Goal: Task Accomplishment & Management: Manage account settings

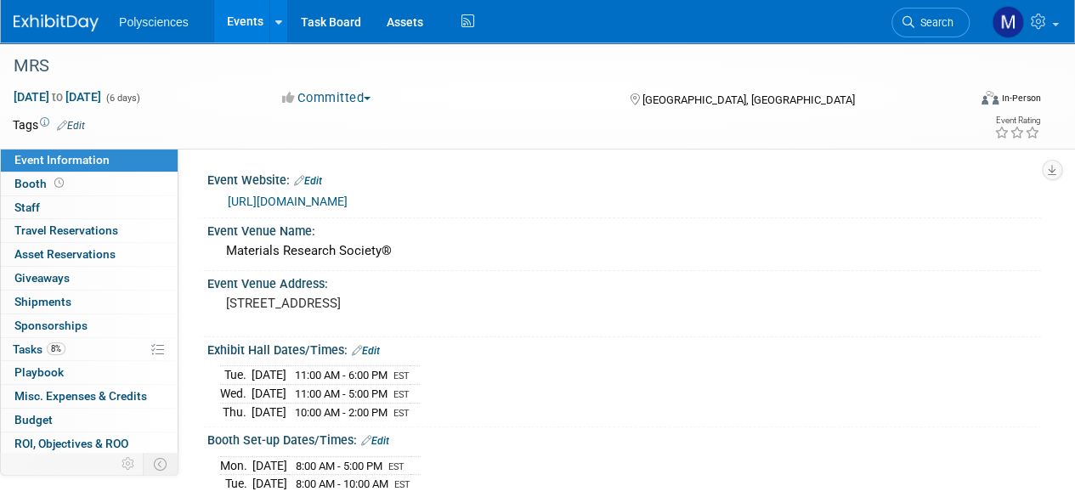
click at [251, 20] on link "Events" at bounding box center [245, 21] width 62 height 42
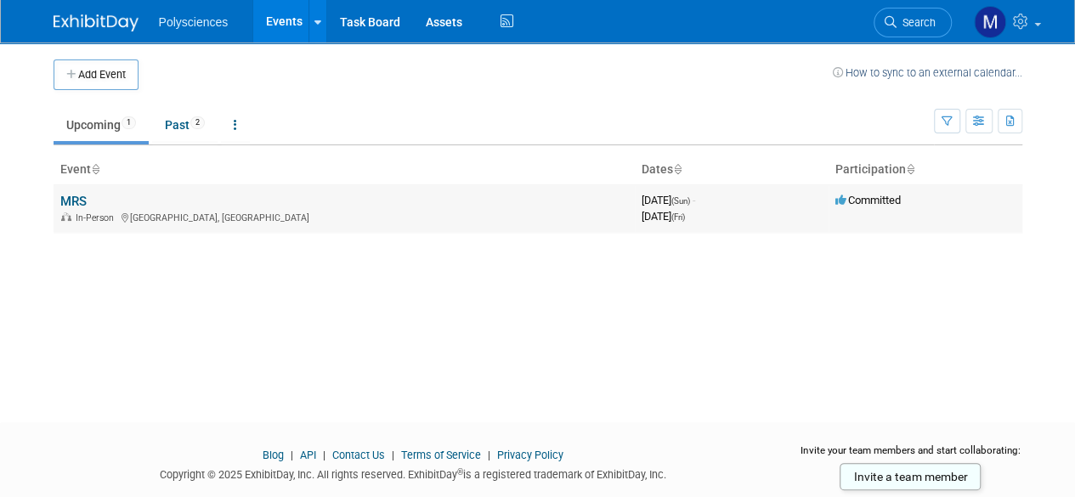
click at [77, 196] on link "MRS" at bounding box center [73, 201] width 26 height 15
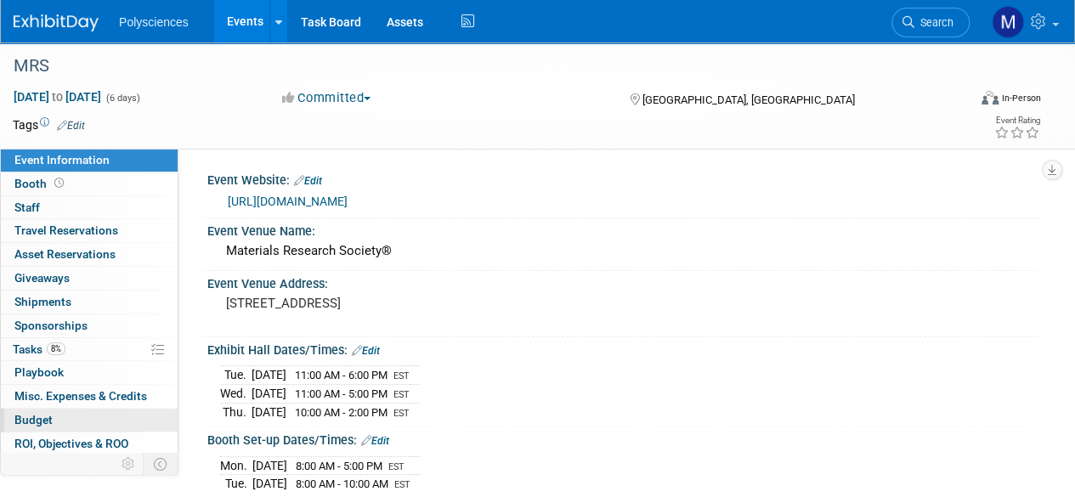
click at [71, 413] on link "Budget" at bounding box center [89, 420] width 177 height 23
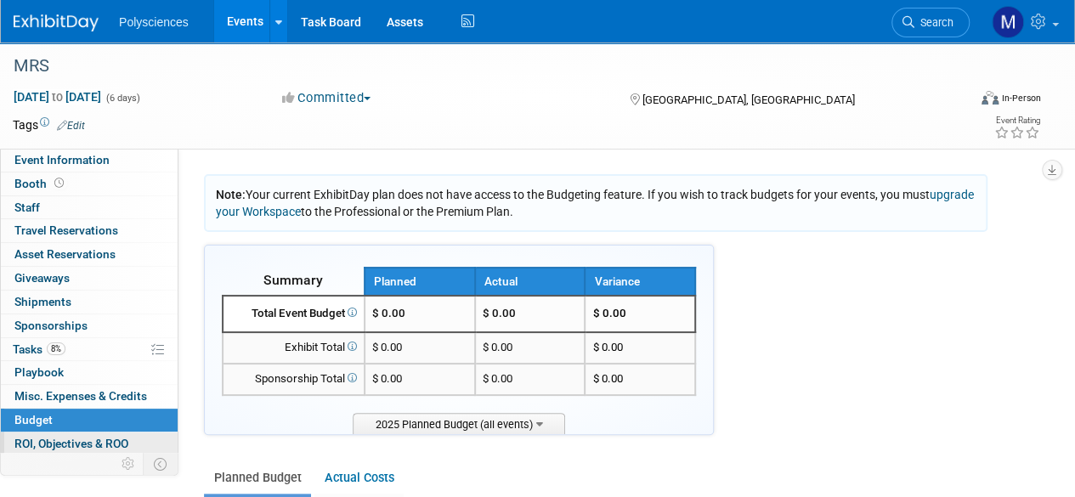
click at [77, 437] on span "ROI, Objectives & ROO 0" at bounding box center [71, 444] width 114 height 14
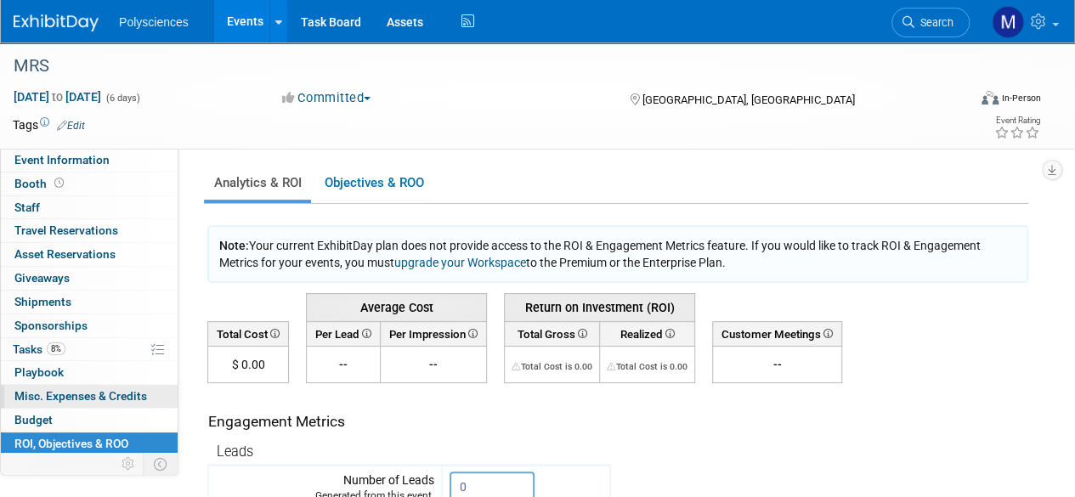
click at [66, 393] on span "Misc. Expenses & Credits 0" at bounding box center [80, 396] width 133 height 14
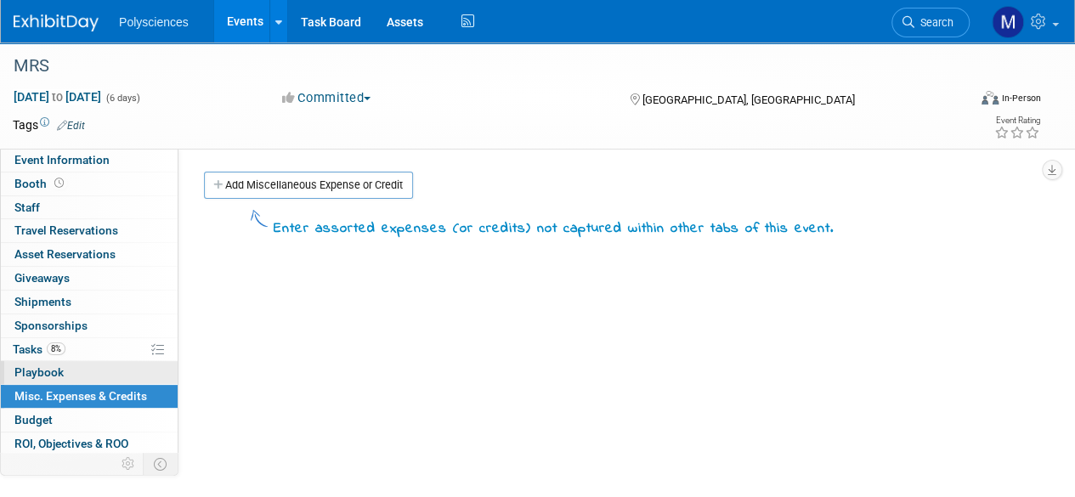
click at [79, 376] on link "0 Playbook 0" at bounding box center [89, 372] width 177 height 23
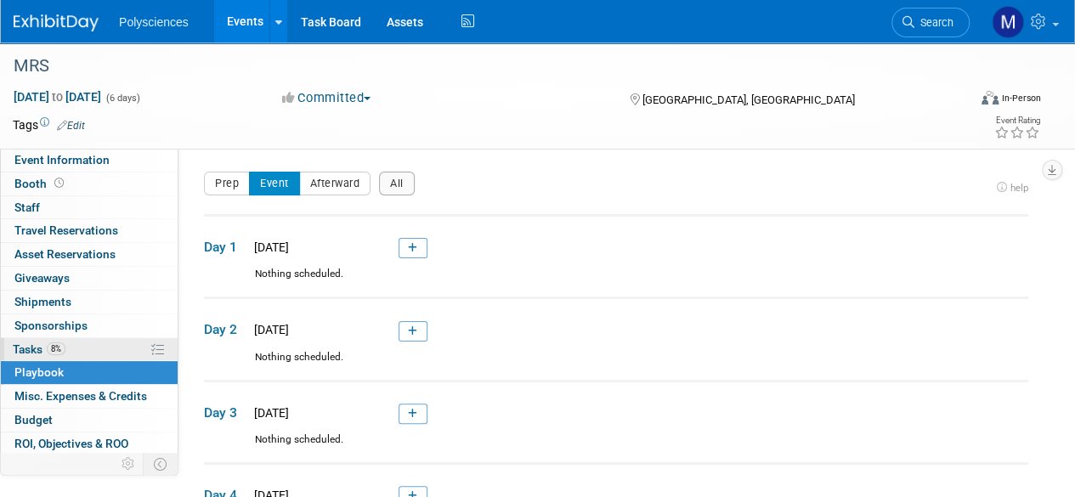
click at [82, 343] on link "8% Tasks 8%" at bounding box center [89, 349] width 177 height 23
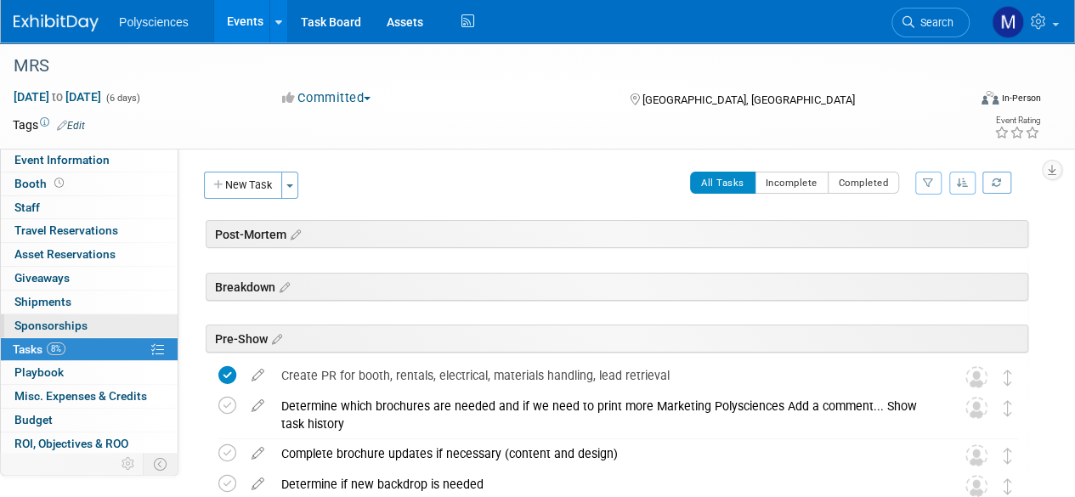
click at [87, 320] on link "0 Sponsorships 0" at bounding box center [89, 325] width 177 height 23
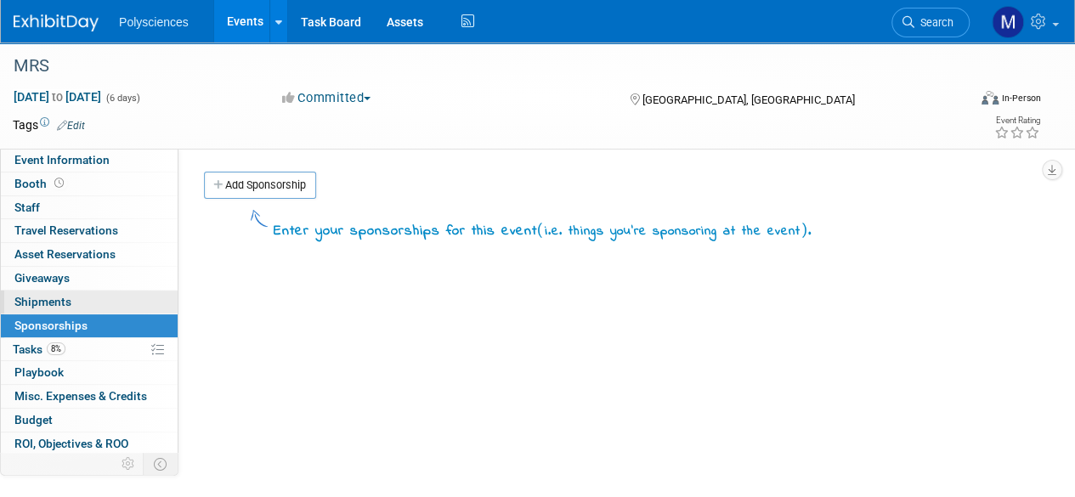
click at [94, 305] on link "0 Shipments 0" at bounding box center [89, 302] width 177 height 23
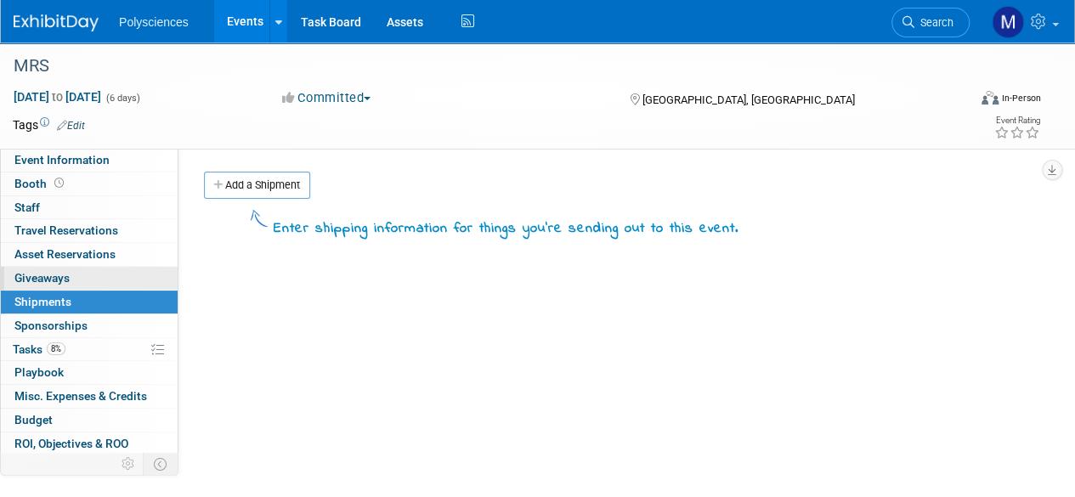
click at [97, 281] on link "0 Giveaways 0" at bounding box center [89, 278] width 177 height 23
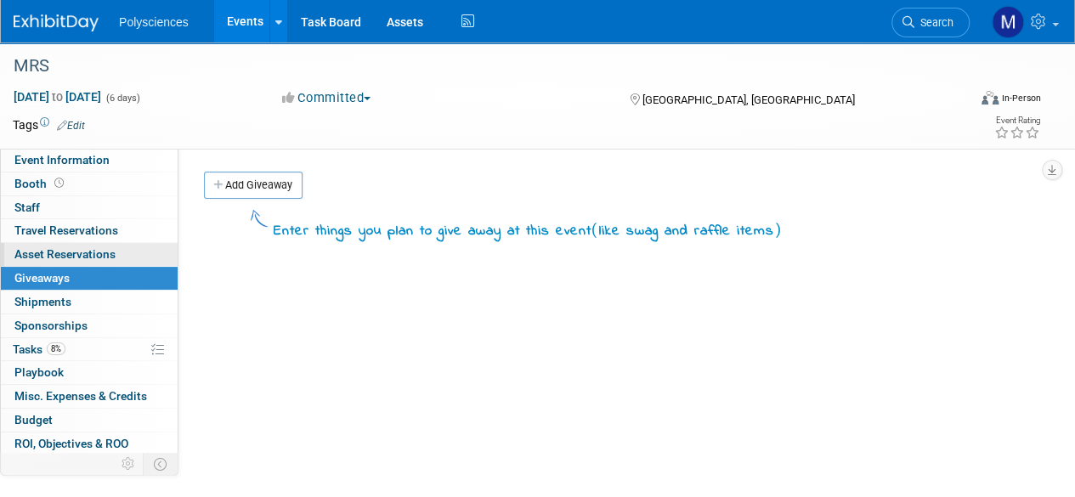
click at [101, 255] on span "Asset Reservations 0" at bounding box center [64, 254] width 101 height 14
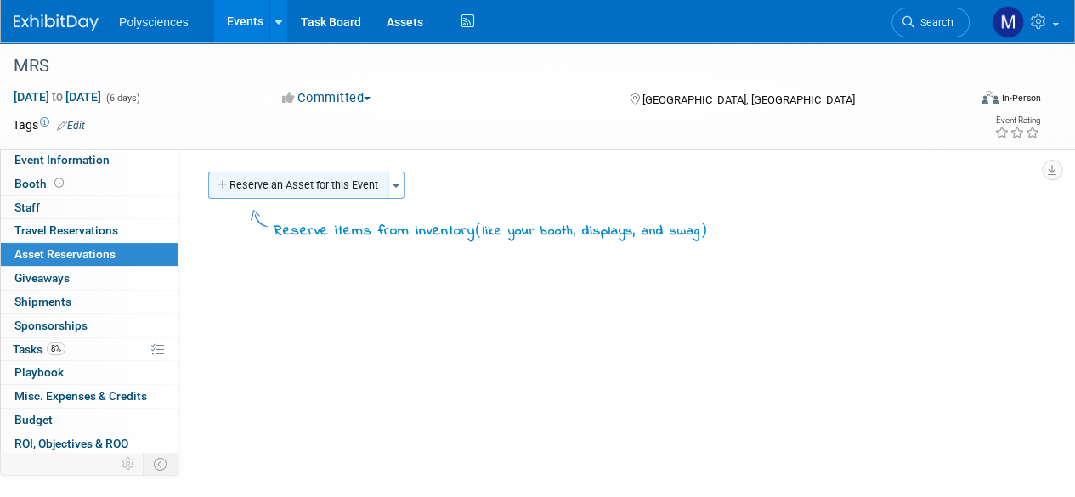
click at [279, 183] on button "Reserve an Asset for this Event" at bounding box center [298, 185] width 180 height 27
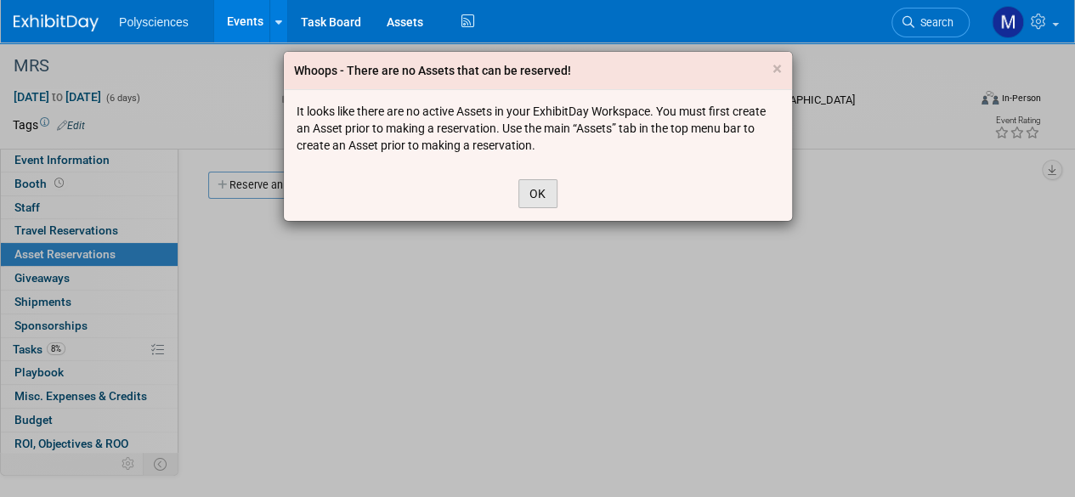
click at [529, 186] on button "OK" at bounding box center [537, 193] width 39 height 29
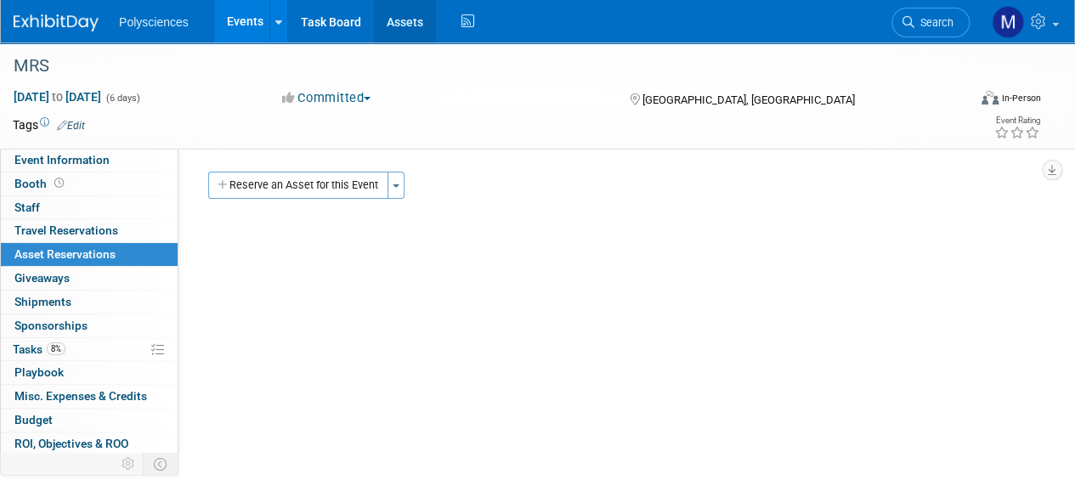
click at [426, 22] on link "Assets" at bounding box center [405, 21] width 62 height 42
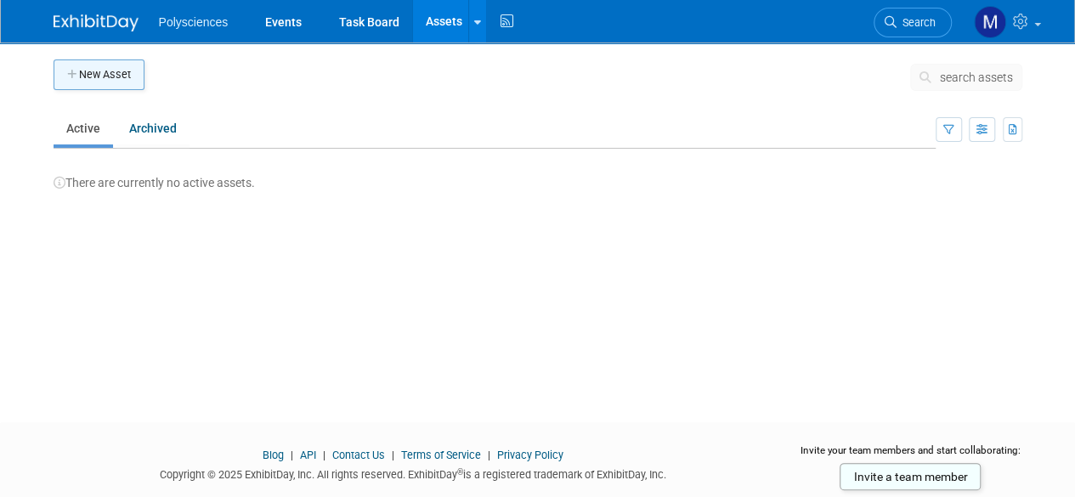
click at [123, 83] on button "New Asset" at bounding box center [99, 74] width 91 height 31
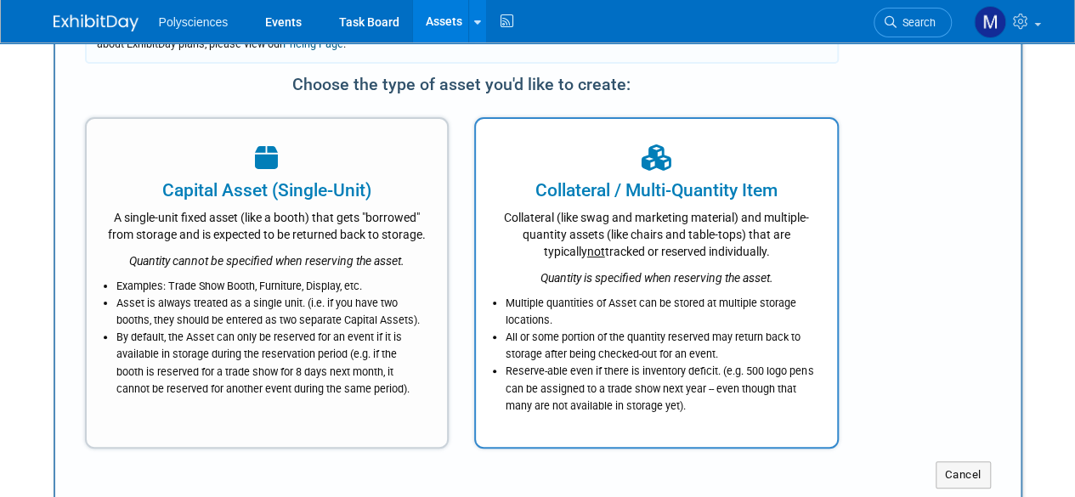
scroll to position [170, 0]
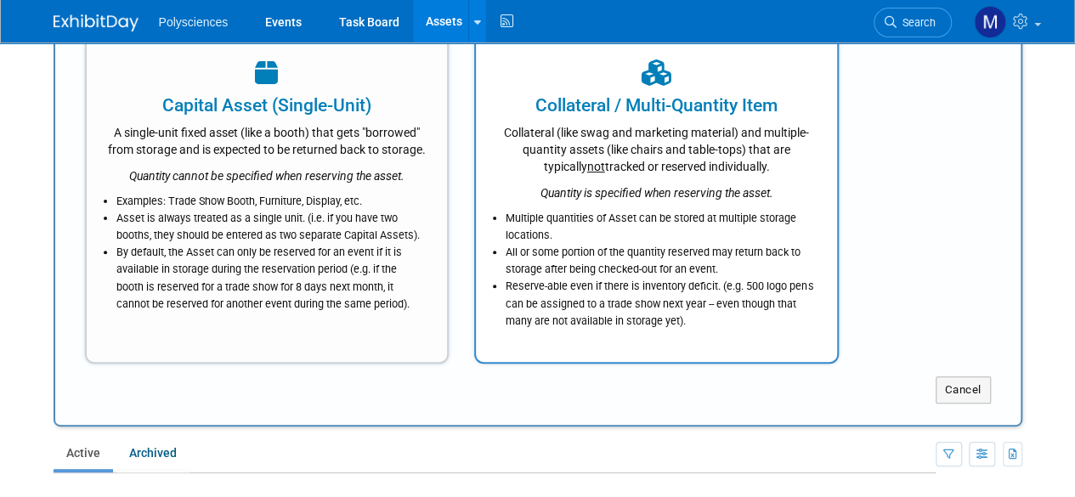
click at [649, 130] on div "Collateral (like swag and marketing material) and multiple-quantity assets (lik…" at bounding box center [656, 146] width 319 height 57
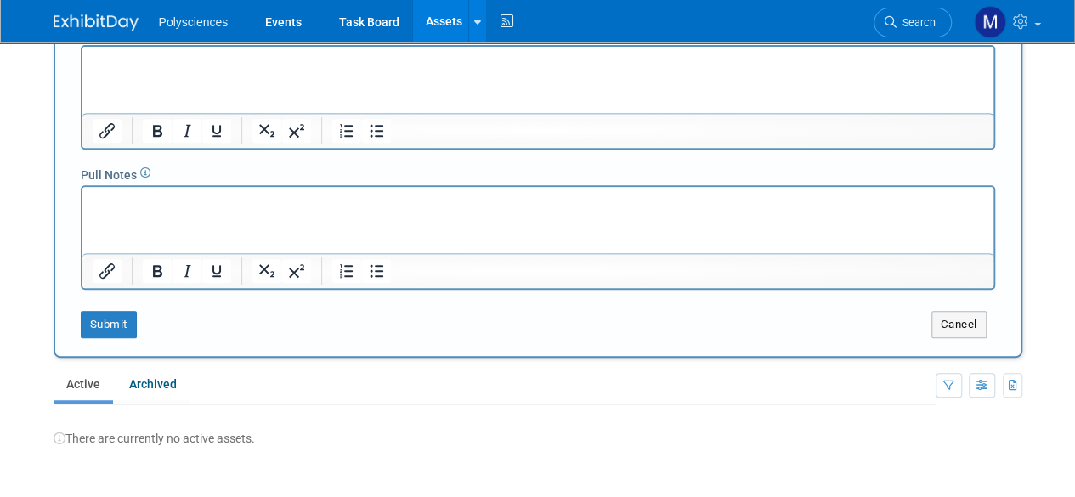
scroll to position [340, 0]
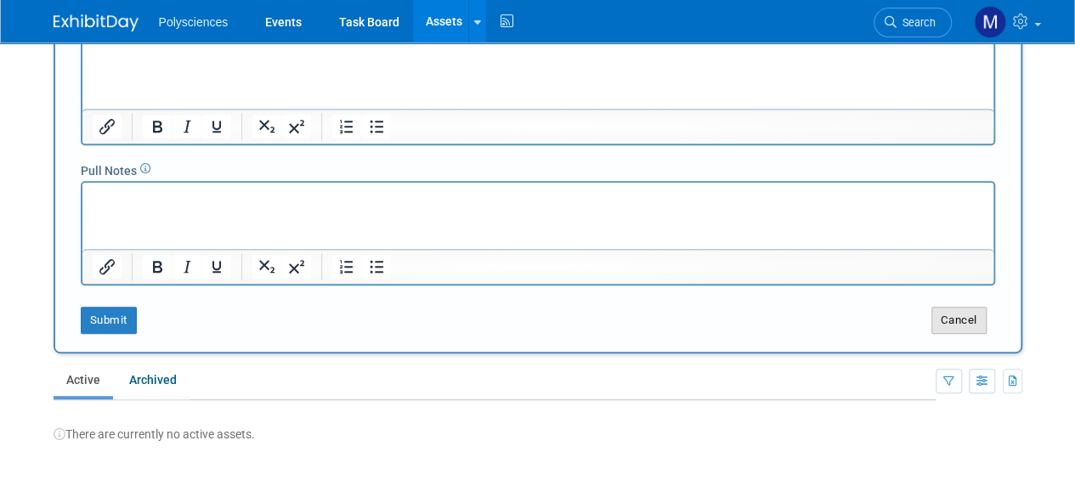
click at [954, 310] on button "Cancel" at bounding box center [958, 320] width 55 height 27
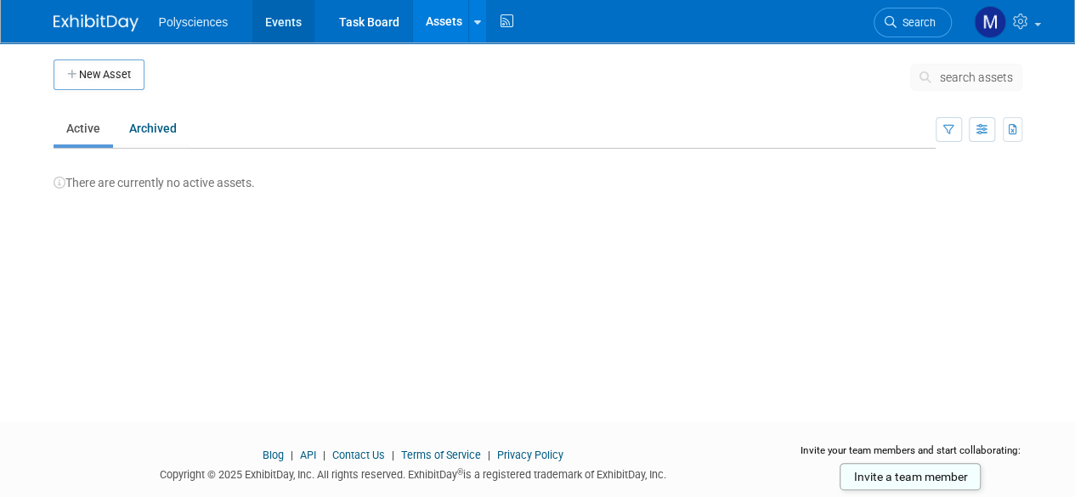
click at [281, 14] on link "Events" at bounding box center [283, 21] width 62 height 42
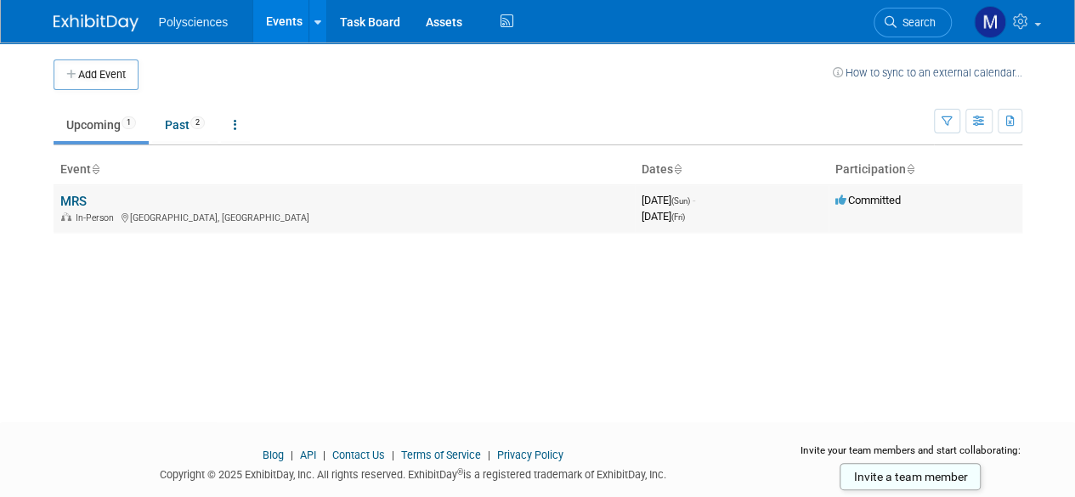
click at [75, 200] on link "MRS" at bounding box center [73, 201] width 26 height 15
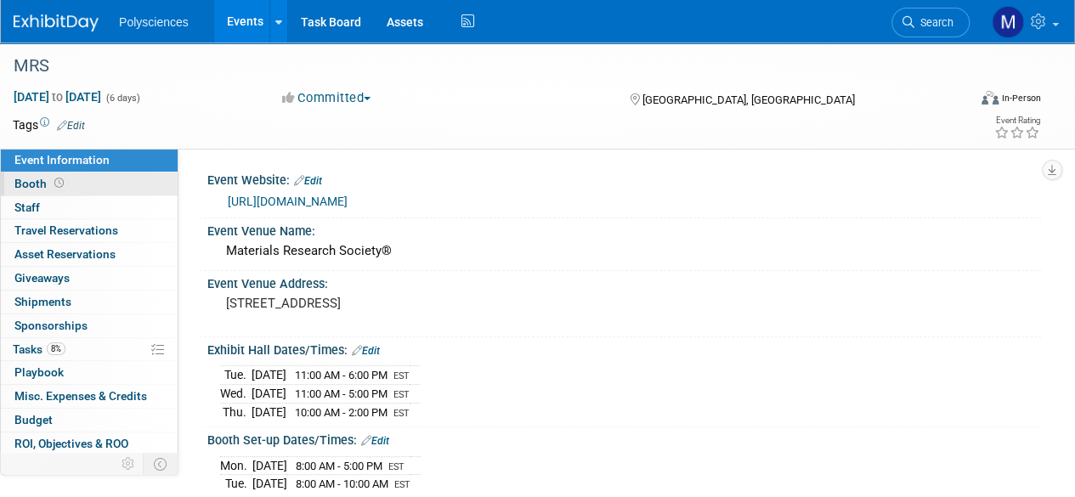
click at [82, 178] on link "Booth" at bounding box center [89, 183] width 177 height 23
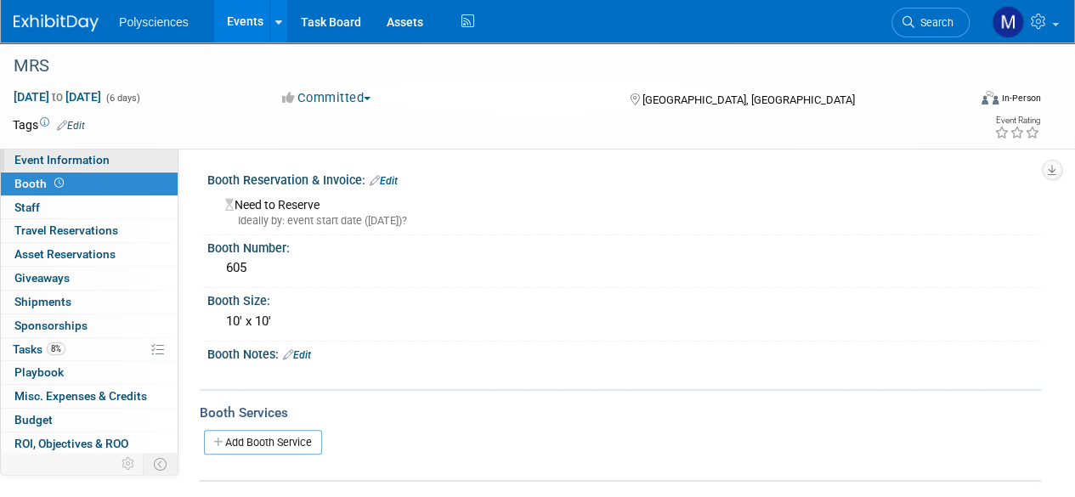
click at [95, 160] on span "Event Information" at bounding box center [61, 160] width 95 height 14
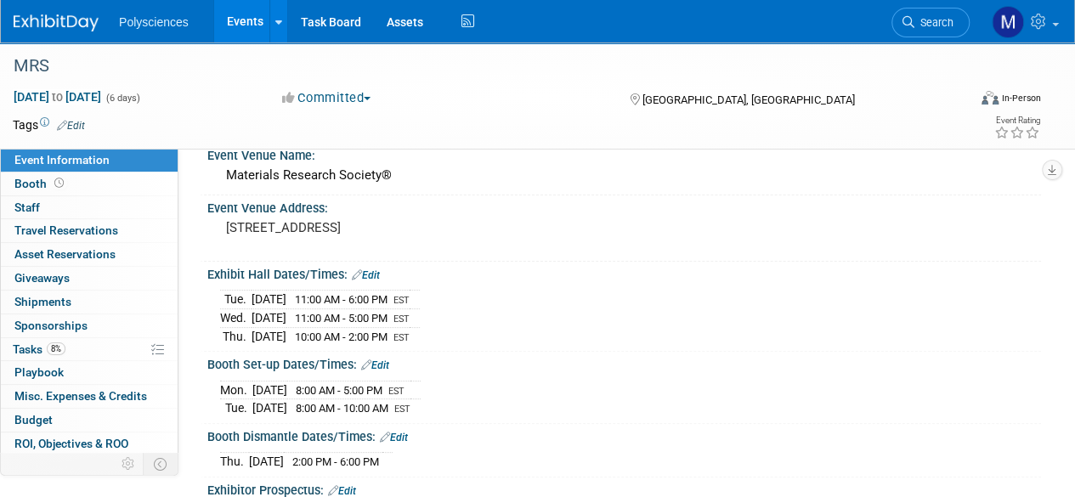
scroll to position [255, 0]
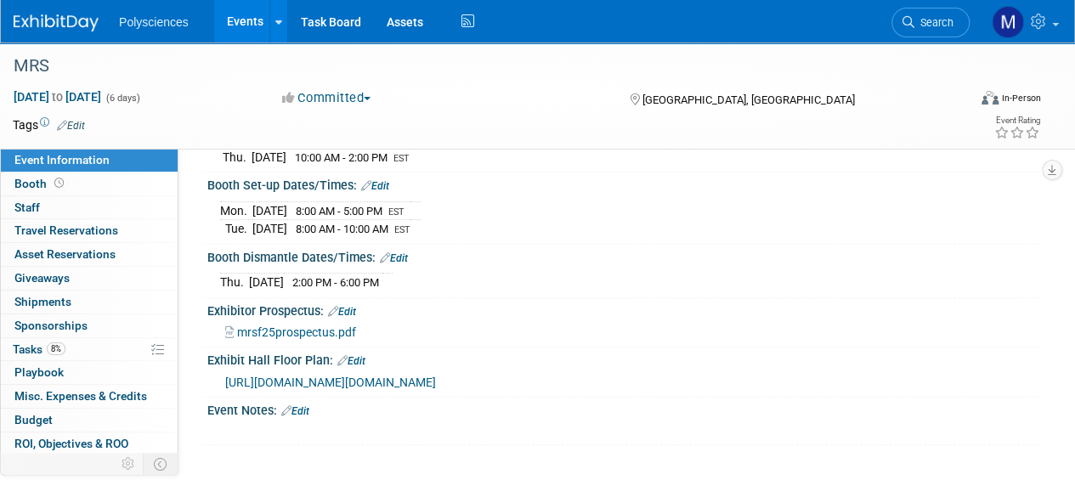
click at [331, 377] on span "https://hallerickson.ungerboeck.com/prod/app85.cshtml?aat=716d6b5456326f334f337…" at bounding box center [330, 383] width 211 height 14
click at [303, 325] on span "mrsf25prospectus.pdf" at bounding box center [296, 332] width 119 height 14
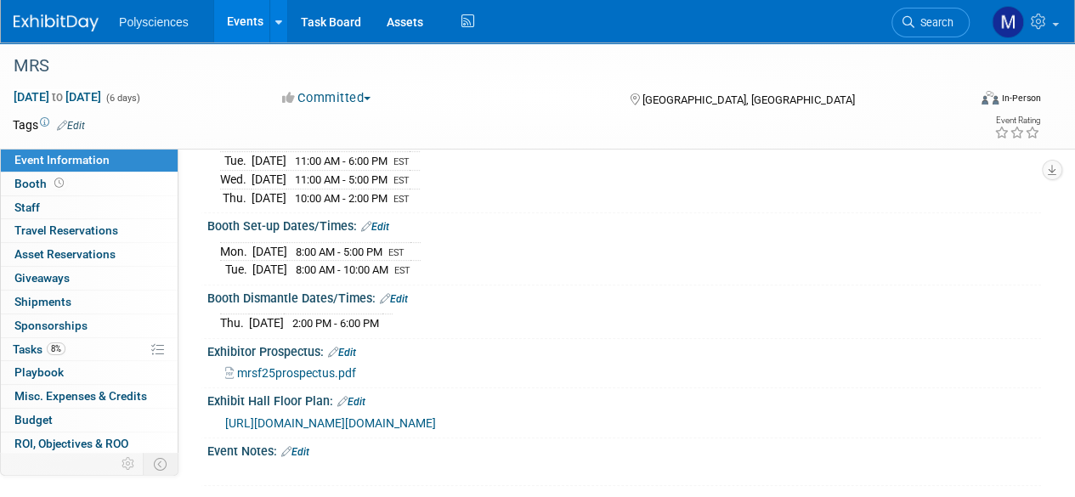
scroll to position [0, 0]
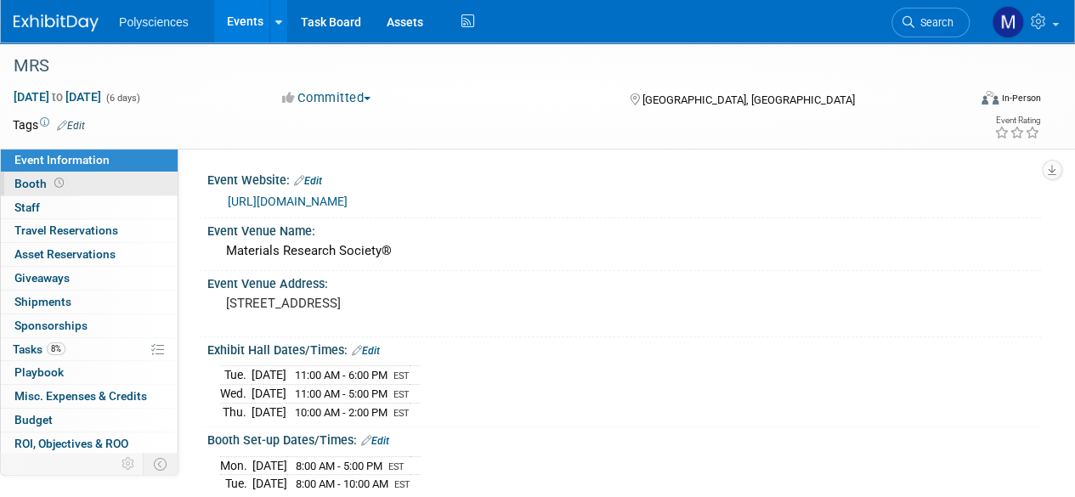
click at [131, 184] on link "Booth" at bounding box center [89, 183] width 177 height 23
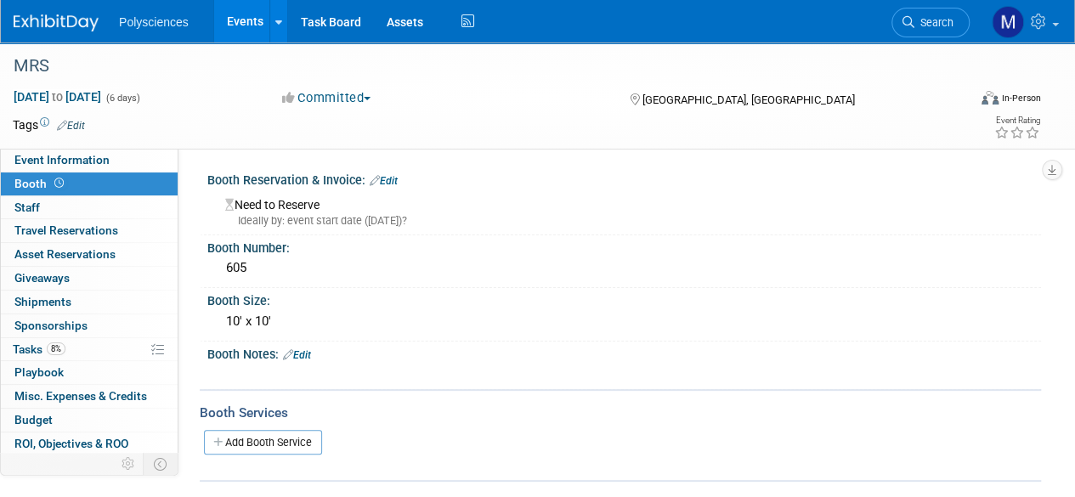
click at [385, 180] on link "Edit" at bounding box center [384, 181] width 28 height 12
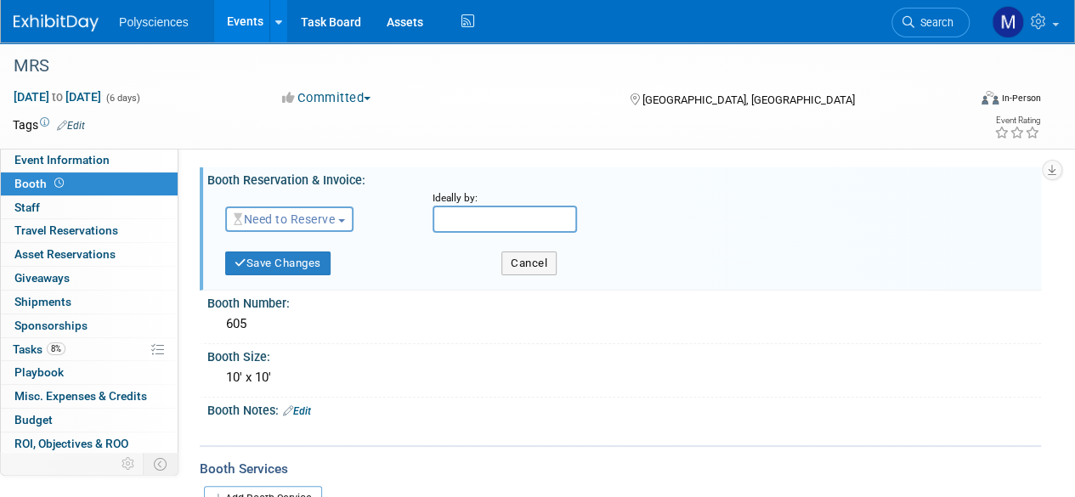
click at [344, 217] on button "Need to Reserve" at bounding box center [289, 218] width 128 height 25
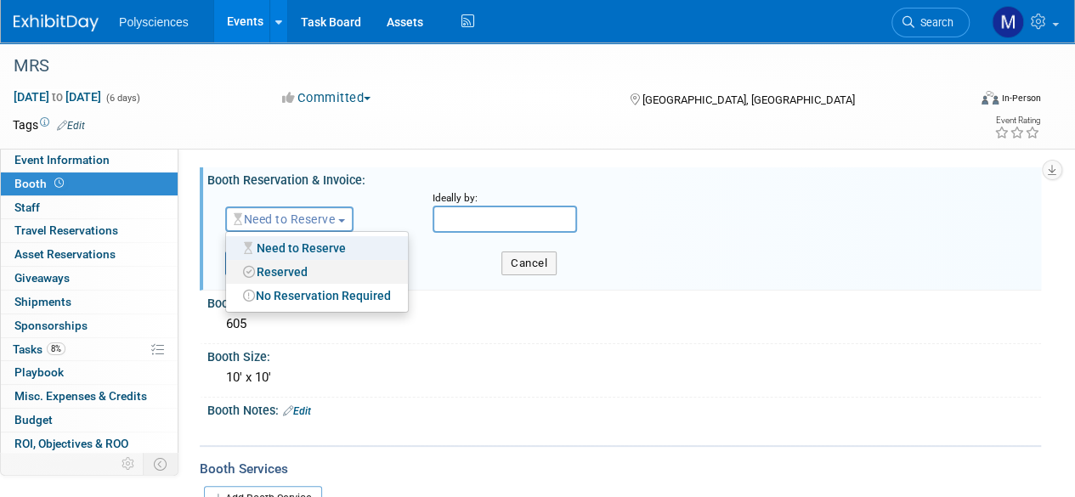
click at [335, 269] on link "Reserved" at bounding box center [317, 272] width 182 height 24
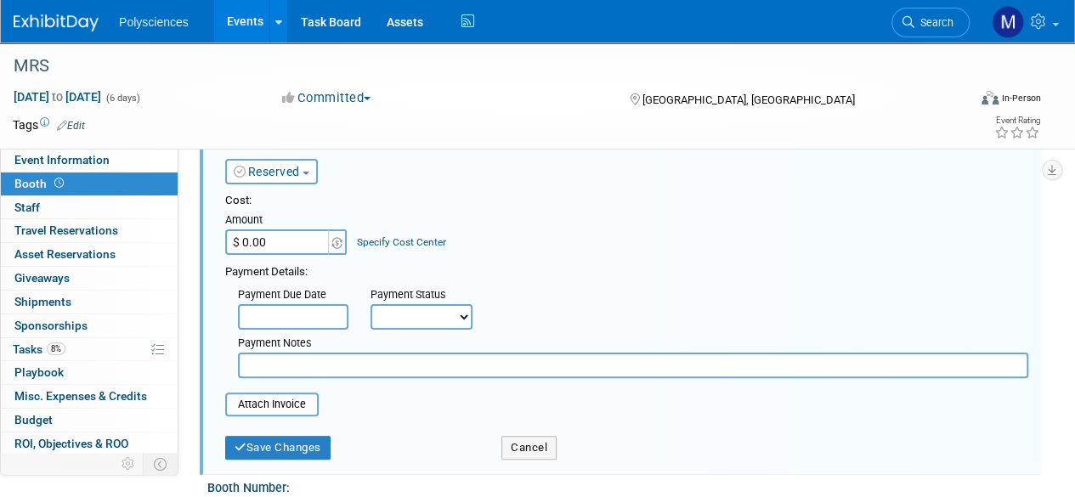
scroll to position [85, 0]
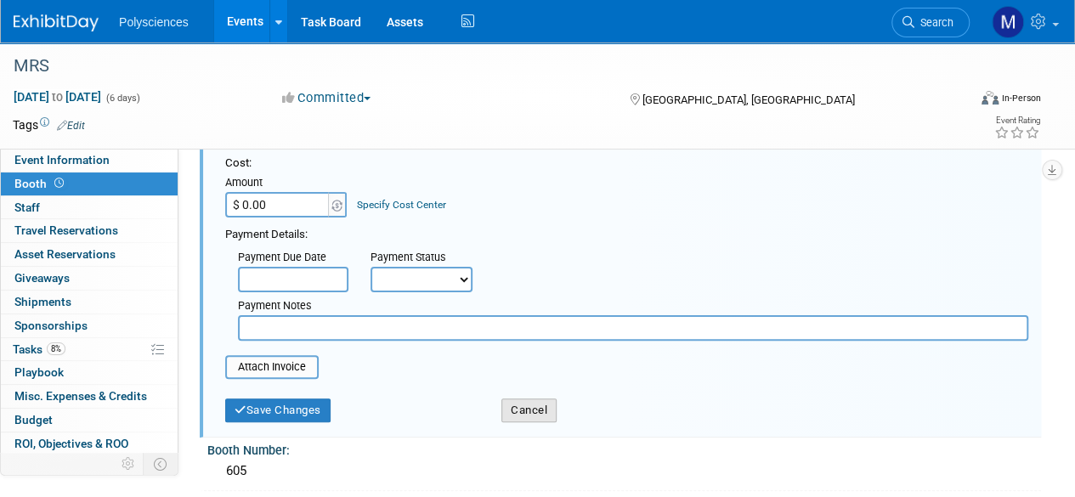
click at [534, 406] on button "Cancel" at bounding box center [528, 411] width 55 height 24
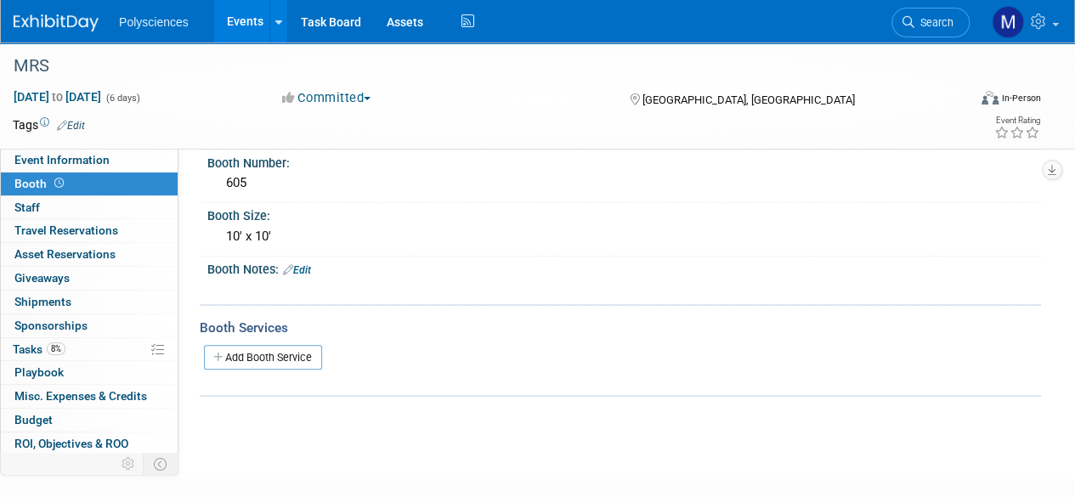
scroll to position [0, 0]
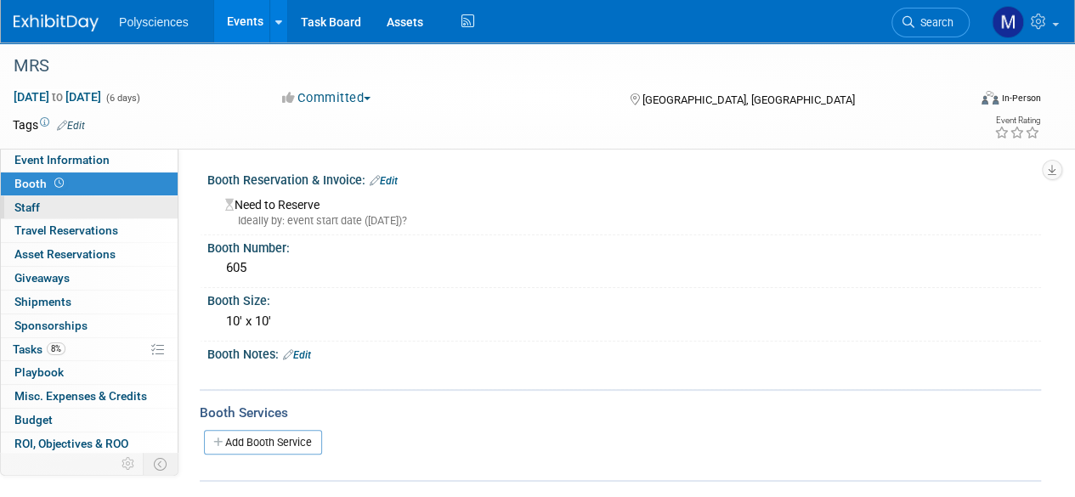
click at [79, 202] on link "0 Staff 0" at bounding box center [89, 207] width 177 height 23
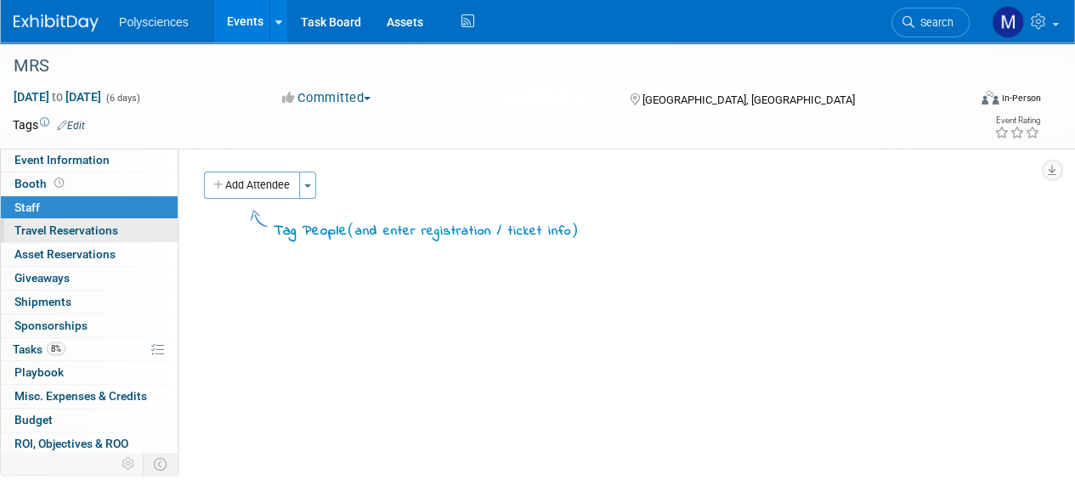
click at [71, 229] on span "Travel Reservations 0" at bounding box center [66, 230] width 104 height 14
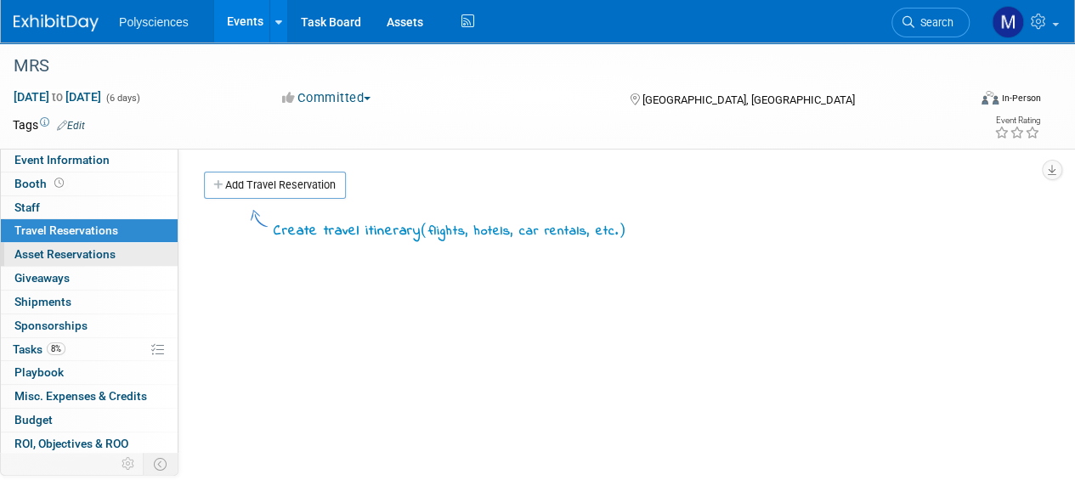
click at [81, 252] on span "Asset Reservations 0" at bounding box center [64, 254] width 101 height 14
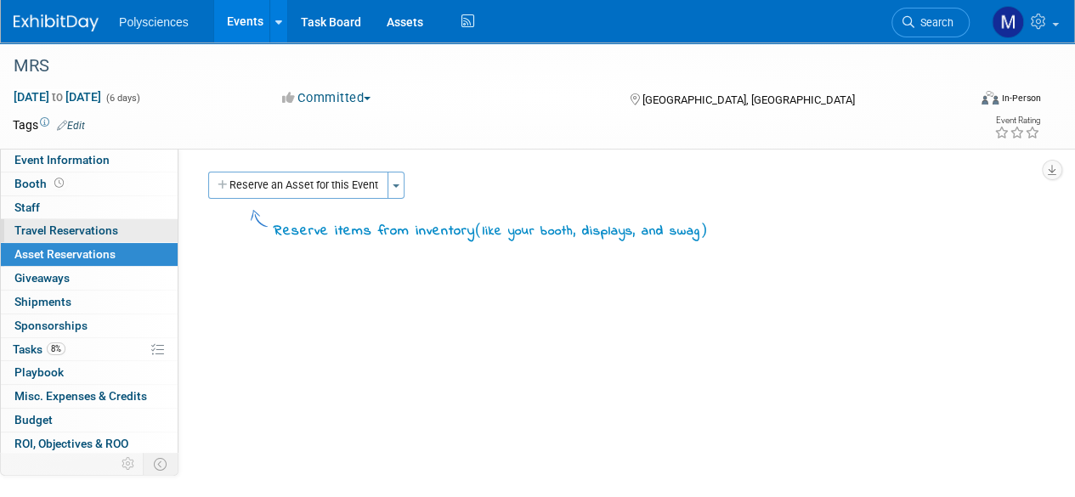
click at [112, 232] on span "Travel Reservations 0" at bounding box center [66, 230] width 104 height 14
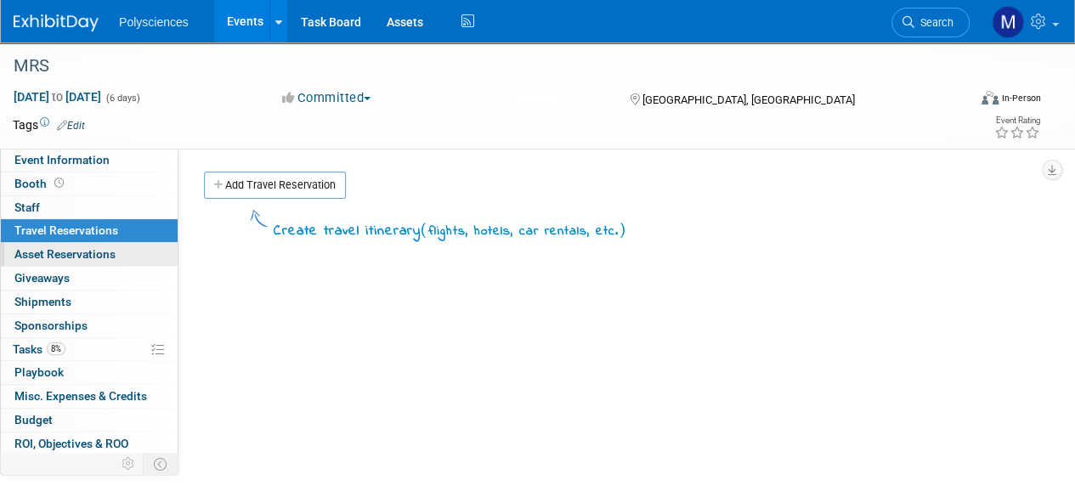
click at [122, 249] on link "0 Asset Reservations 0" at bounding box center [89, 254] width 177 height 23
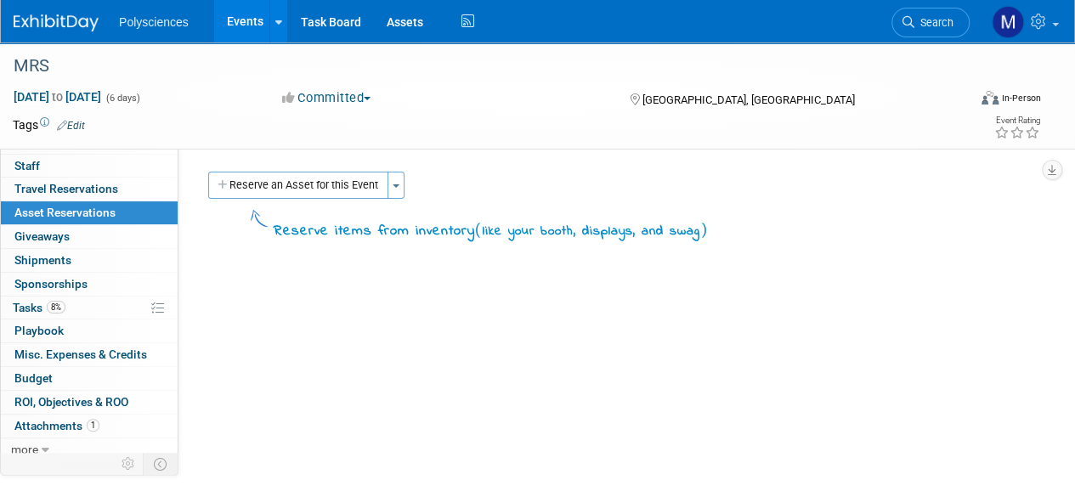
scroll to position [46, 0]
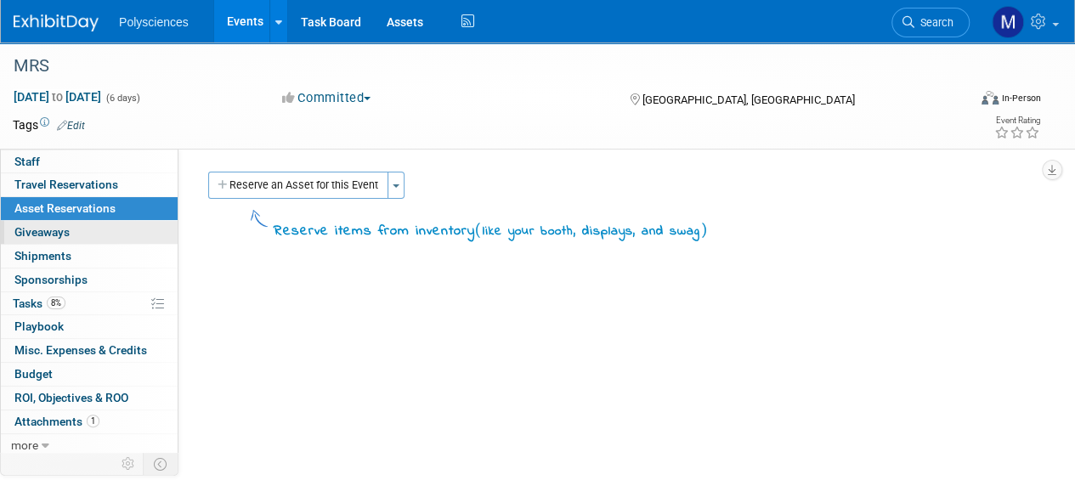
click at [110, 231] on link "0 Giveaways 0" at bounding box center [89, 232] width 177 height 23
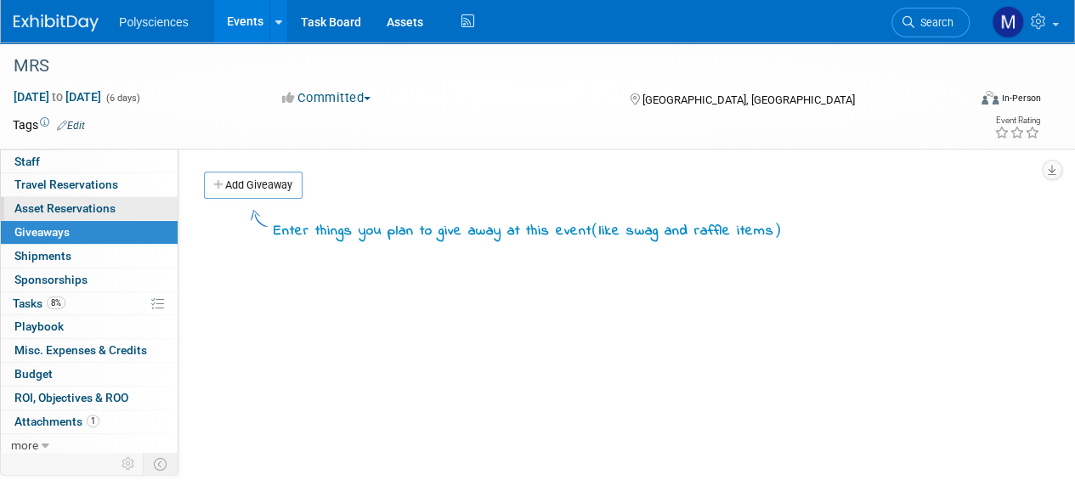
click at [119, 210] on link "0 Asset Reservations 0" at bounding box center [89, 208] width 177 height 23
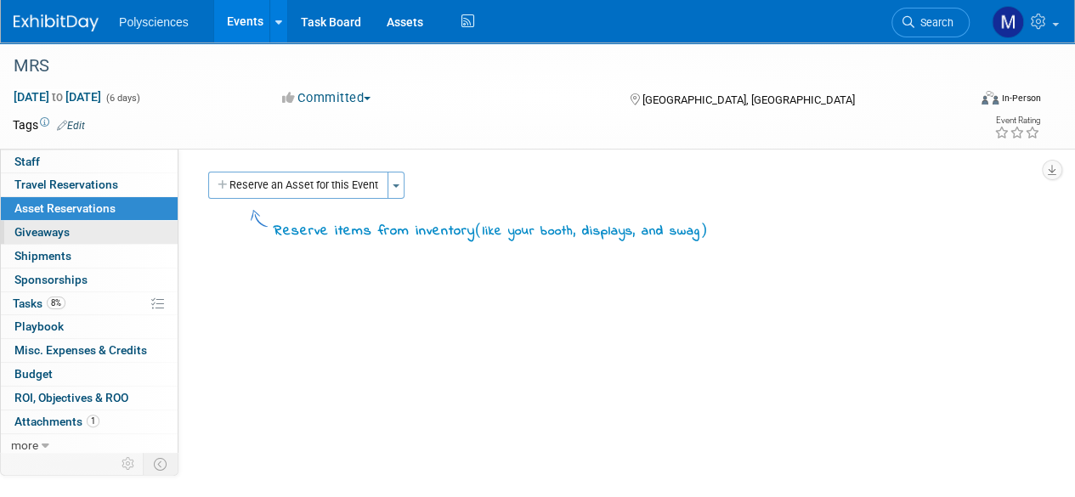
click at [116, 232] on link "0 Giveaways 0" at bounding box center [89, 232] width 177 height 23
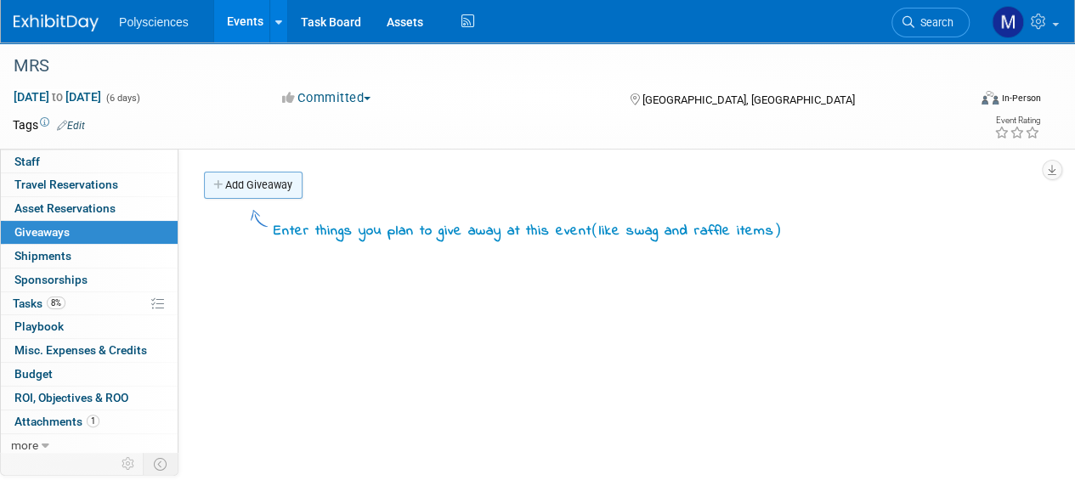
click at [263, 192] on link "Add Giveaway" at bounding box center [253, 185] width 99 height 27
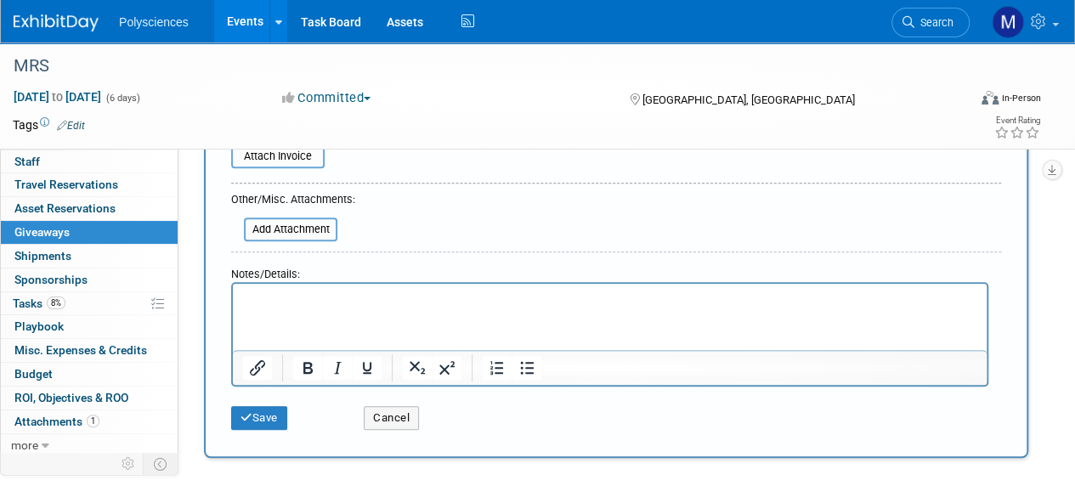
scroll to position [340, 0]
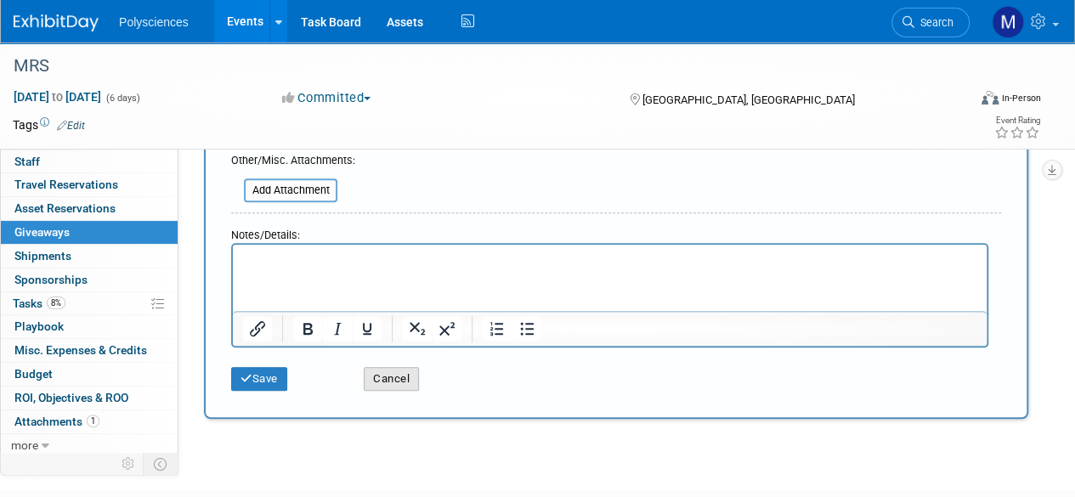
click at [401, 371] on button "Cancel" at bounding box center [391, 379] width 55 height 24
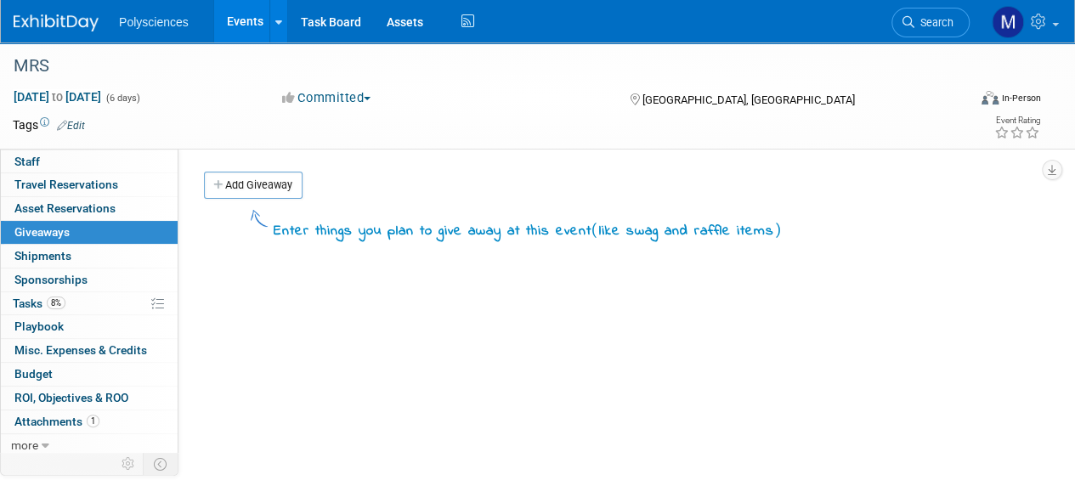
click at [446, 179] on div "Add Giveaway" at bounding box center [620, 187] width 841 height 31
click at [1055, 25] on span at bounding box center [1055, 24] width 7 height 3
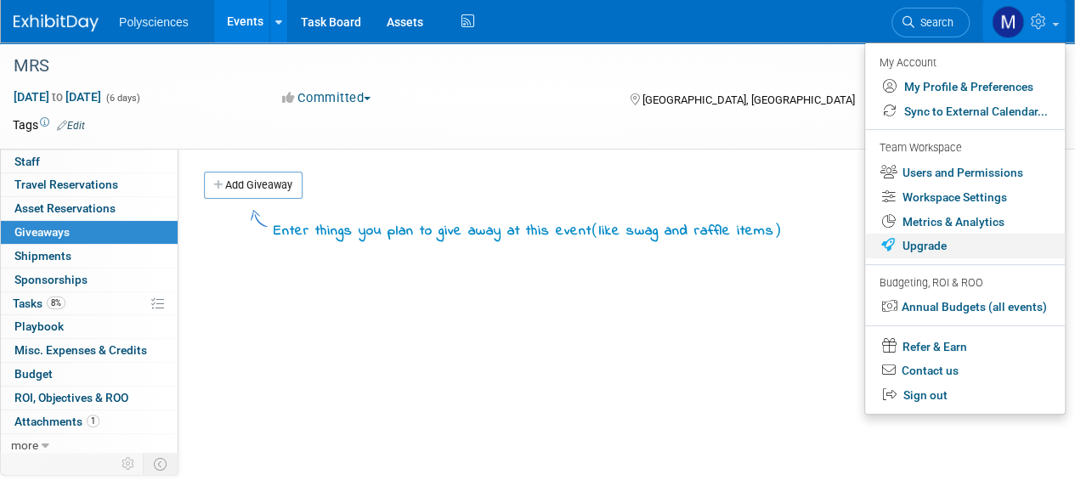
click at [950, 249] on link "Upgrade" at bounding box center [965, 246] width 200 height 25
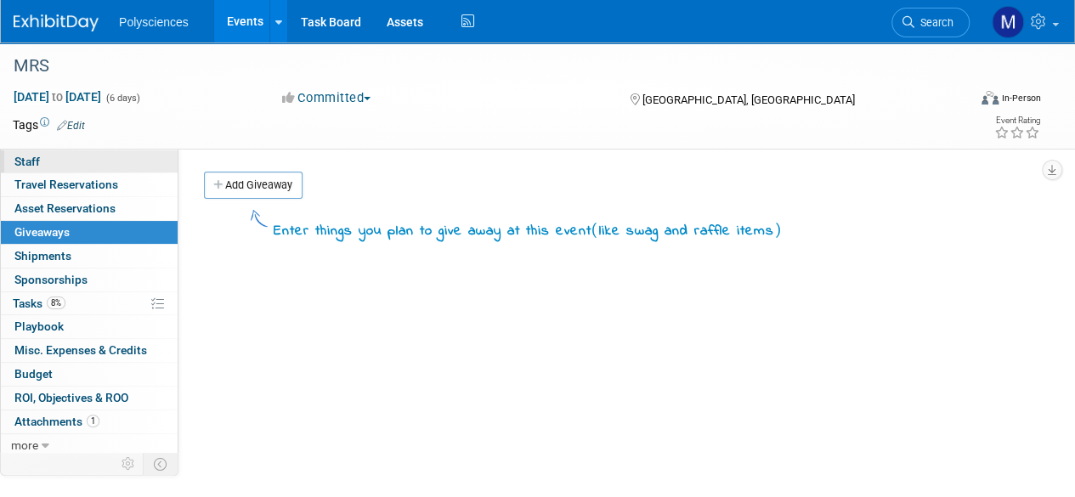
click at [132, 164] on link "0 Staff 0" at bounding box center [89, 161] width 177 height 23
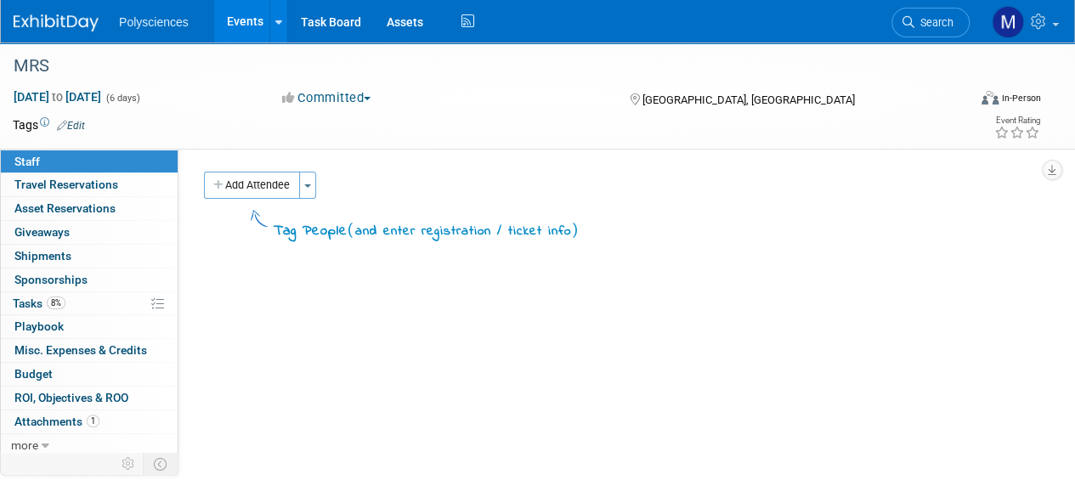
click at [231, 13] on link "Events" at bounding box center [245, 21] width 62 height 42
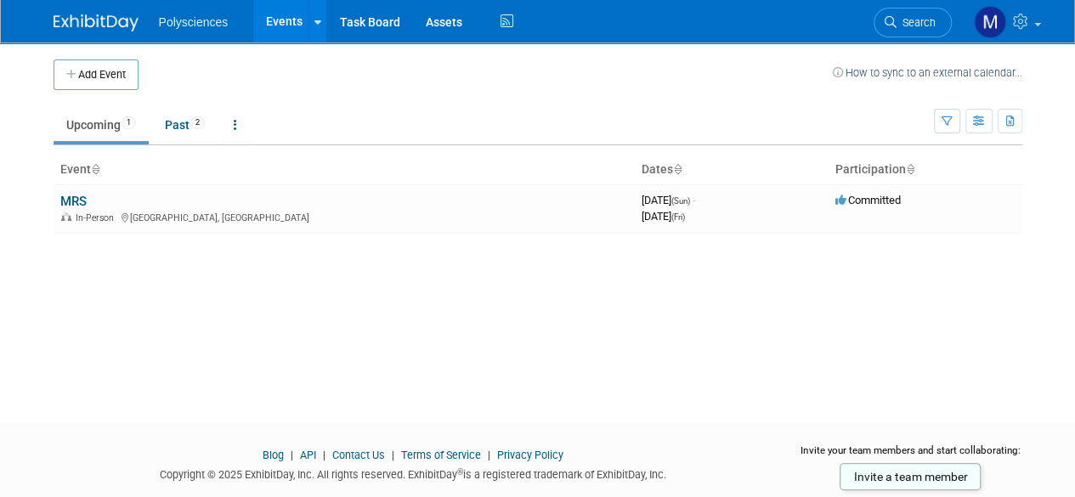
click at [597, 85] on td at bounding box center [486, 74] width 694 height 31
click at [474, 100] on td "Upcoming 1 Past 2 All Events 3 Past and Upcoming Grouped Annually Events groupe…" at bounding box center [494, 117] width 880 height 55
click at [195, 119] on span "2" at bounding box center [197, 122] width 14 height 13
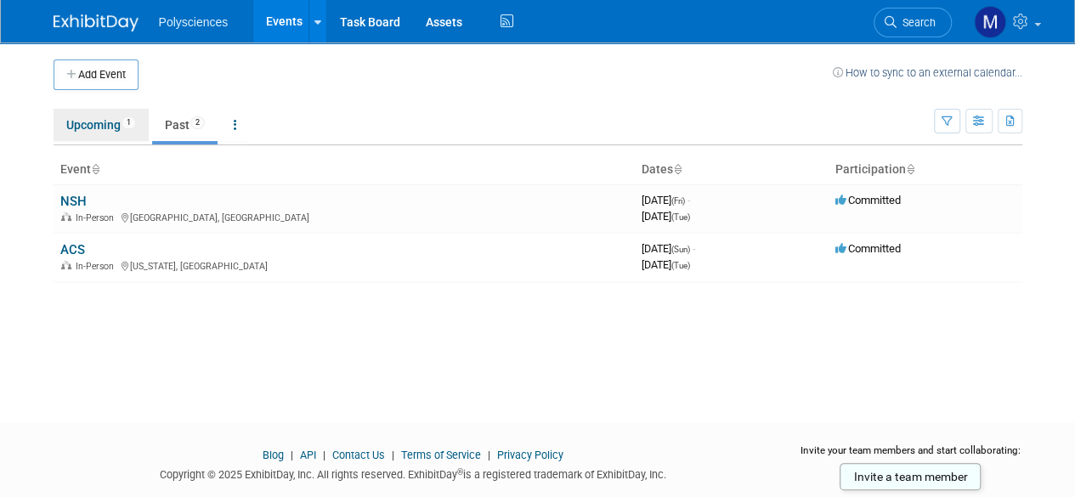
click at [99, 126] on link "Upcoming 1" at bounding box center [101, 125] width 95 height 32
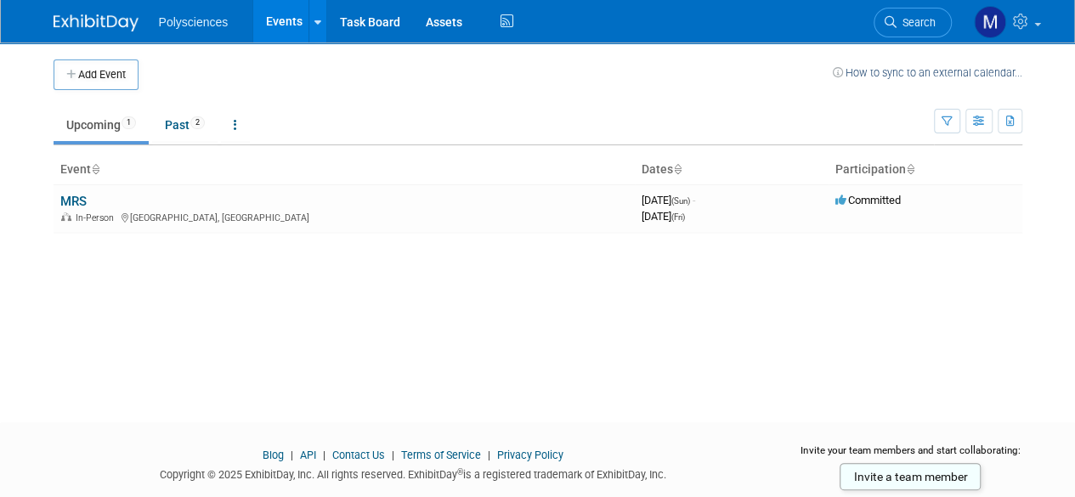
click at [727, 88] on td at bounding box center [486, 74] width 694 height 31
click at [416, 87] on td at bounding box center [486, 74] width 694 height 31
click at [444, 96] on td "Upcoming 1 Past 2 All Events 3 Past and Upcoming Grouped Annually Events groupe…" at bounding box center [494, 117] width 880 height 55
click at [552, 70] on td at bounding box center [486, 74] width 694 height 31
click at [441, 101] on td "Upcoming 1 Past 2 All Events 3 Past and Upcoming Grouped Annually Events groupe…" at bounding box center [494, 117] width 880 height 55
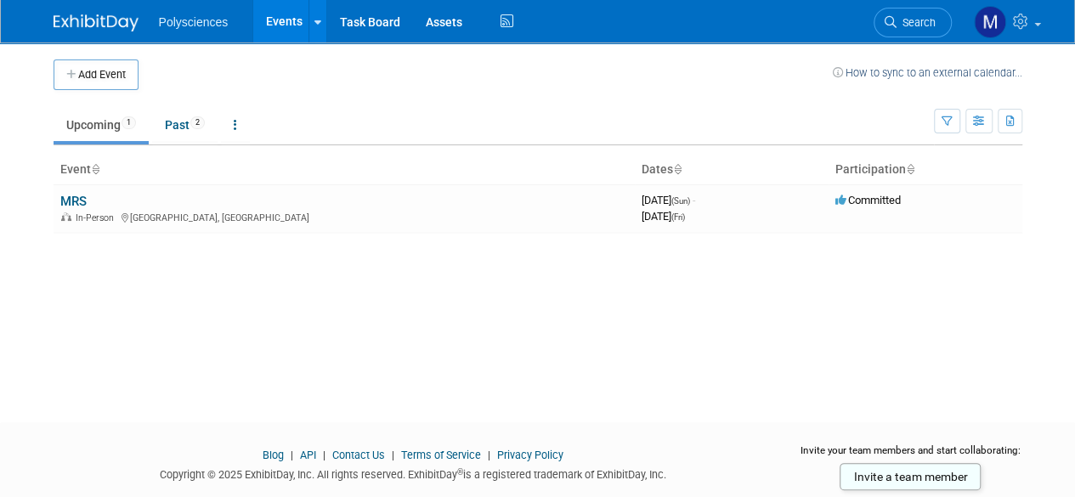
click at [572, 96] on td "Upcoming 1 Past 2 All Events 3 Past and Upcoming Grouped Annually Events groupe…" at bounding box center [494, 117] width 880 height 55
click at [398, 105] on td "Upcoming 1 Past 2 All Events 3 Past and Upcoming Grouped Annually Events groupe…" at bounding box center [494, 117] width 880 height 55
click at [480, 99] on td "Upcoming 1 Past 2 All Events 3 Past and Upcoming Grouped Annually Events groupe…" at bounding box center [494, 117] width 880 height 55
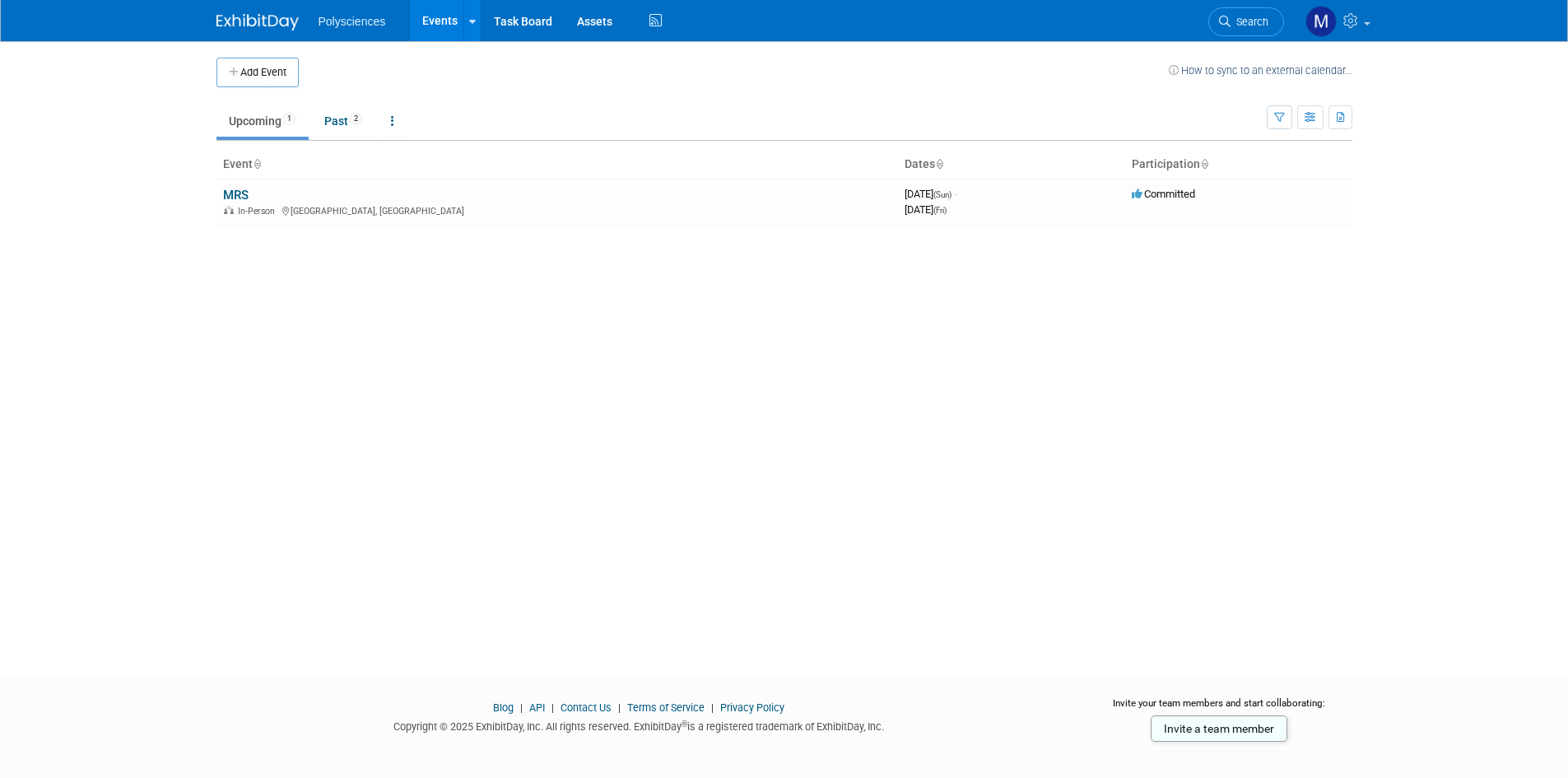
click at [348, 303] on div "Add Event How to sync to an external calendar... New Event Duplicate Event Warn…" at bounding box center [784, 343] width 1160 height 606
click at [584, 381] on div "Add Event How to sync to an external calendar... New Event Duplicate Event Warn…" at bounding box center [784, 343] width 1160 height 606
click at [230, 191] on link "MRS" at bounding box center [235, 195] width 25 height 15
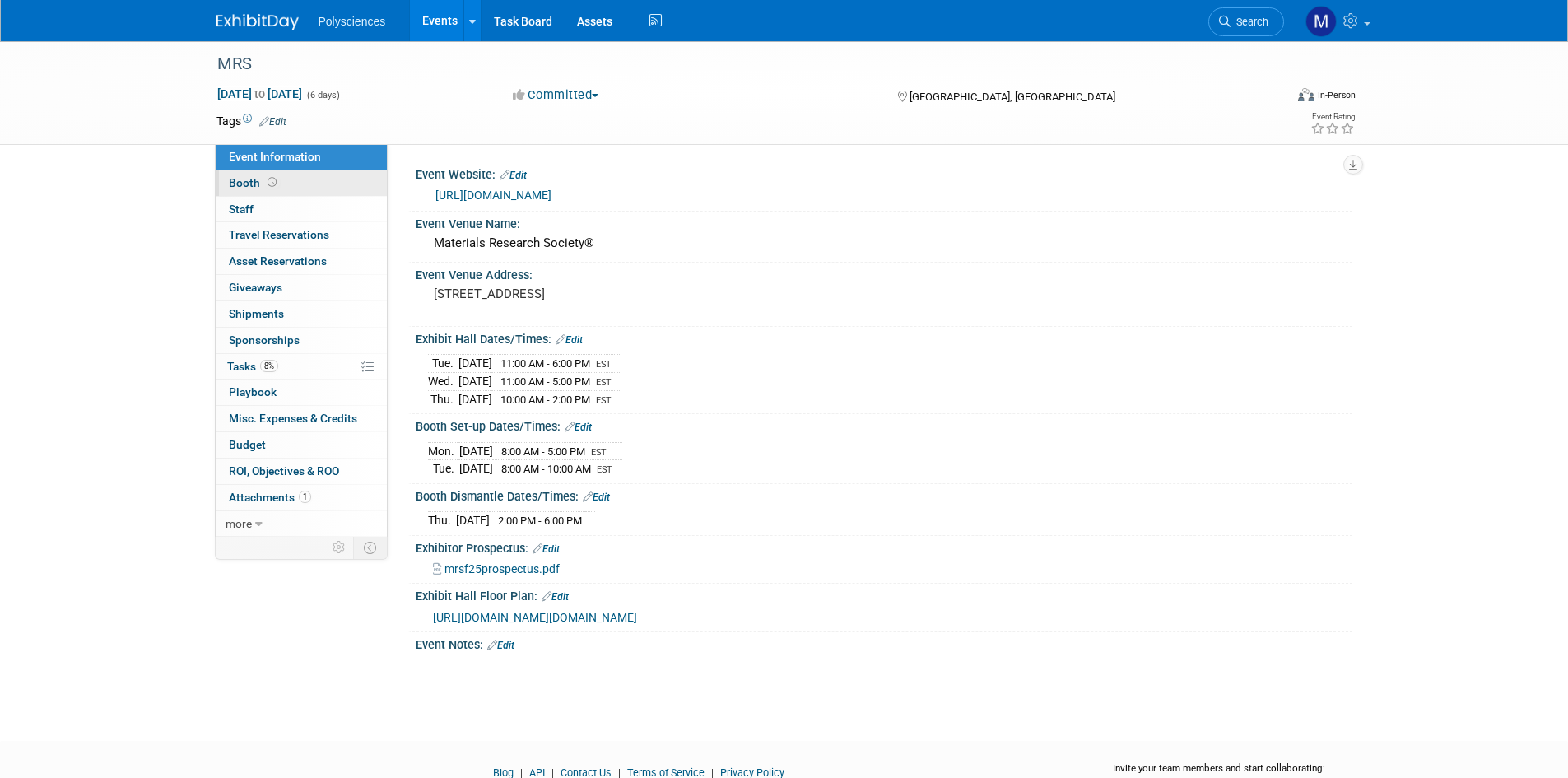
click at [342, 184] on link "Booth" at bounding box center [301, 183] width 171 height 25
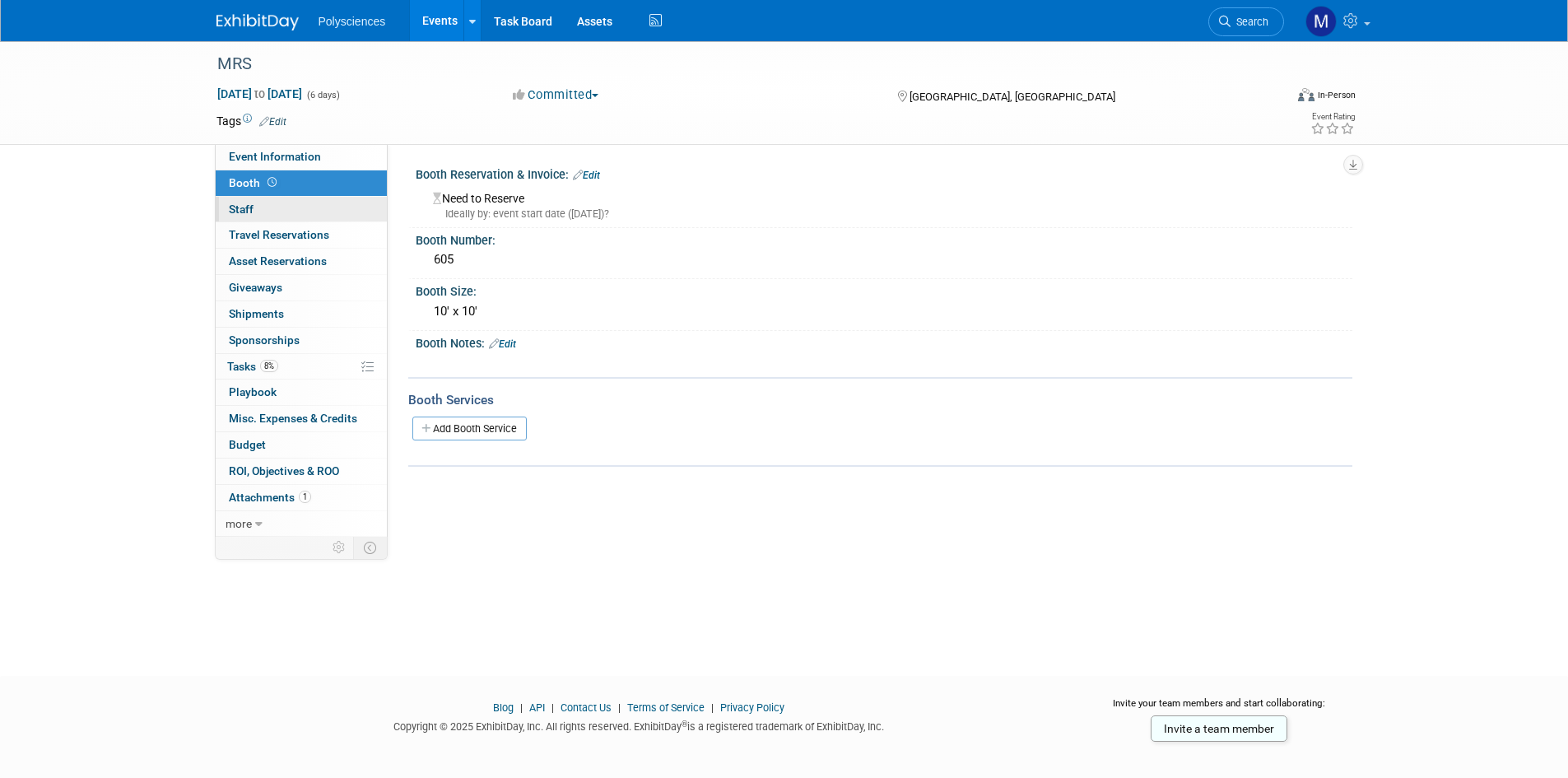
click at [303, 210] on link "0 Staff 0" at bounding box center [301, 209] width 171 height 25
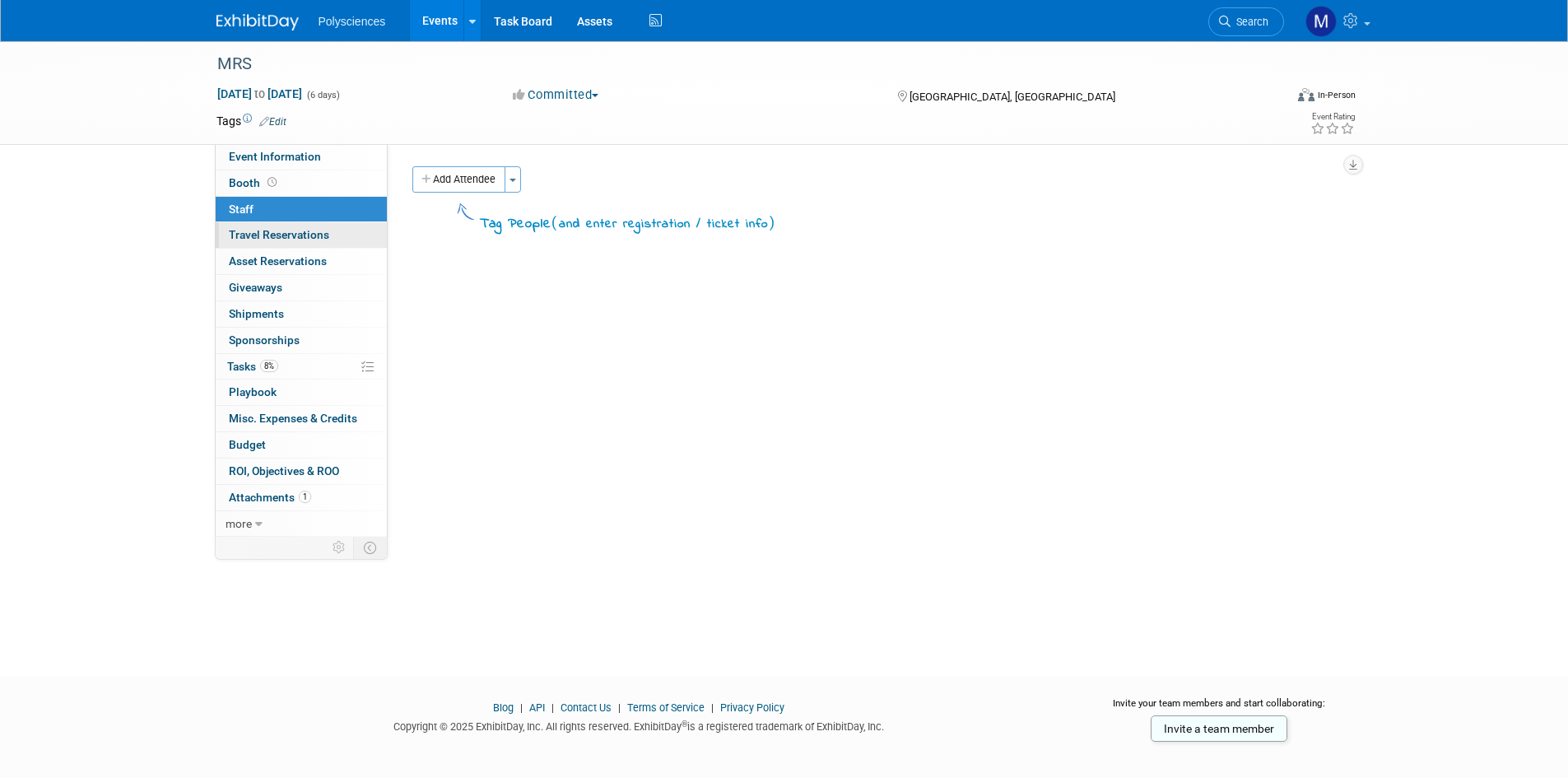
click at [370, 238] on link "0 Travel Reservations 0" at bounding box center [301, 234] width 171 height 25
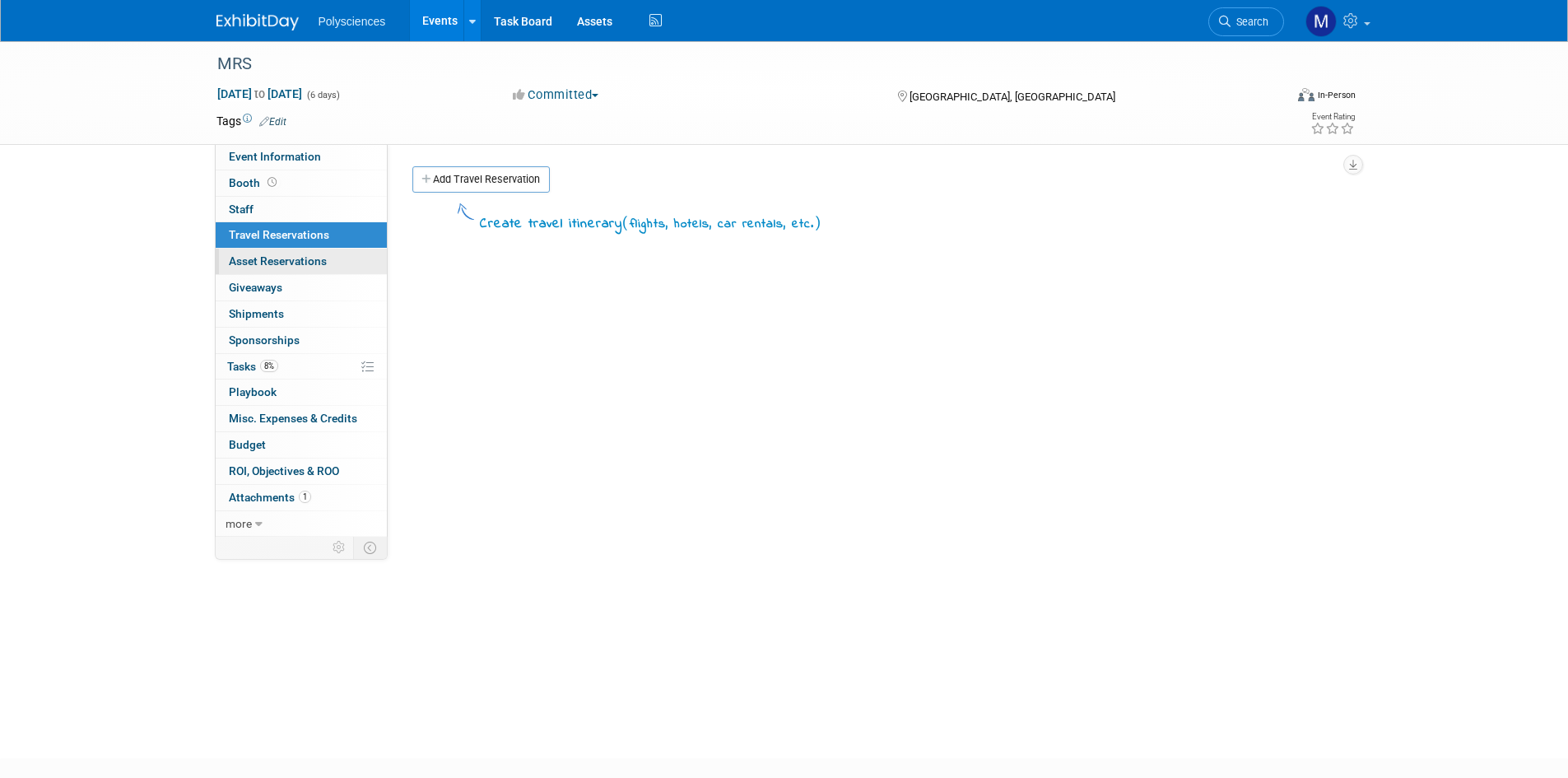
click at [265, 258] on span "Asset Reservations 0" at bounding box center [277, 262] width 98 height 14
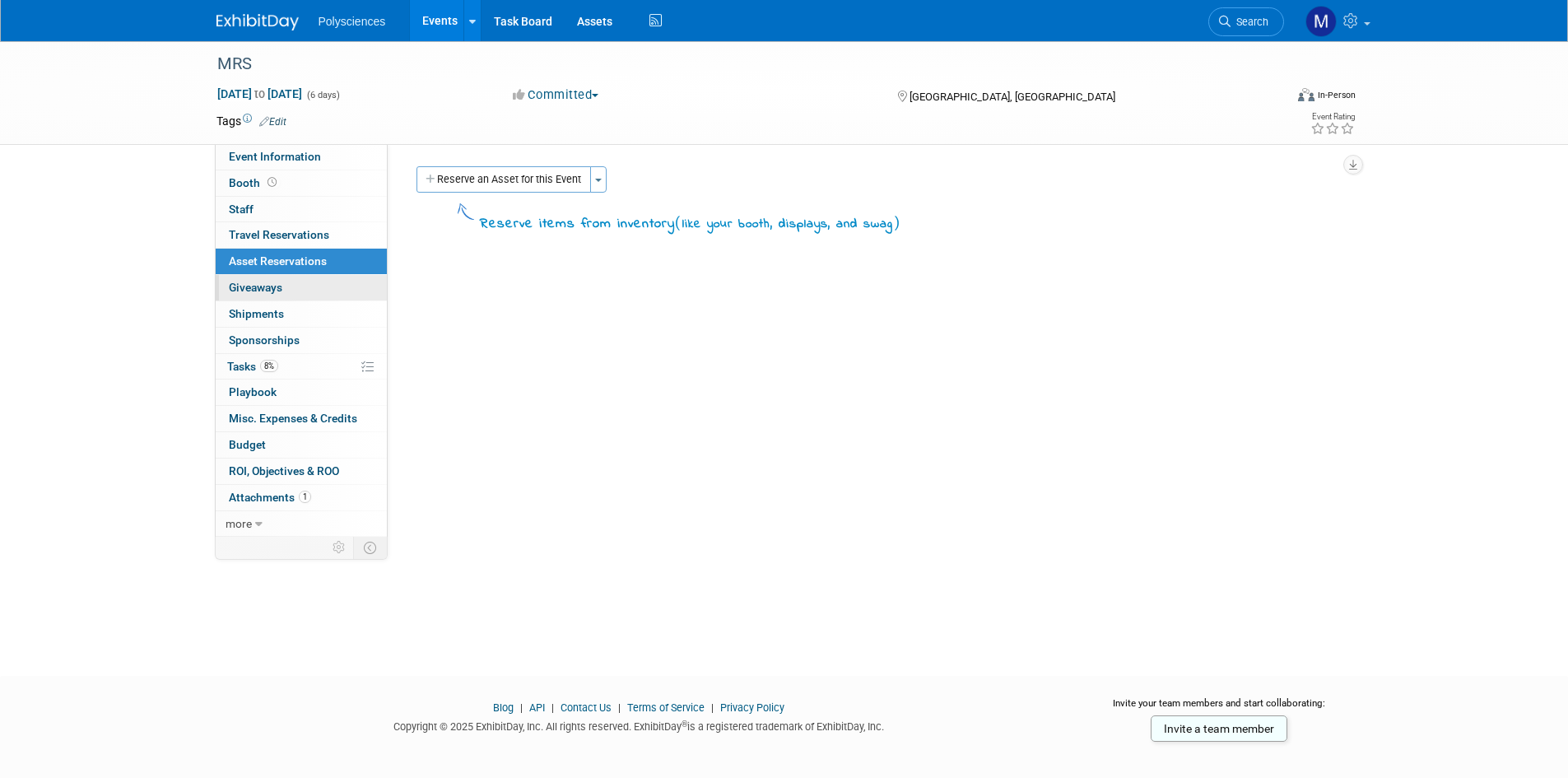
click at [356, 293] on link "0 Giveaways 0" at bounding box center [301, 288] width 171 height 25
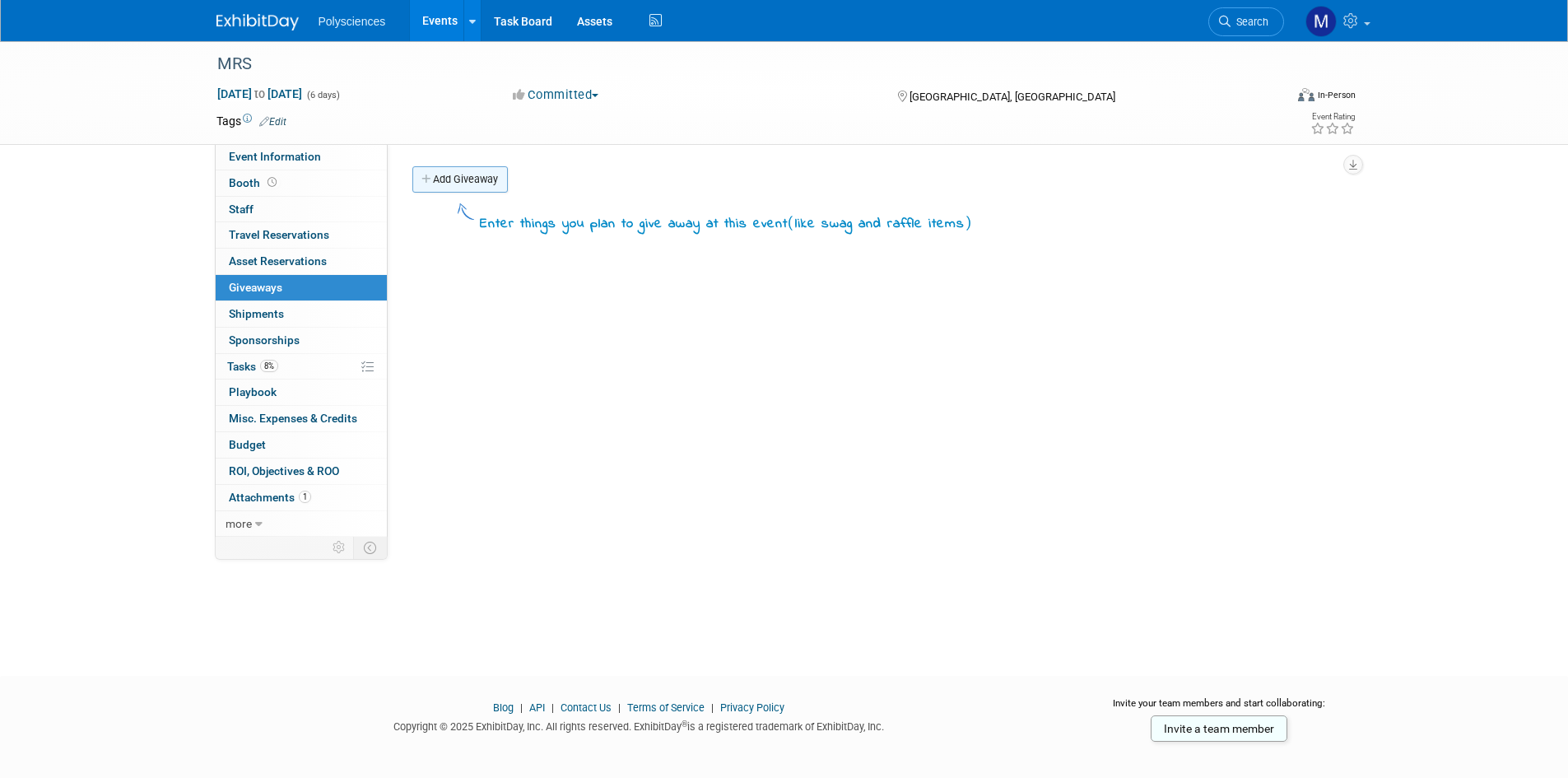
click at [493, 184] on link "Add Giveaway" at bounding box center [460, 179] width 96 height 26
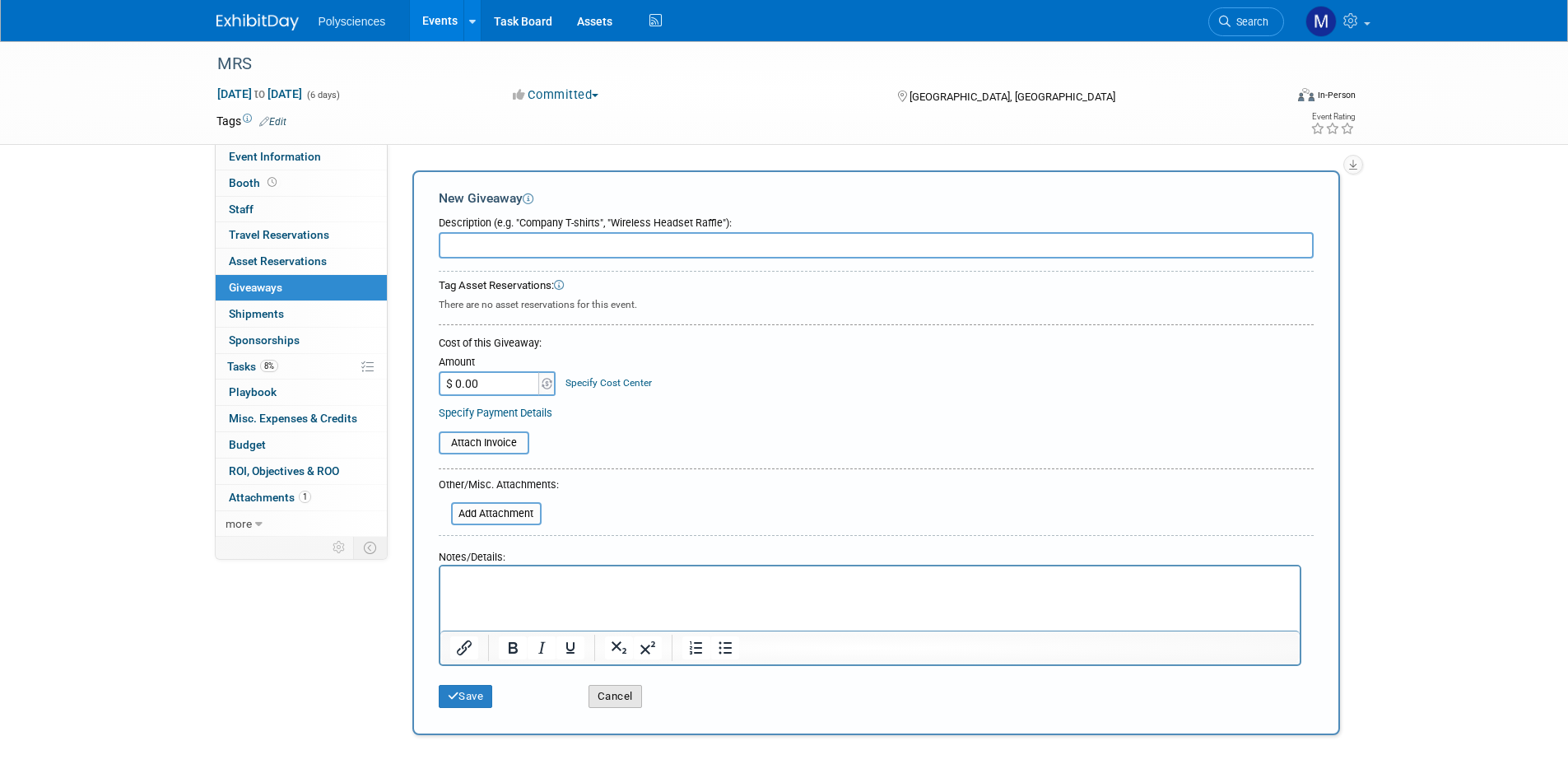
click at [628, 700] on button "Cancel" at bounding box center [615, 697] width 53 height 23
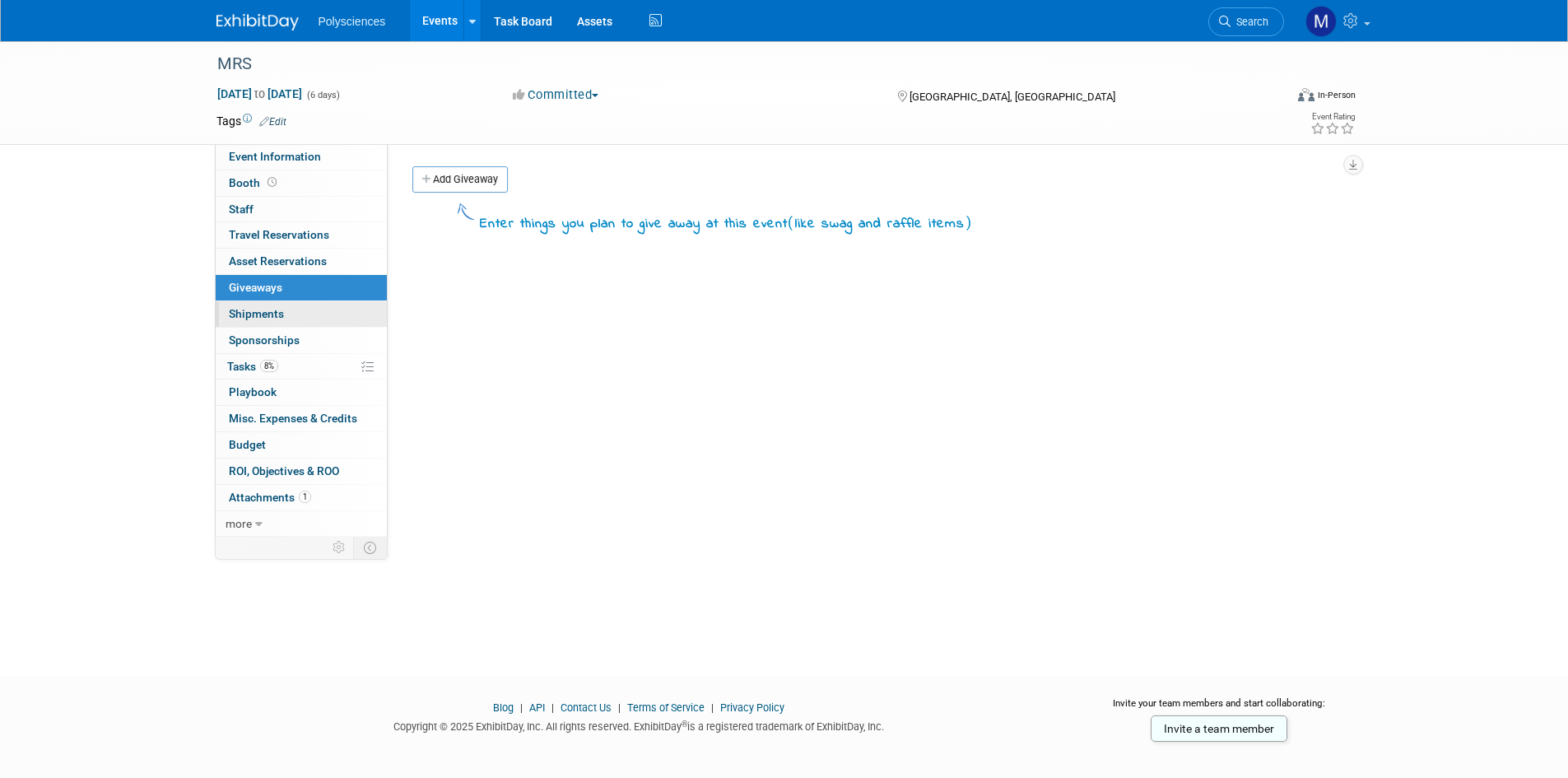
click at [371, 309] on link "0 Shipments 0" at bounding box center [301, 314] width 171 height 25
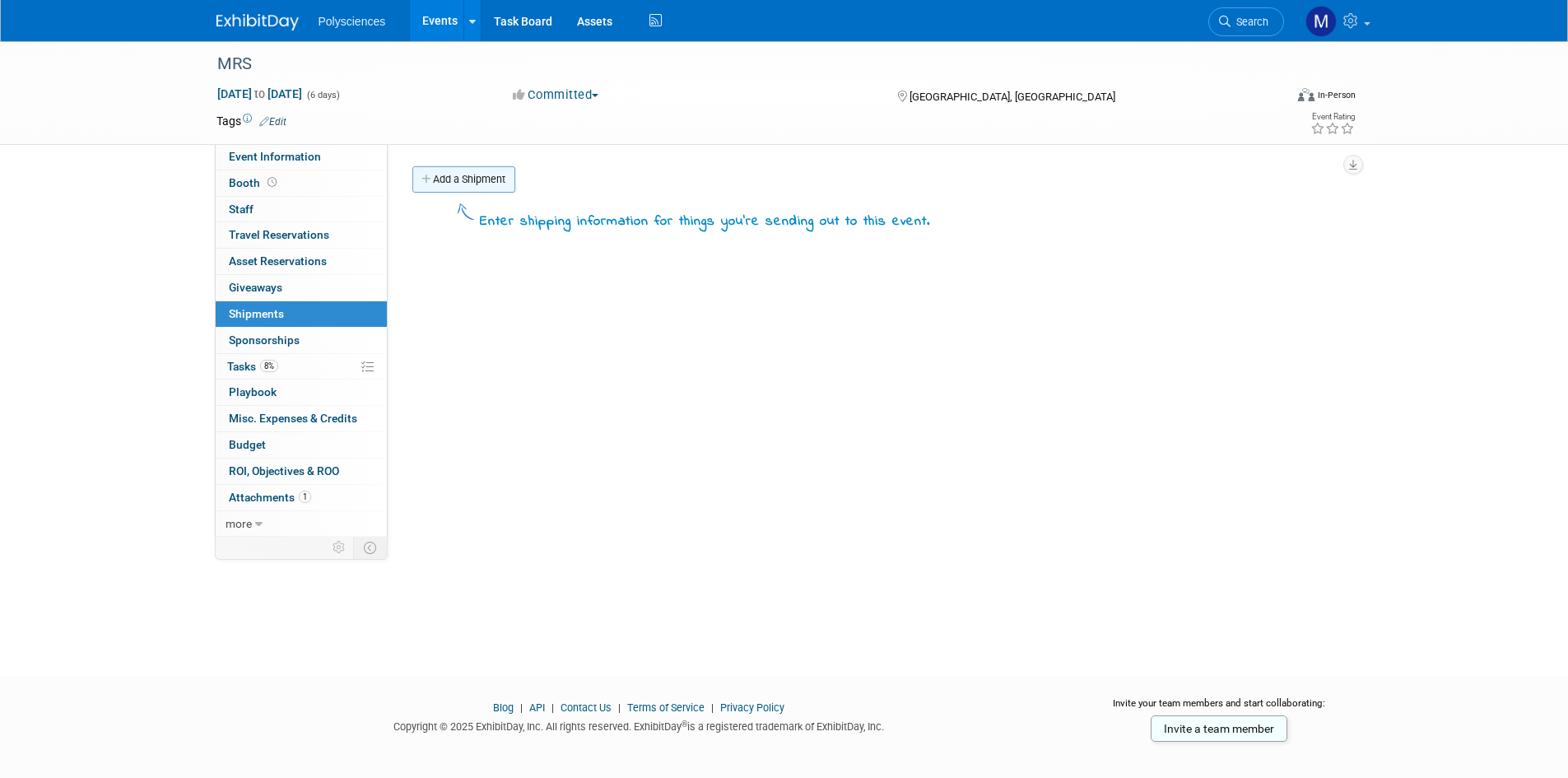
click at [465, 178] on link "Add a Shipment" at bounding box center [464, 179] width 103 height 26
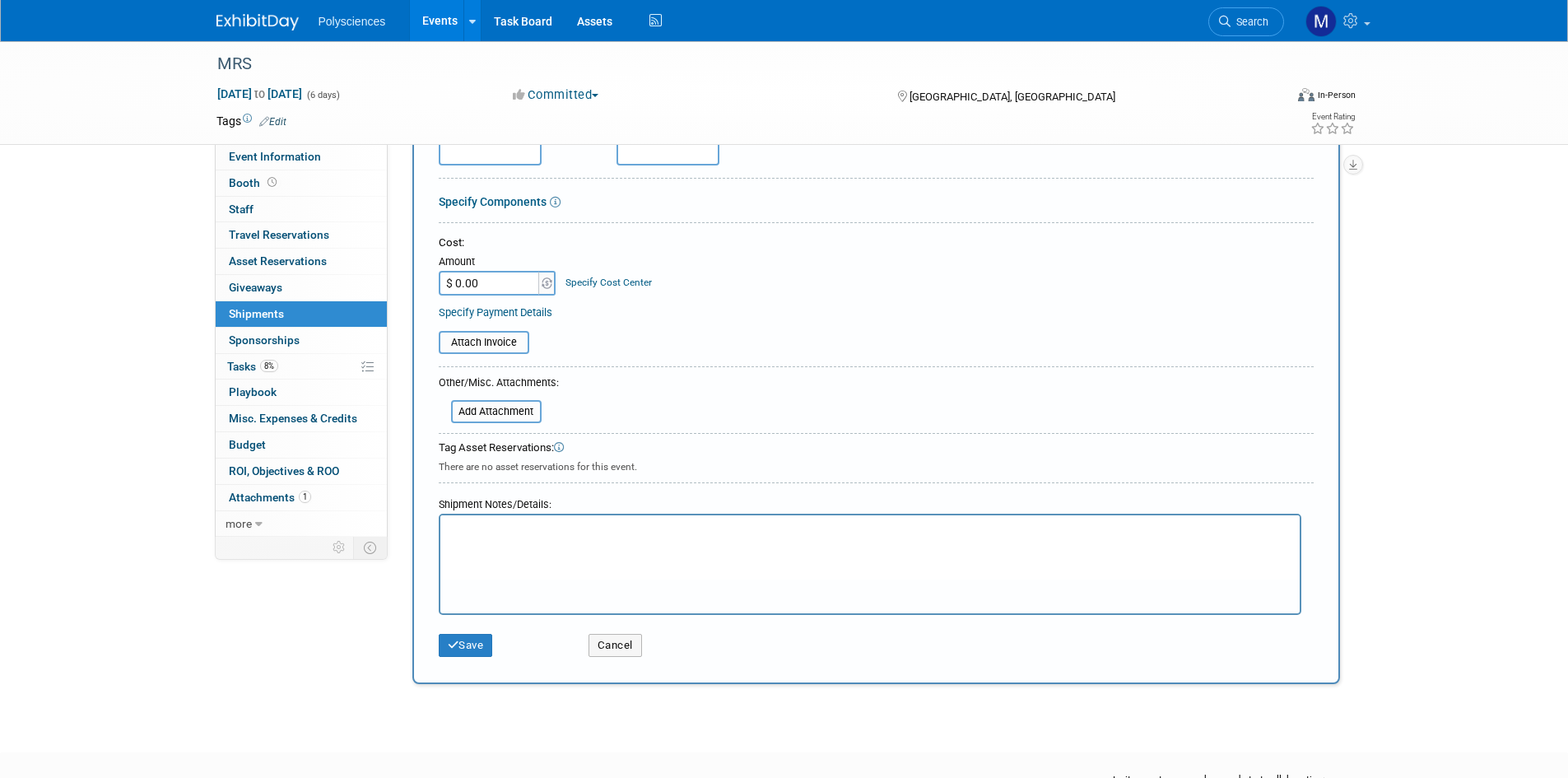
scroll to position [326, 0]
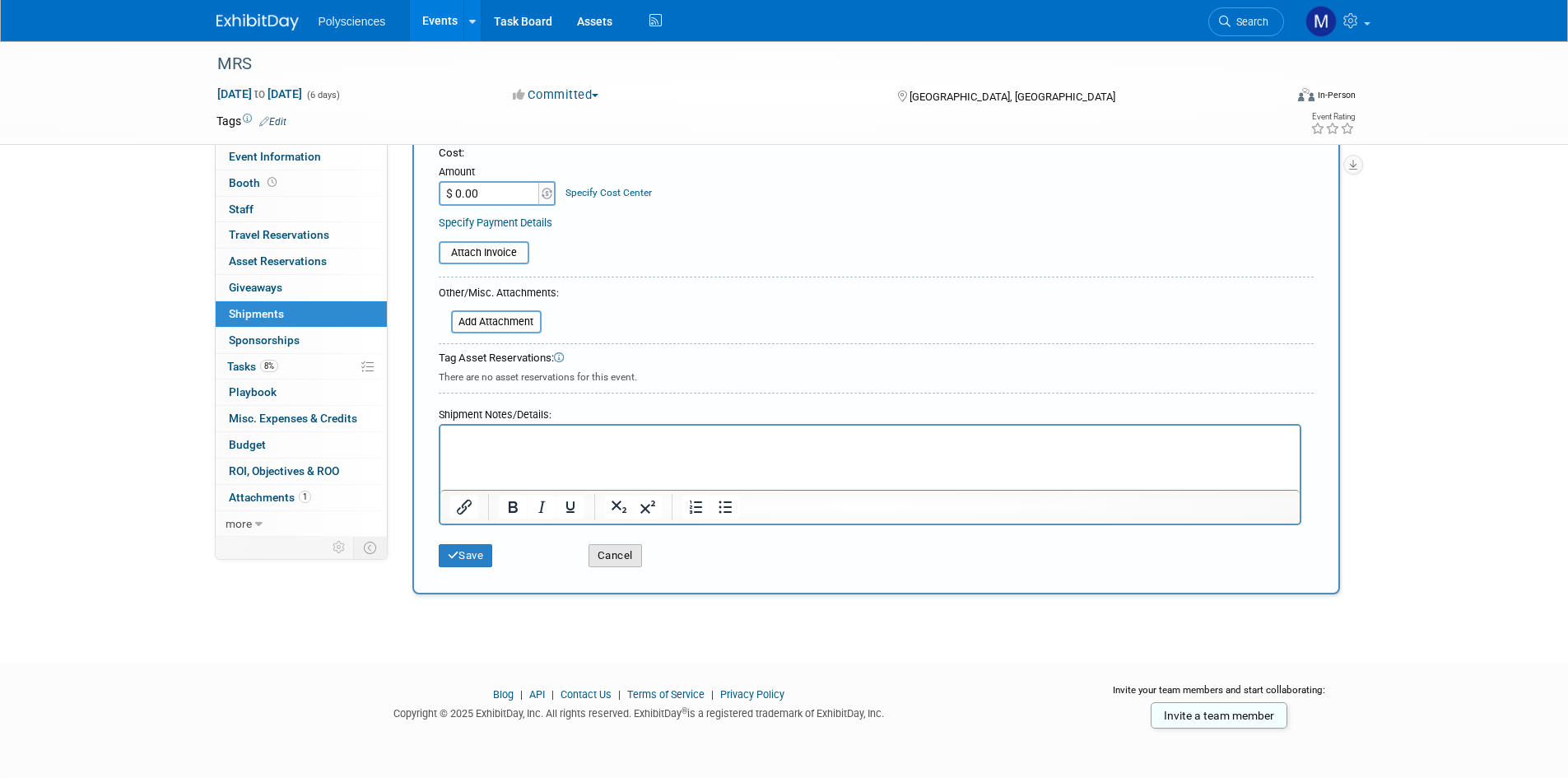
click at [622, 561] on button "Cancel" at bounding box center [615, 556] width 53 height 23
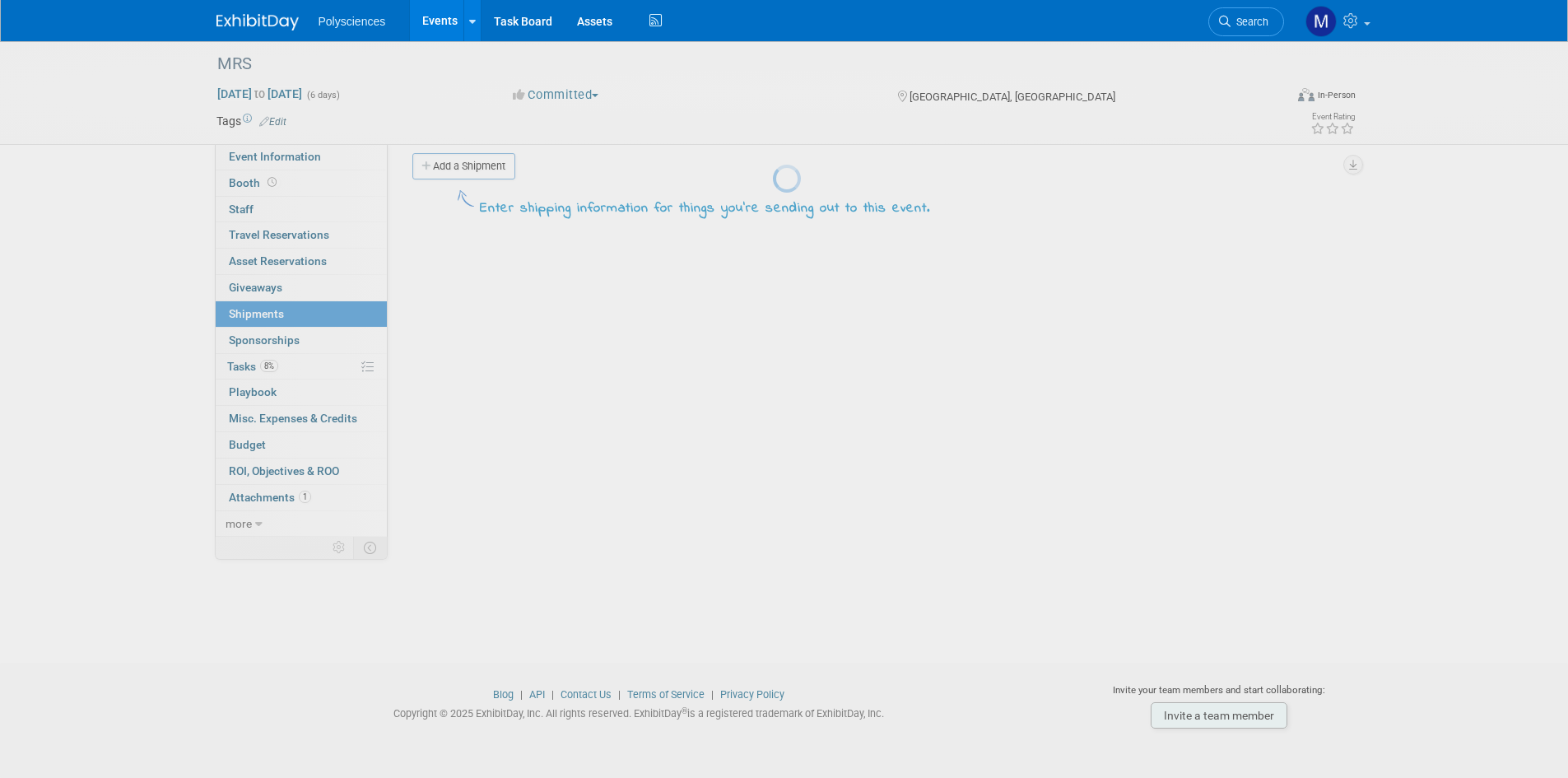
scroll to position [0, 0]
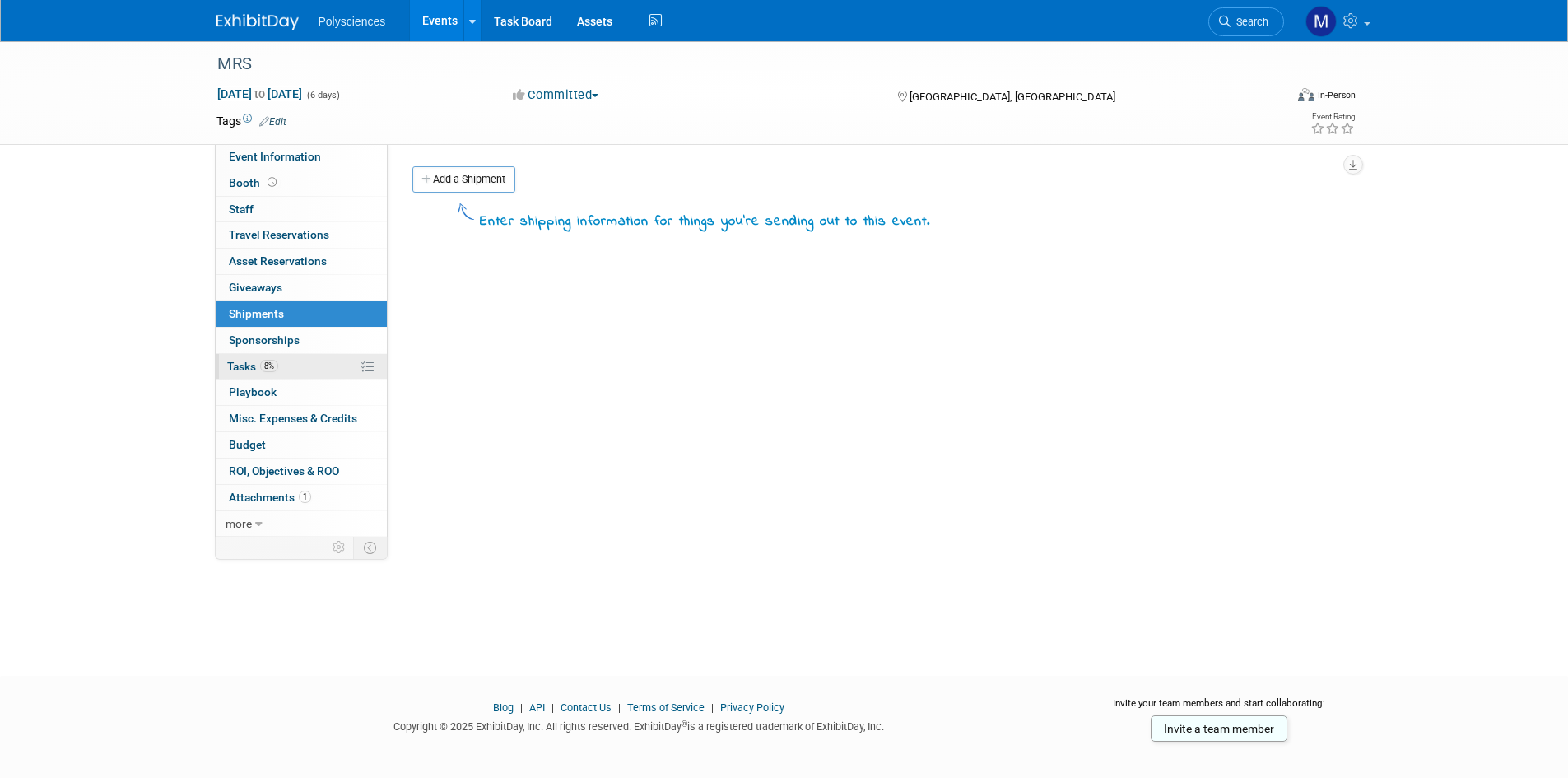
click at [306, 359] on link "8% Tasks 8%" at bounding box center [301, 366] width 171 height 25
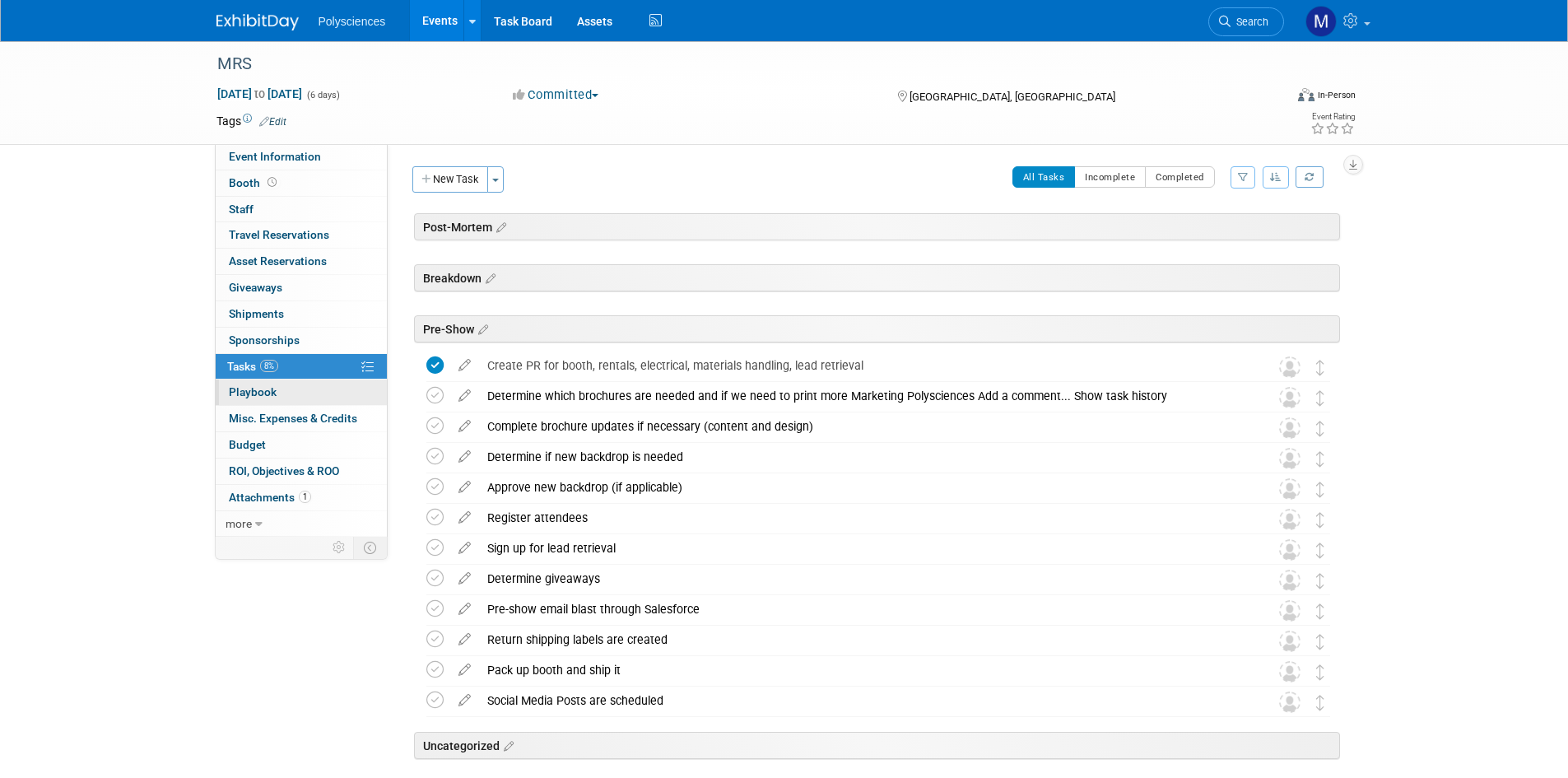
click at [336, 392] on link "0 Playbook 0" at bounding box center [301, 392] width 171 height 25
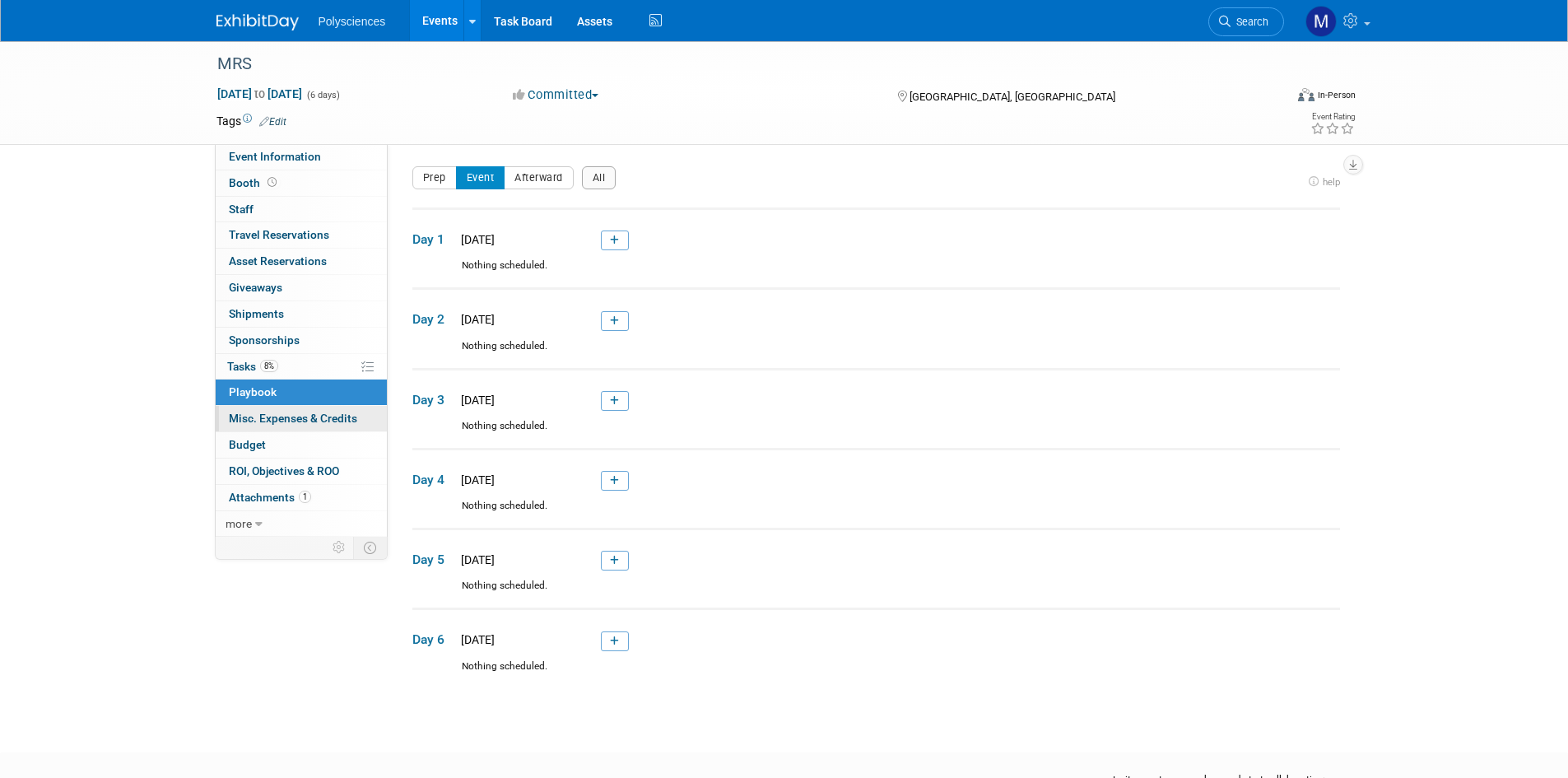
click at [342, 422] on span "Misc. Expenses & Credits 0" at bounding box center [292, 419] width 129 height 14
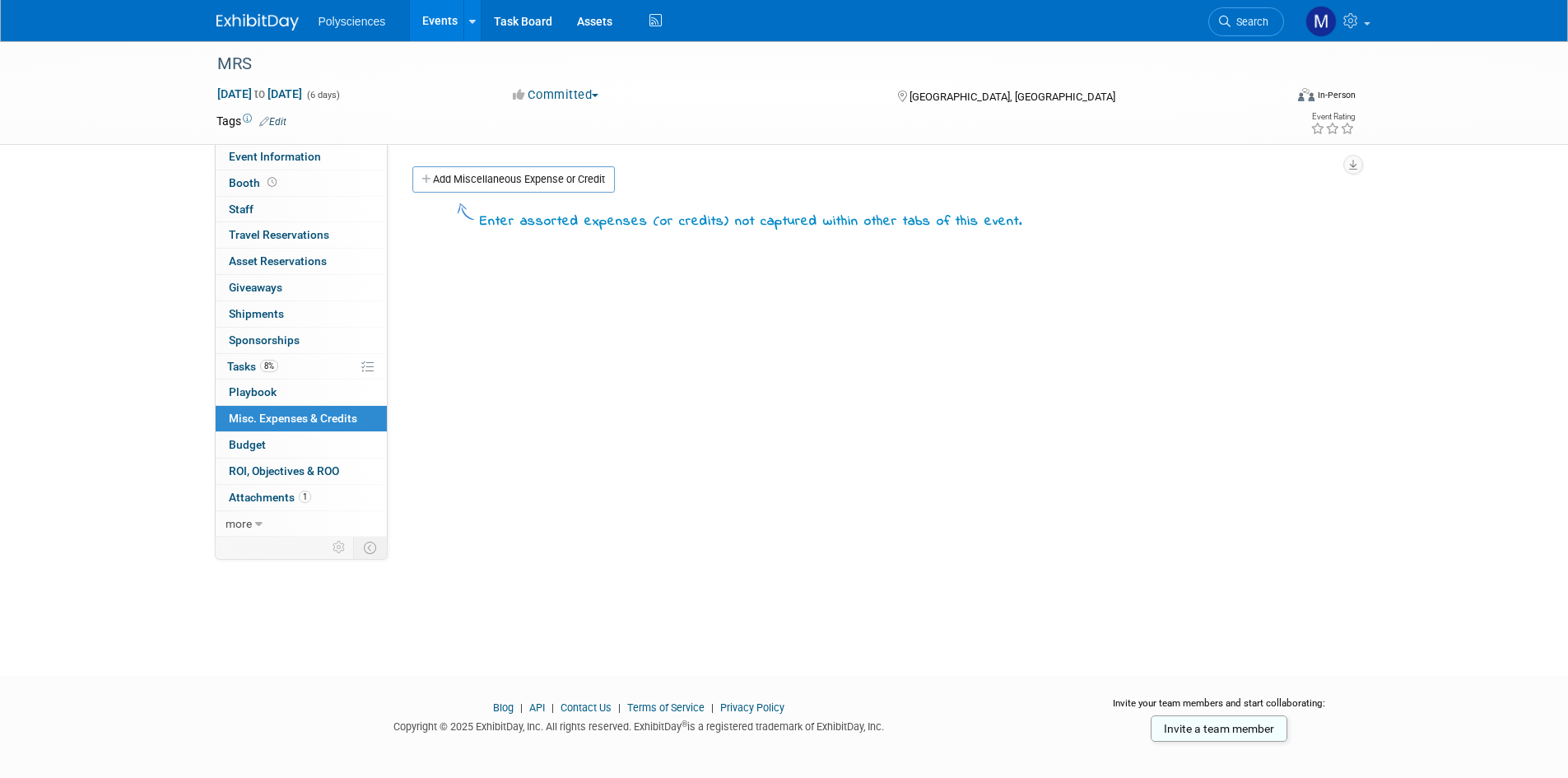
click at [436, 27] on link "Events" at bounding box center [440, 20] width 60 height 41
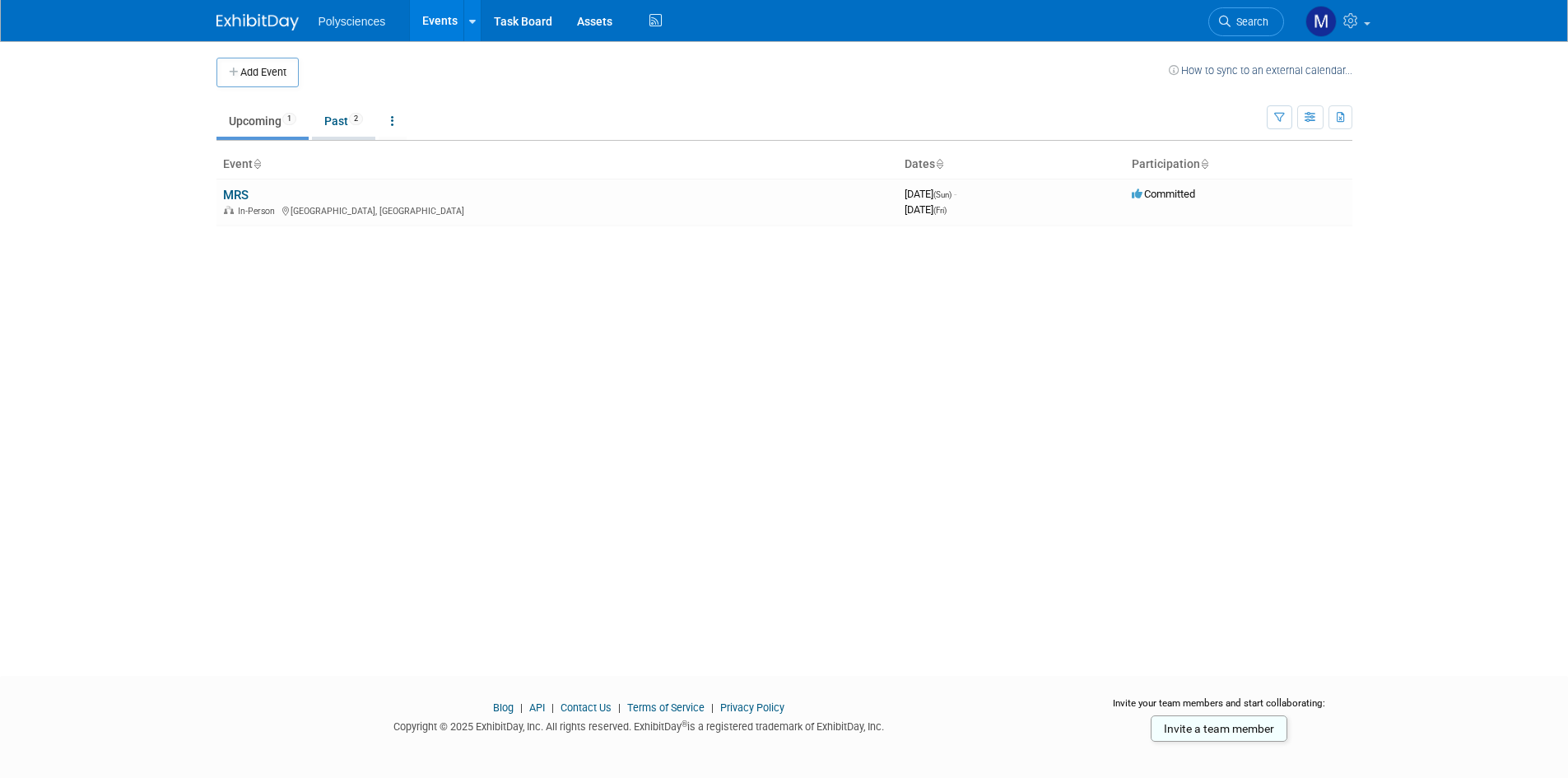
click at [331, 132] on link "Past 2" at bounding box center [343, 121] width 63 height 31
click at [241, 125] on link "Upcoming 1" at bounding box center [261, 121] width 92 height 31
click at [342, 118] on link "Past 2" at bounding box center [343, 121] width 63 height 31
click at [249, 125] on link "Upcoming 1" at bounding box center [261, 121] width 92 height 31
click at [240, 194] on link "MRS" at bounding box center [235, 195] width 25 height 15
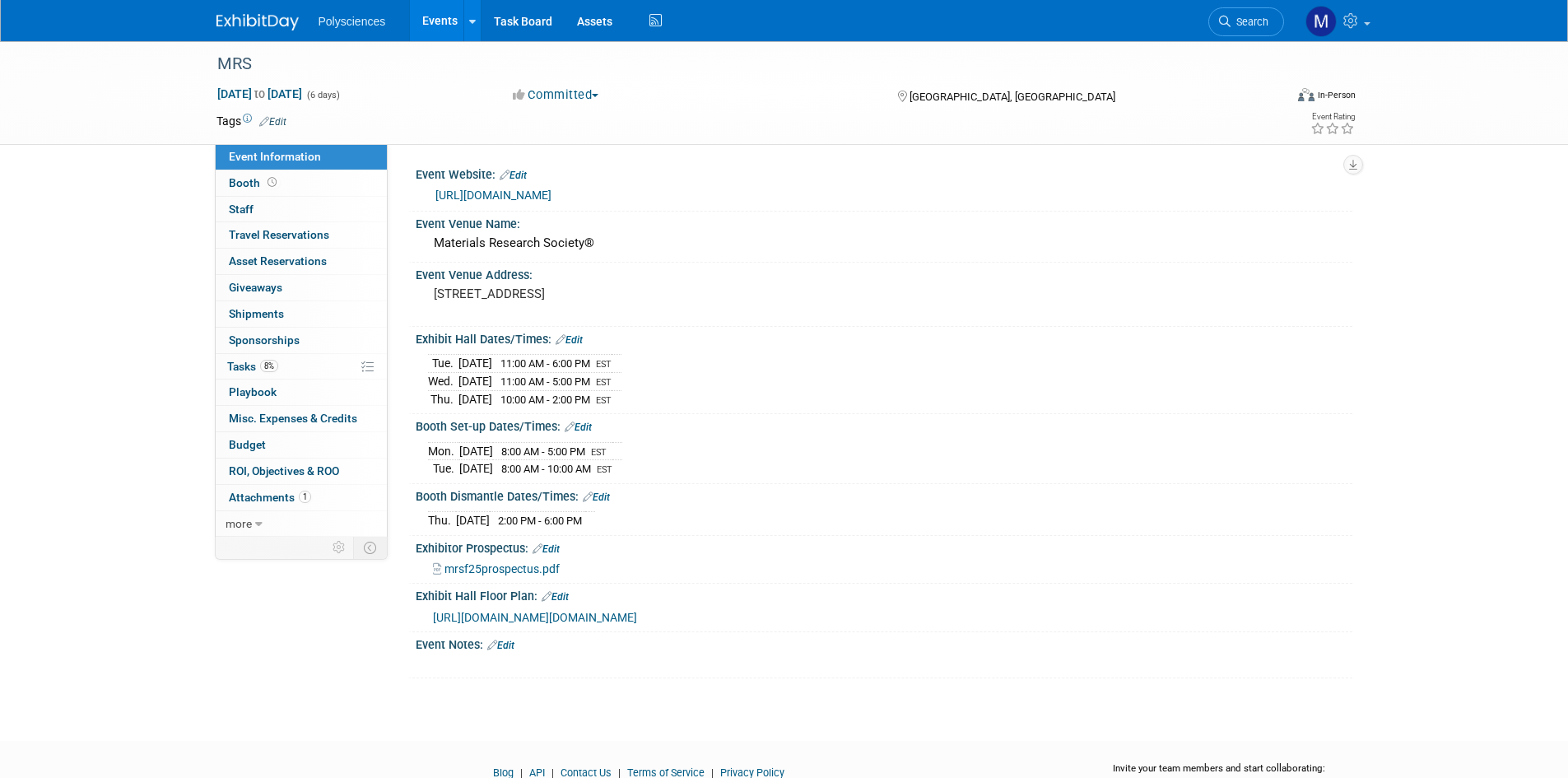
click at [424, 20] on link "Events" at bounding box center [440, 20] width 60 height 41
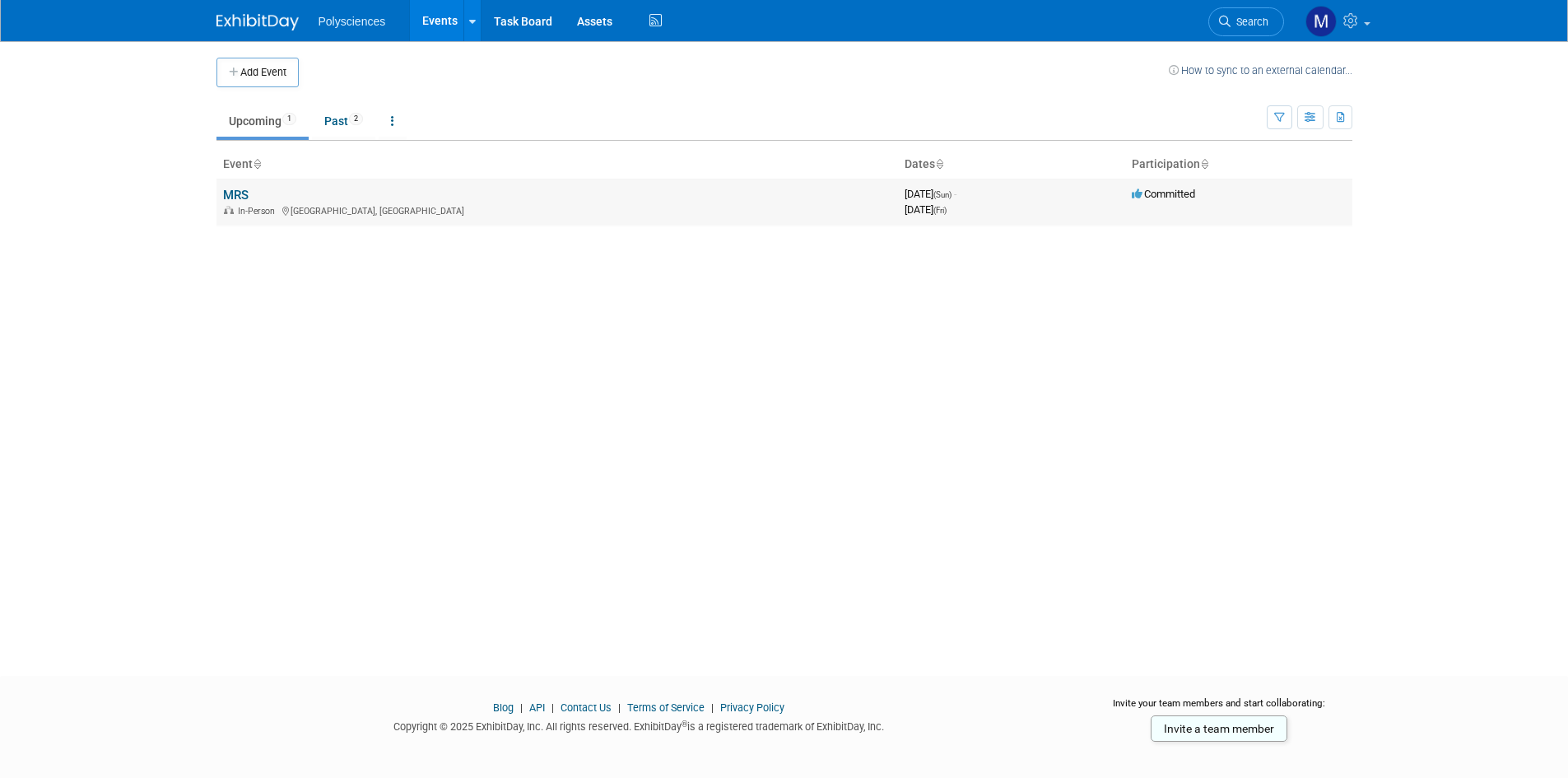
click at [235, 196] on link "MRS" at bounding box center [235, 195] width 25 height 15
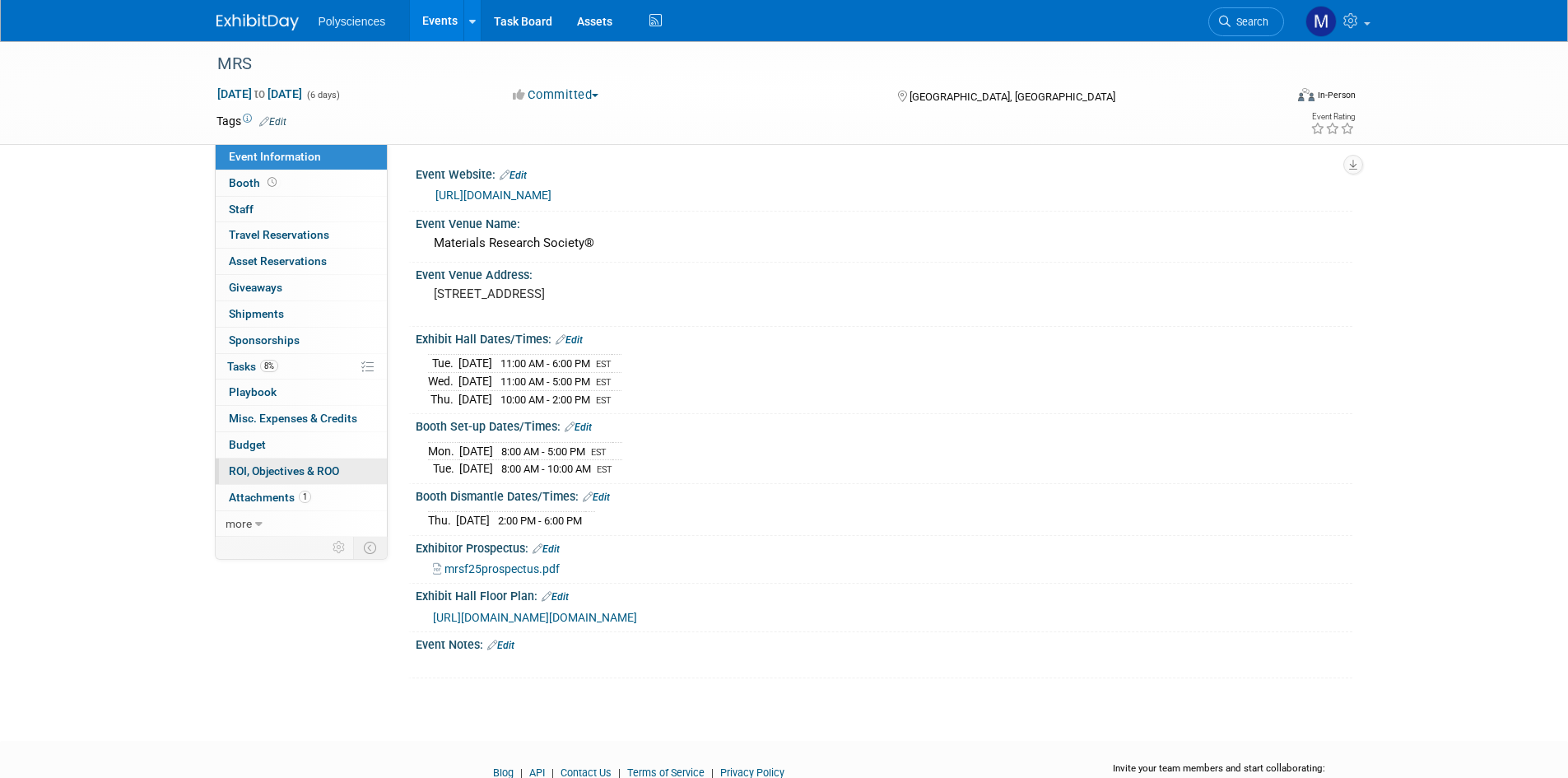
click at [288, 458] on link "0 ROI, Objectives & ROO 0" at bounding box center [301, 471] width 171 height 25
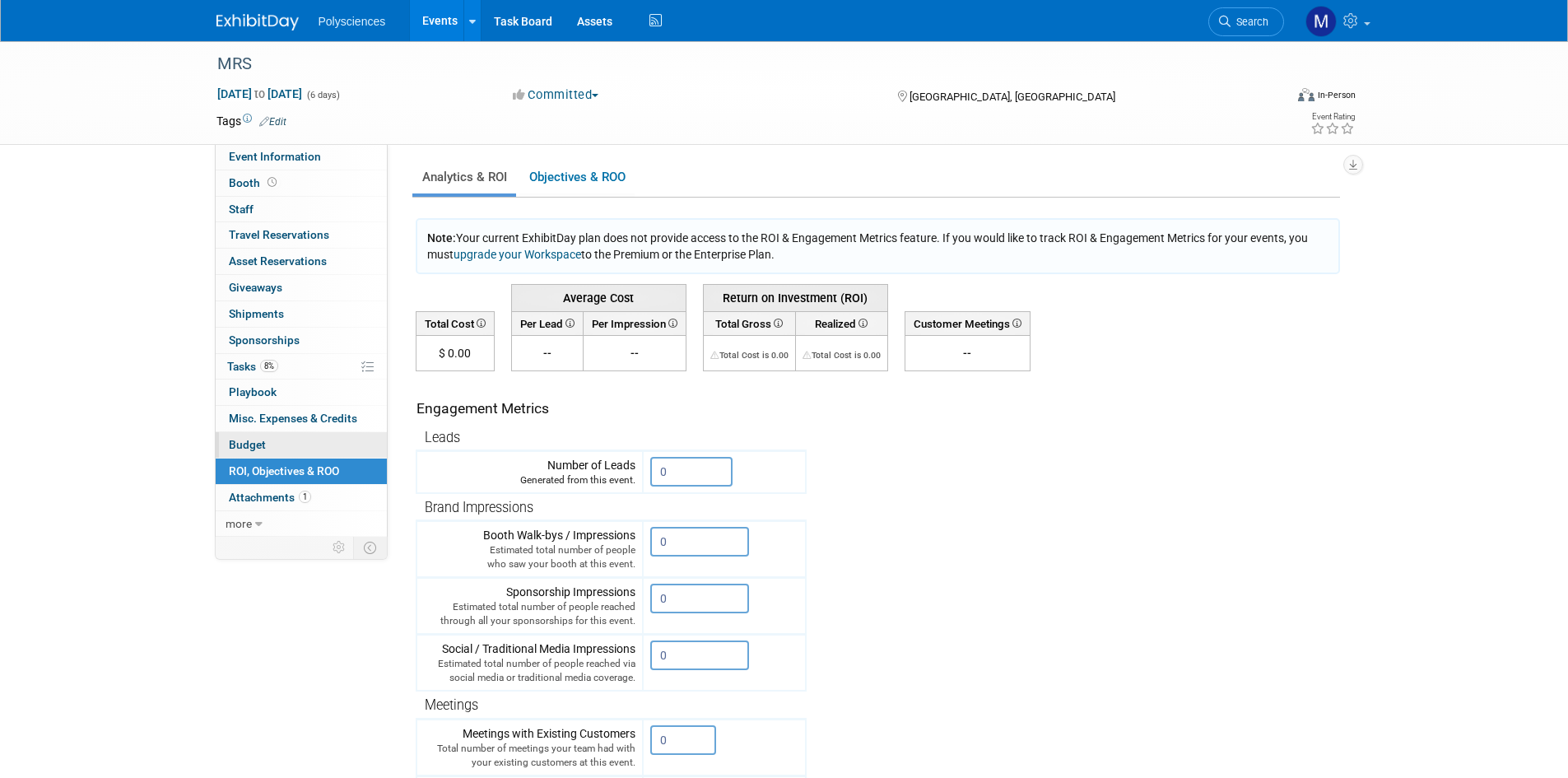
click at [290, 441] on link "Budget" at bounding box center [301, 445] width 171 height 25
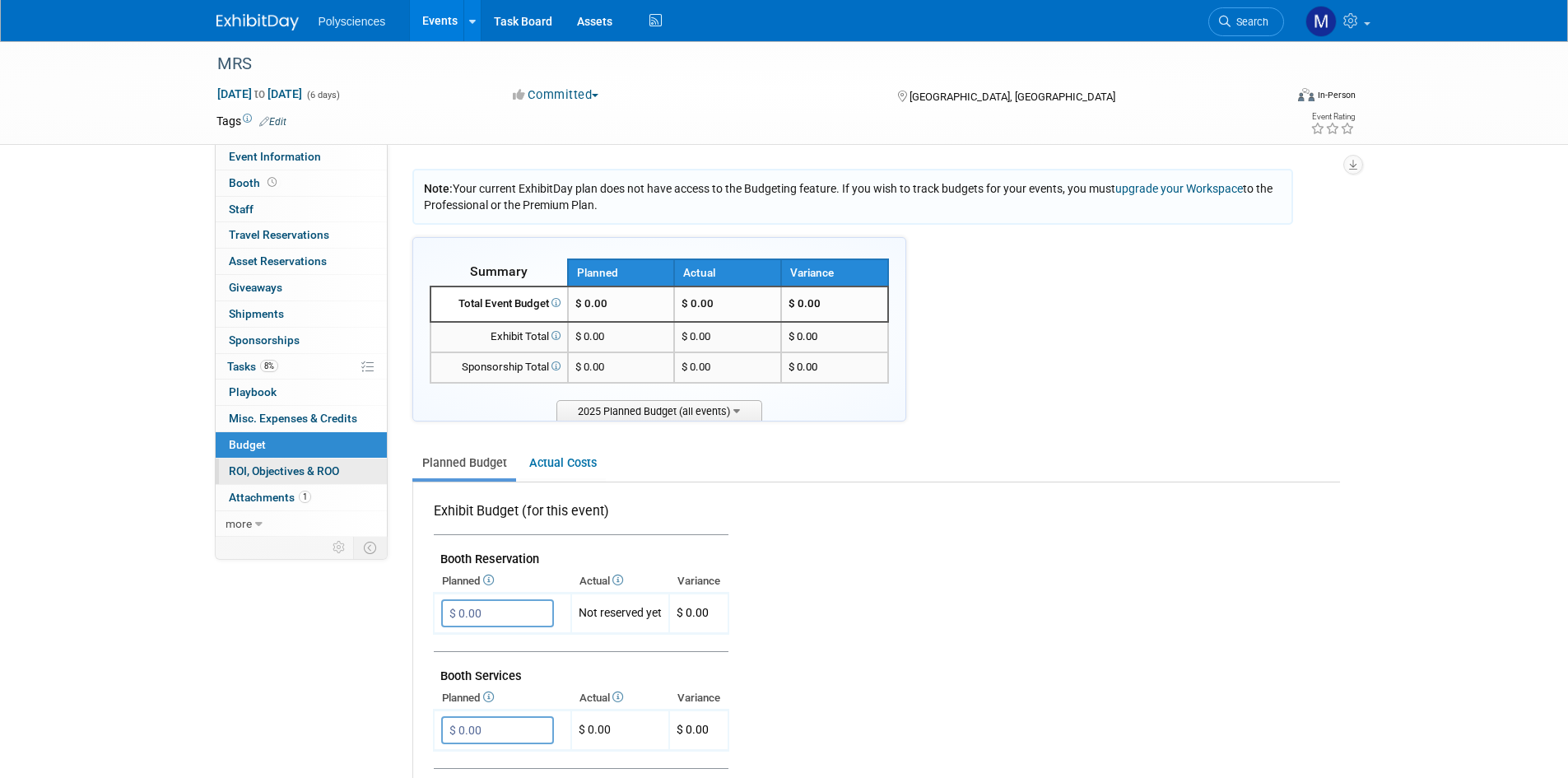
click at [290, 469] on span "ROI, Objectives & ROO 0" at bounding box center [284, 471] width 110 height 14
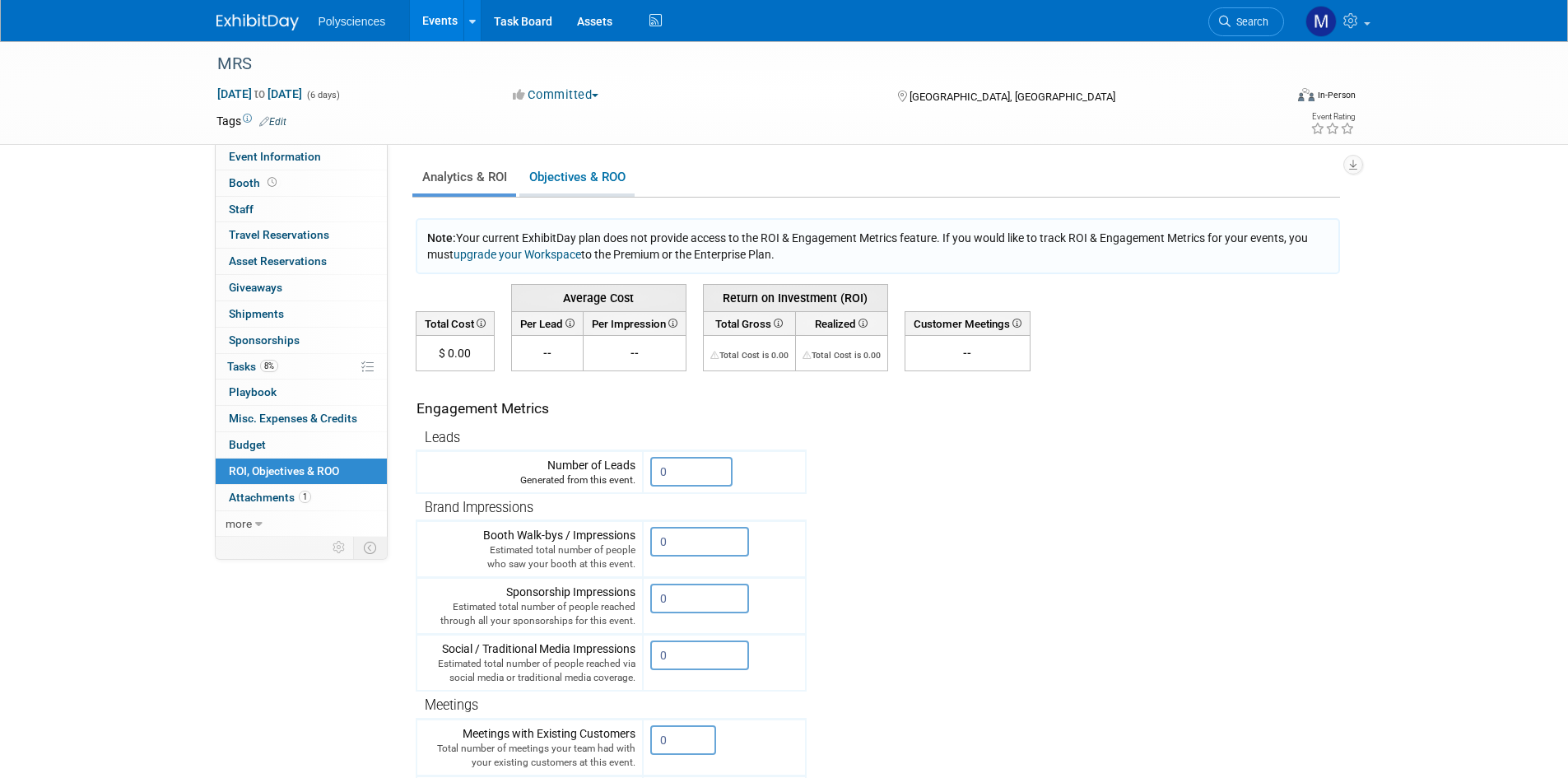
click at [577, 179] on link "Objectives & ROO 0" at bounding box center [576, 177] width 115 height 32
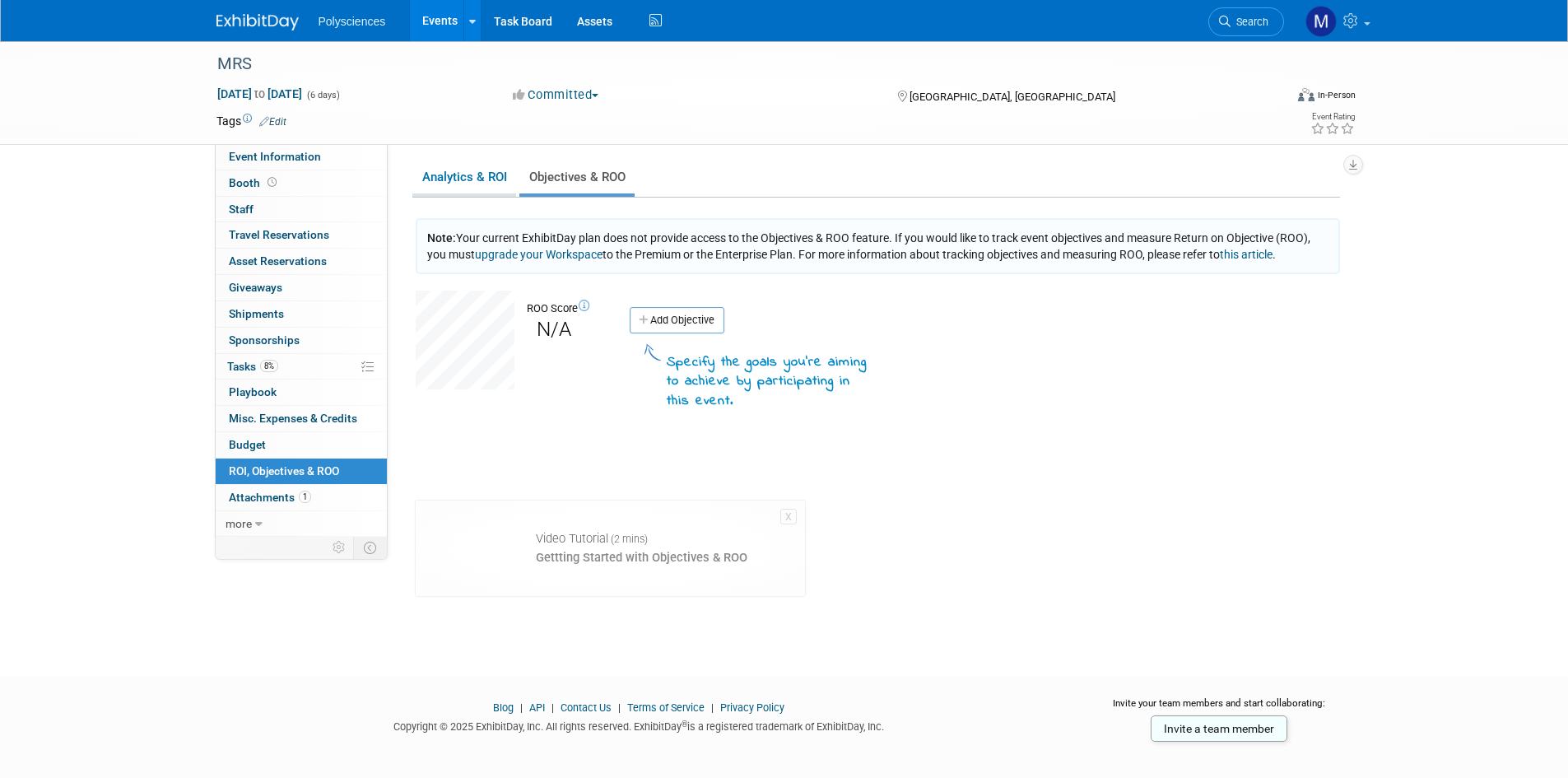
click at [468, 179] on link "Analytics & ROI" at bounding box center [464, 177] width 104 height 32
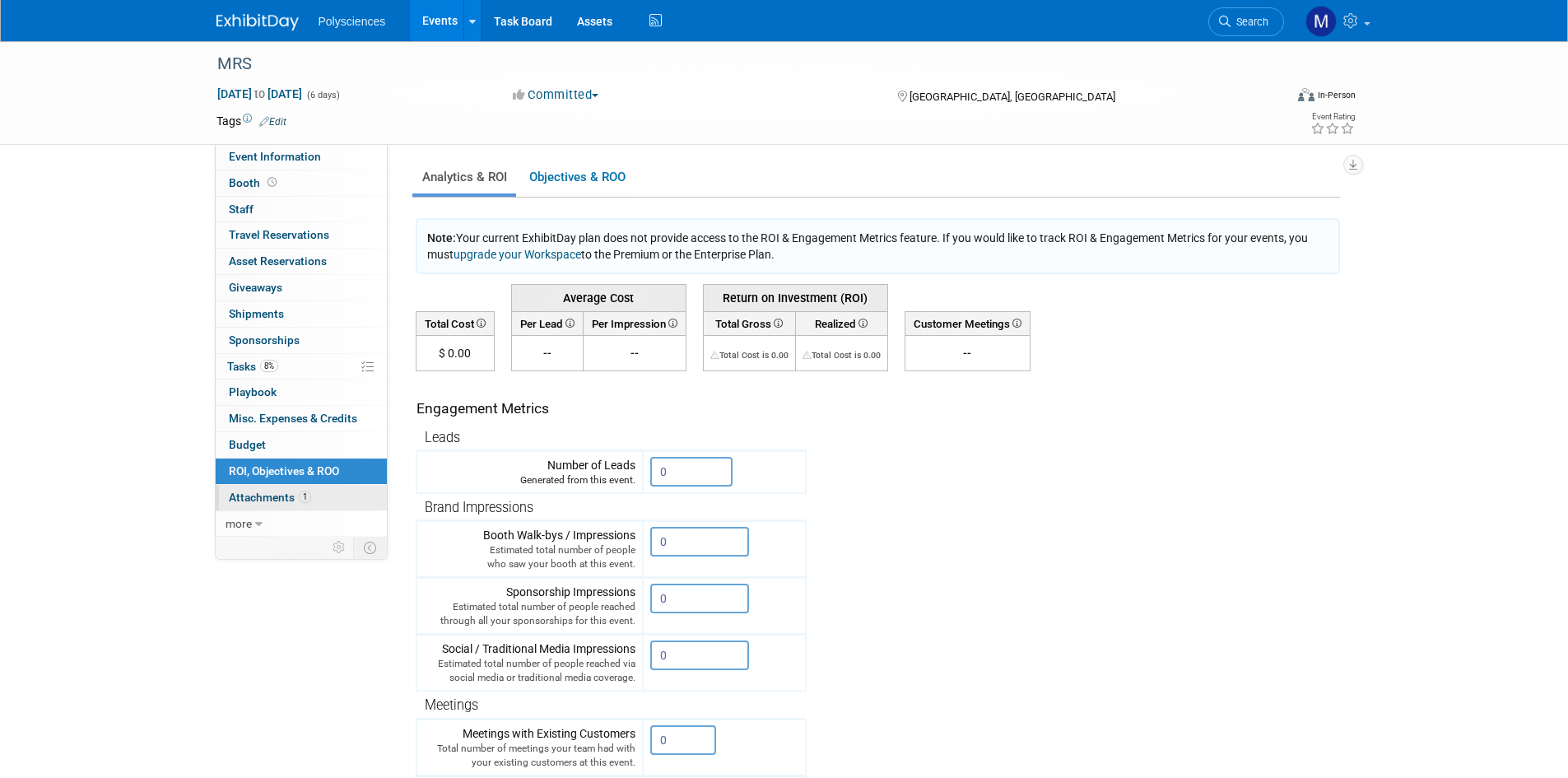
click at [332, 495] on link "1 Attachments 1" at bounding box center [301, 497] width 171 height 25
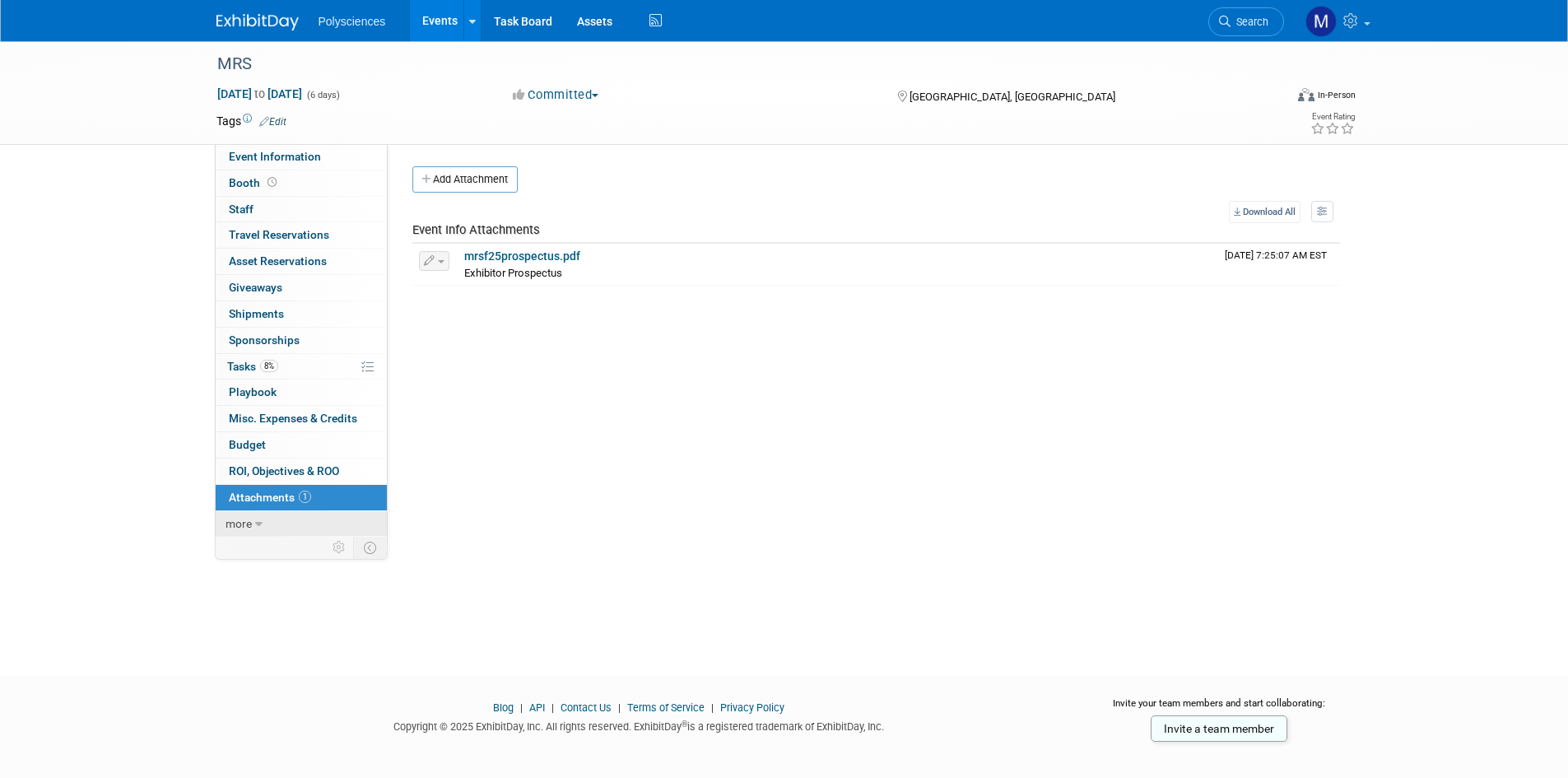
click at [249, 529] on span "more" at bounding box center [238, 524] width 26 height 14
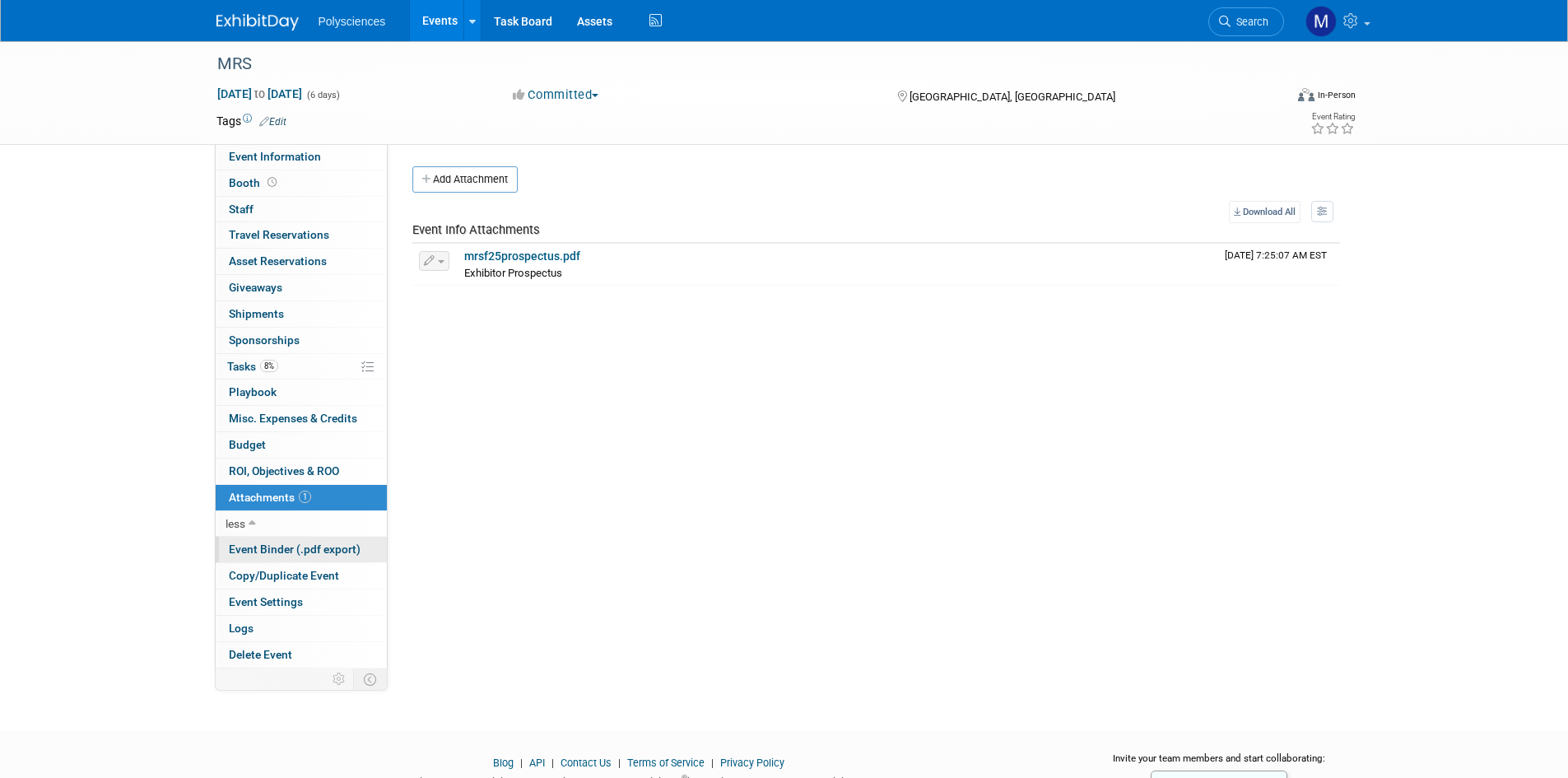
click at [325, 549] on span "Event Binder (.pdf export)" at bounding box center [294, 549] width 132 height 14
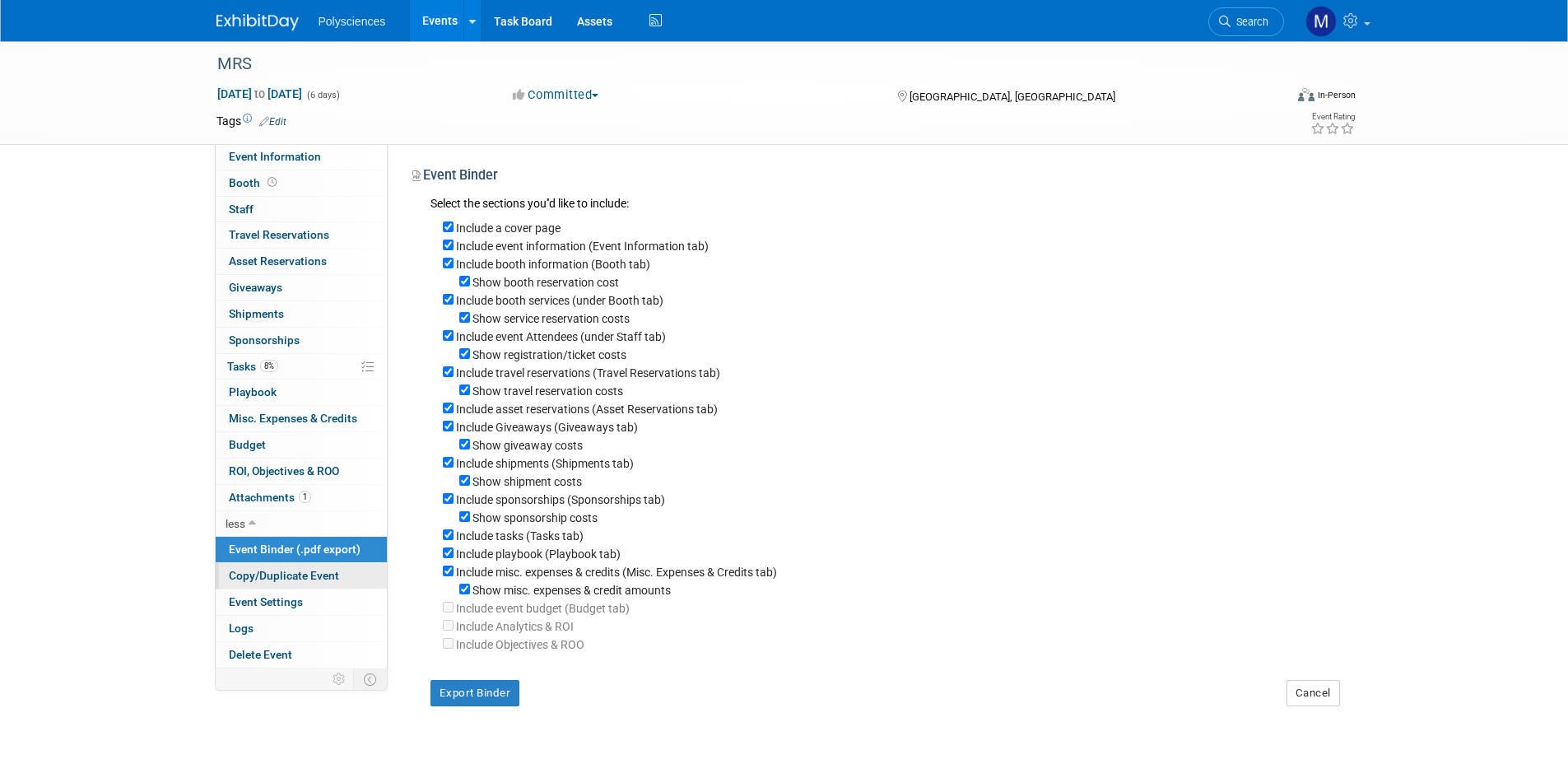
click at [319, 571] on span "Copy/Duplicate Event" at bounding box center [284, 576] width 110 height 14
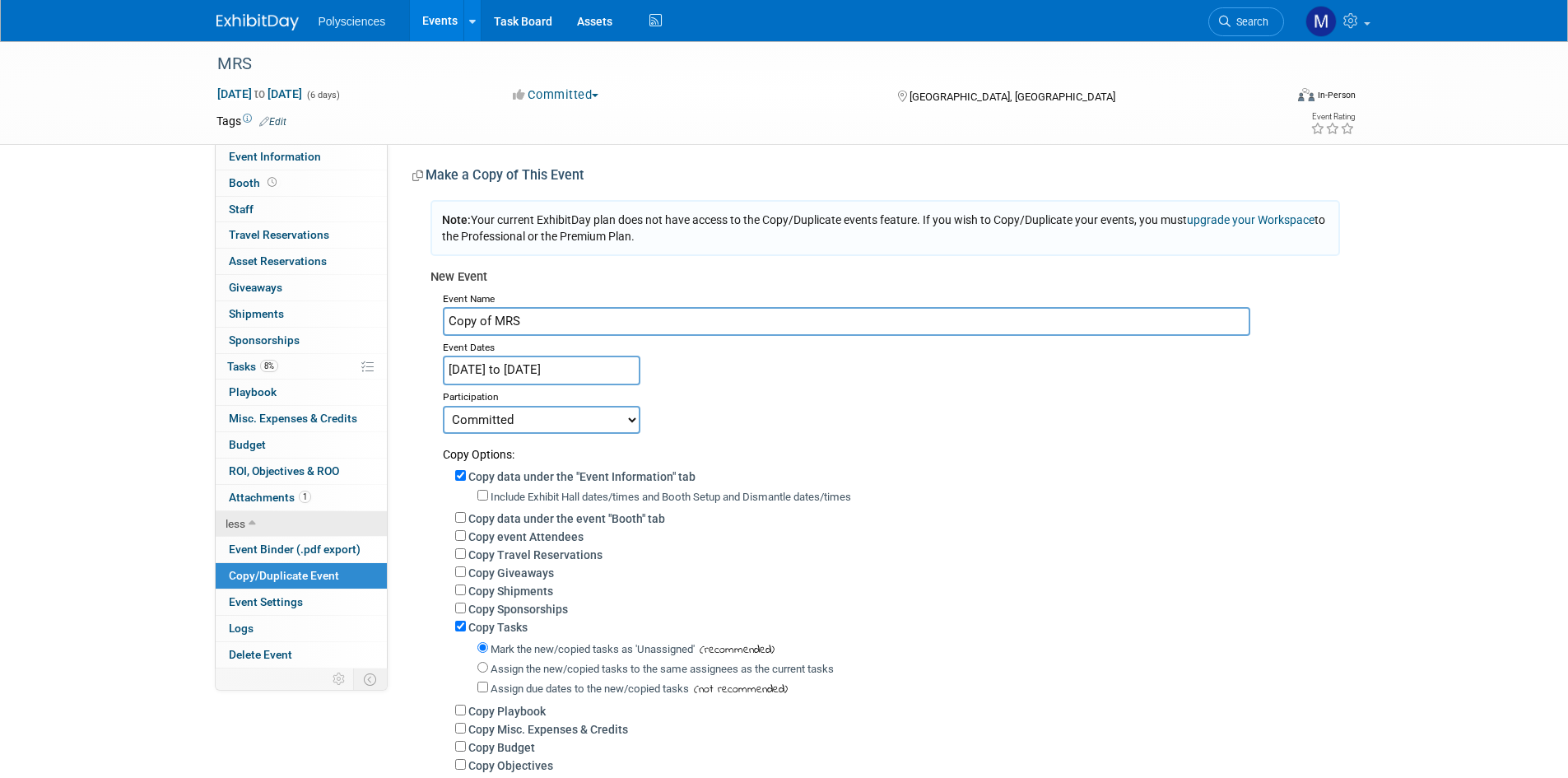
click at [247, 524] on link "less" at bounding box center [301, 524] width 171 height 25
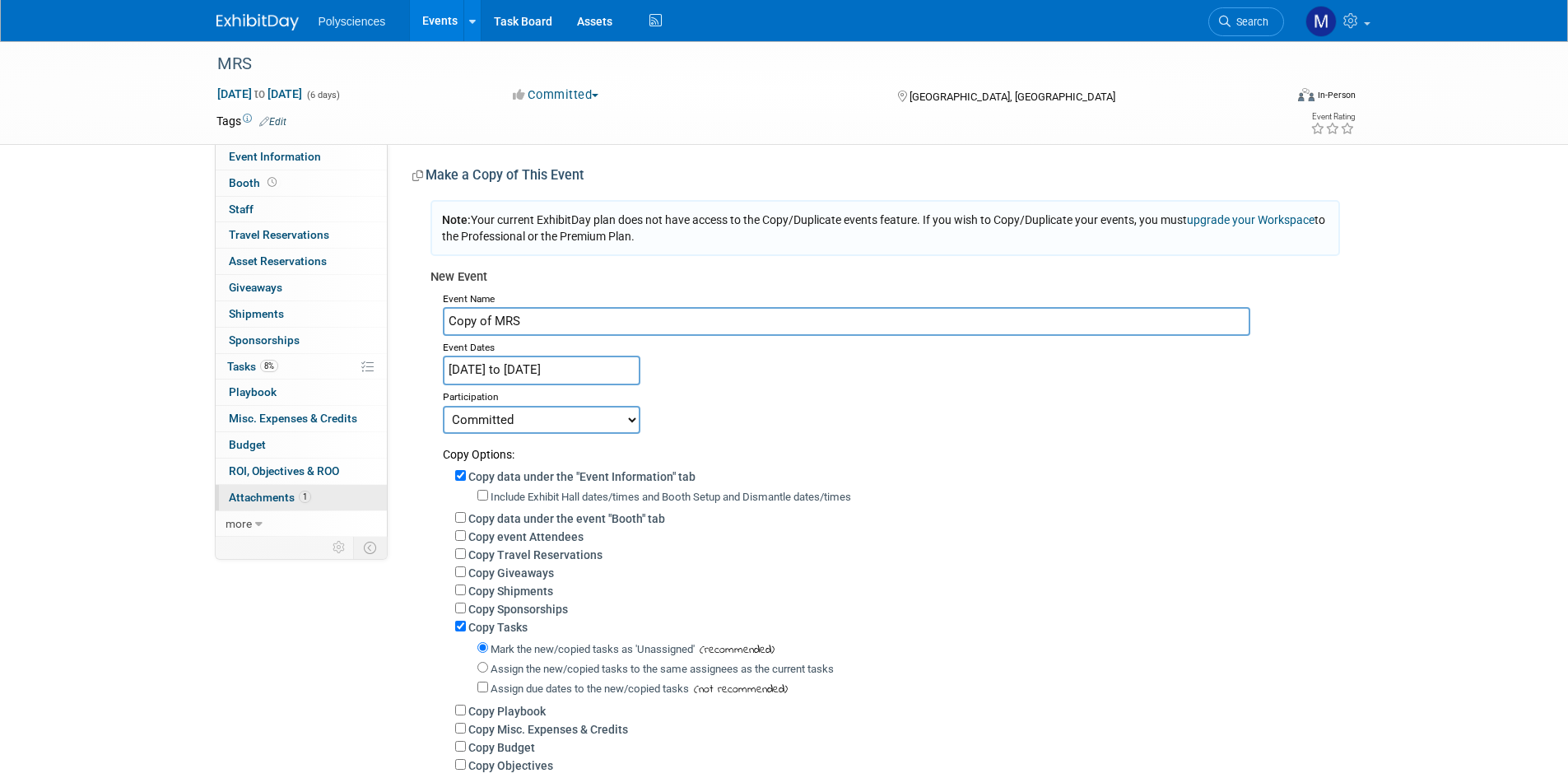
click at [259, 497] on span "Attachments 1" at bounding box center [269, 497] width 82 height 14
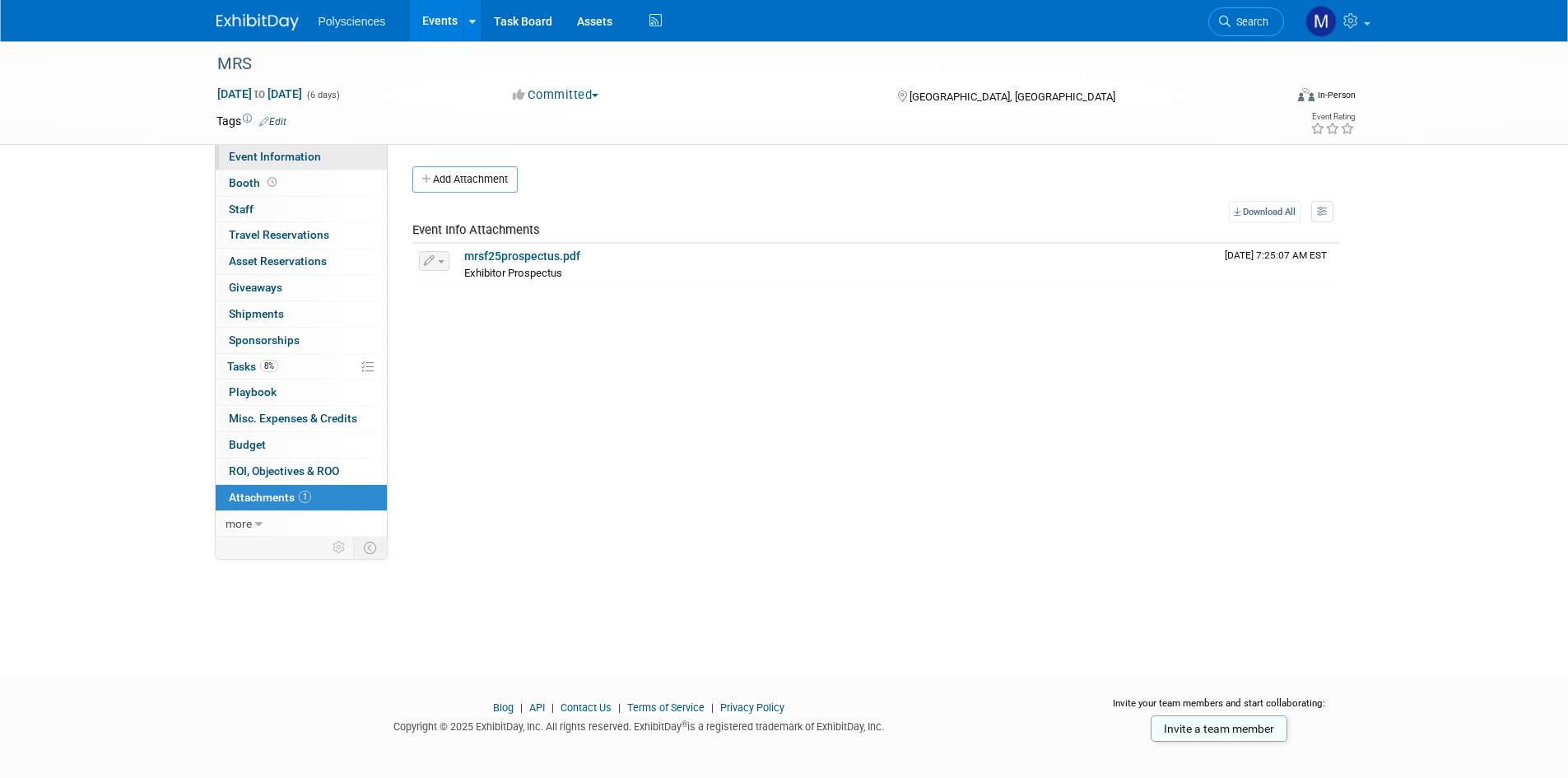
click at [313, 159] on span "Event Information" at bounding box center [274, 157] width 92 height 14
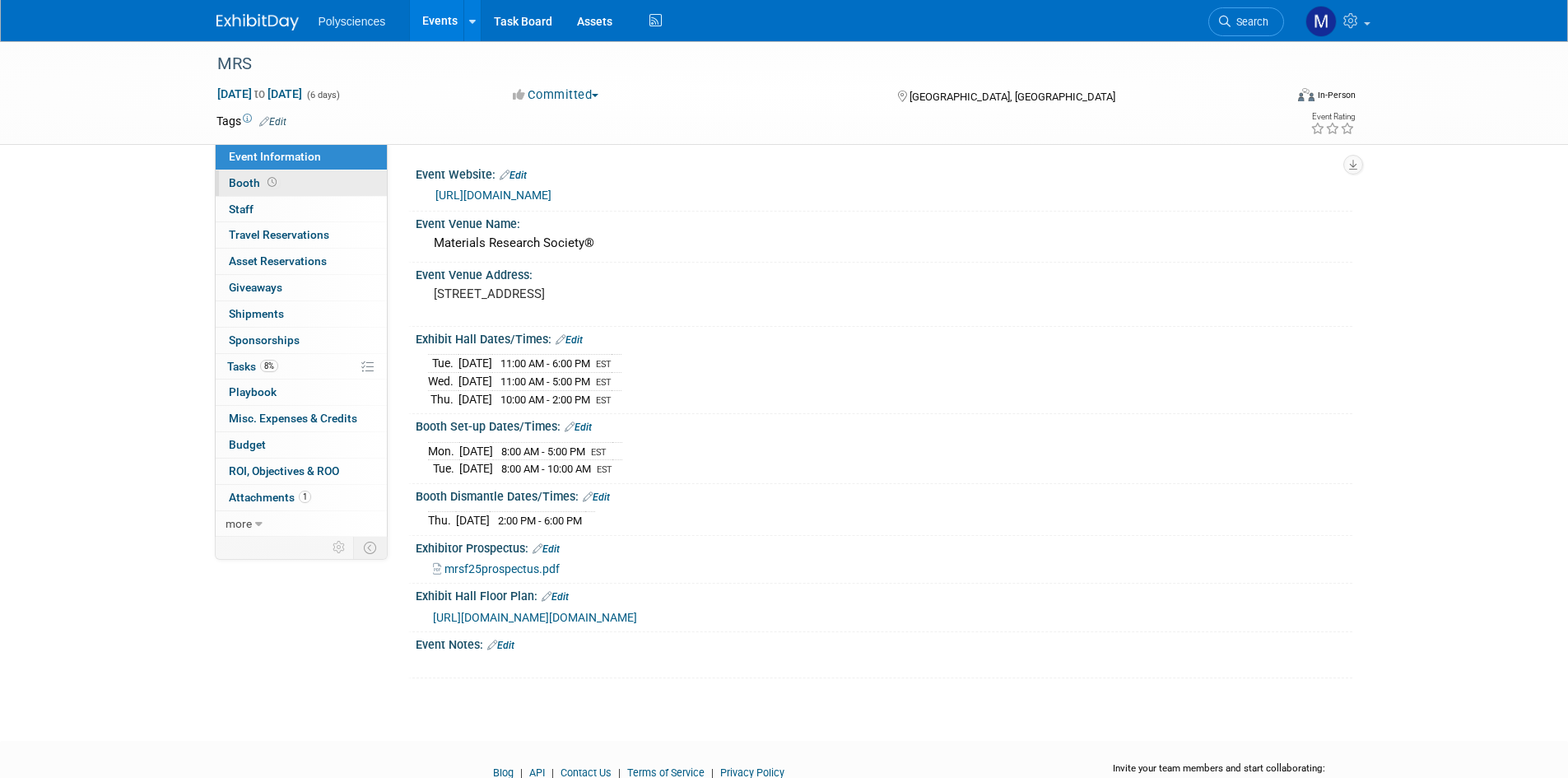
click at [343, 173] on link "Booth" at bounding box center [301, 183] width 171 height 25
